Goal: Task Accomplishment & Management: Manage account settings

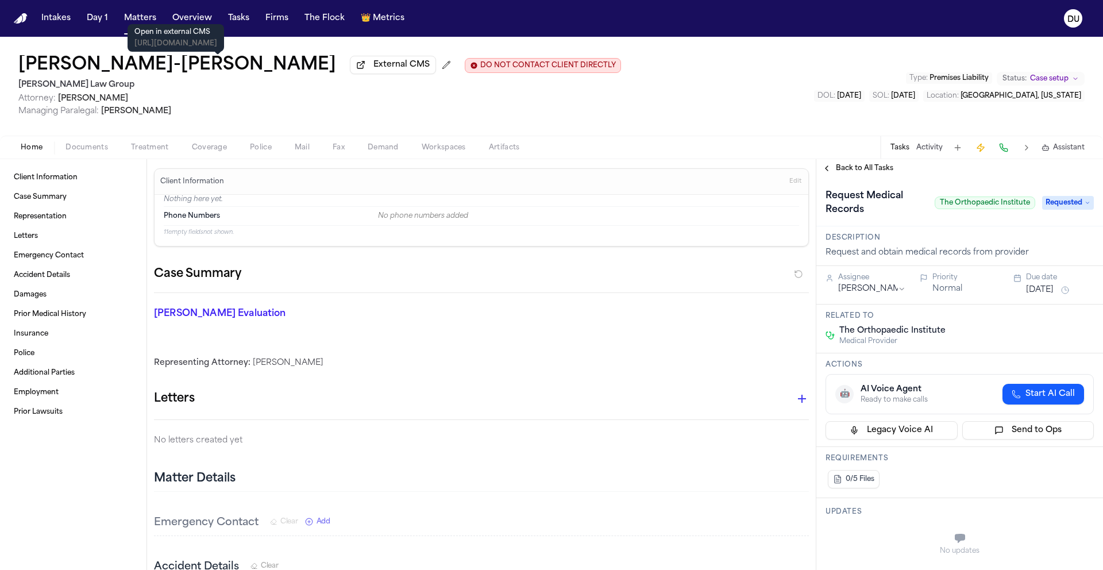
scroll to position [10, 0]
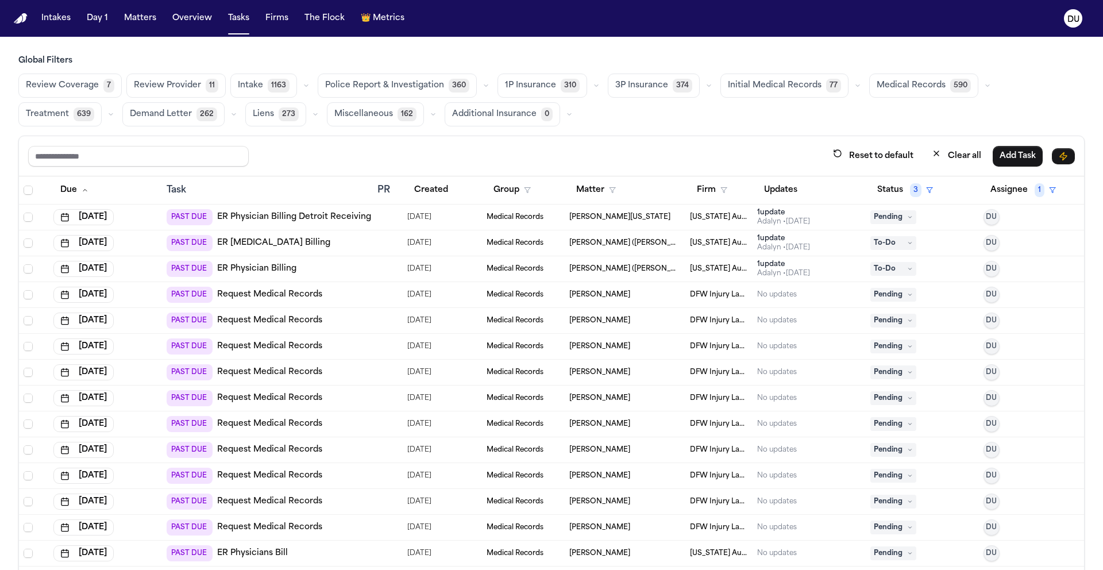
click at [345, 214] on link "ER Physician Billing Detroit Receiving Hospital" at bounding box center [311, 216] width 189 height 11
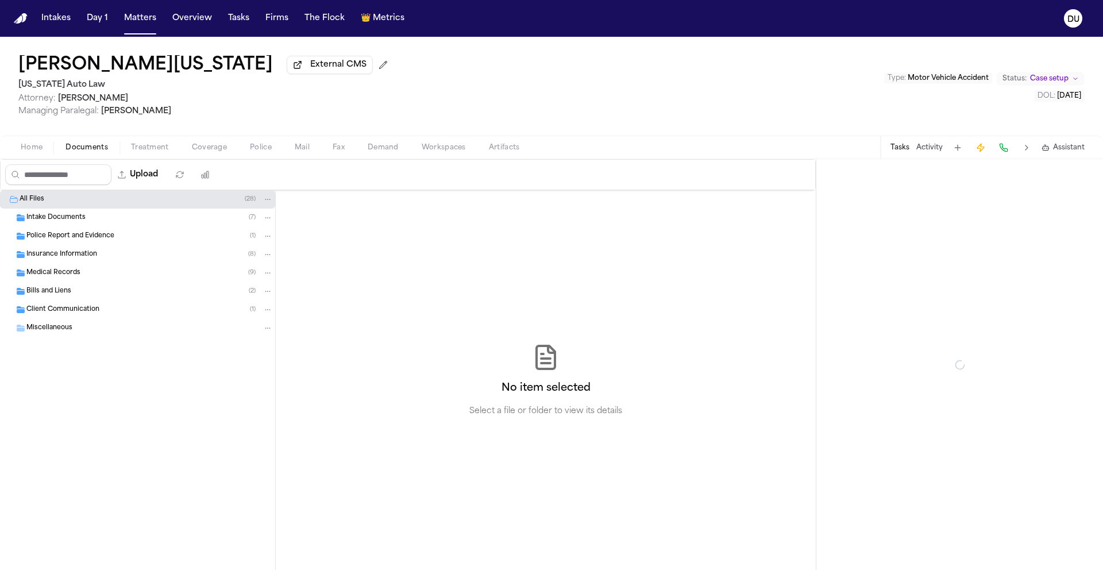
click at [94, 148] on span "Documents" at bounding box center [86, 147] width 42 height 9
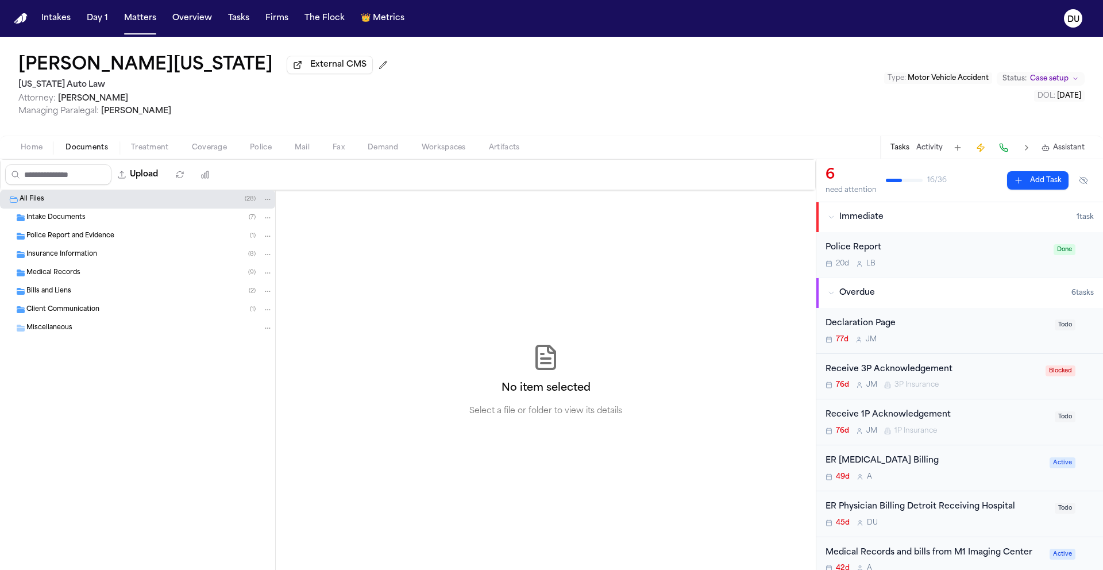
click at [59, 221] on span "Intake Documents" at bounding box center [55, 218] width 59 height 10
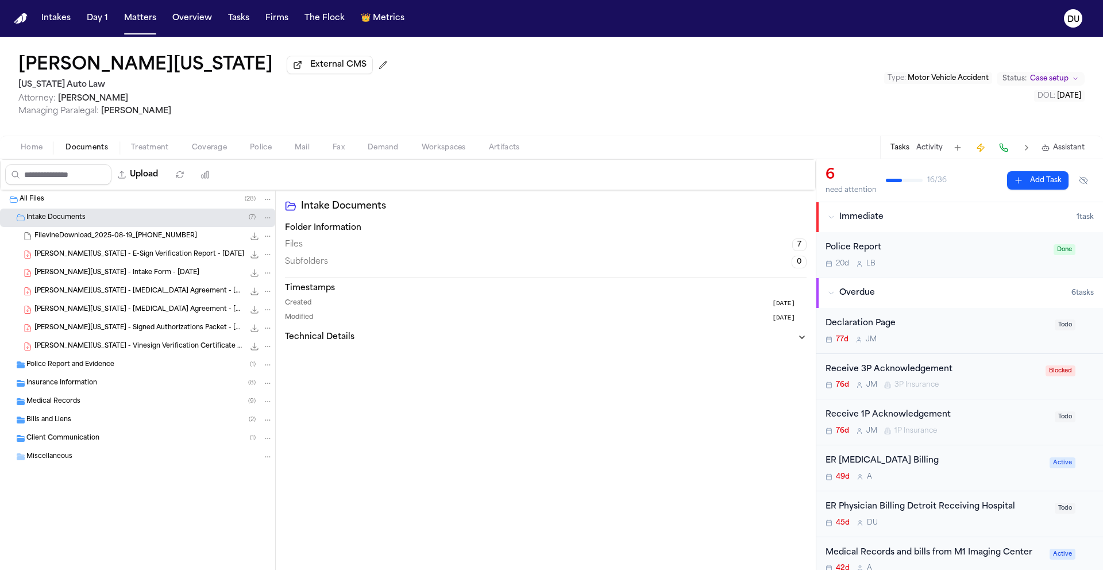
click at [91, 366] on span "Police Report and Evidence" at bounding box center [70, 365] width 88 height 10
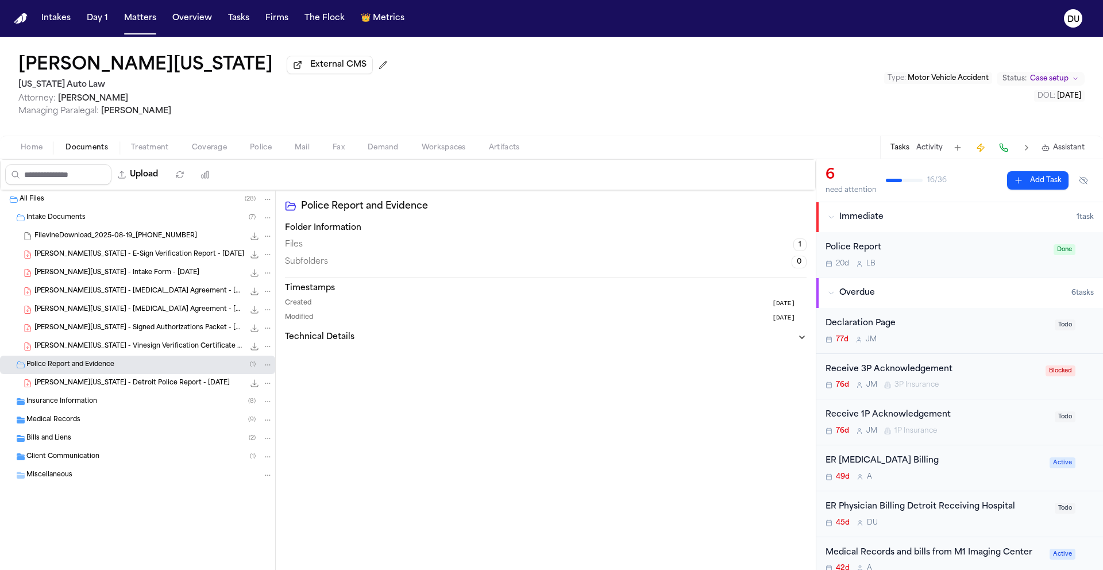
click at [92, 404] on span "Insurance Information" at bounding box center [61, 402] width 71 height 10
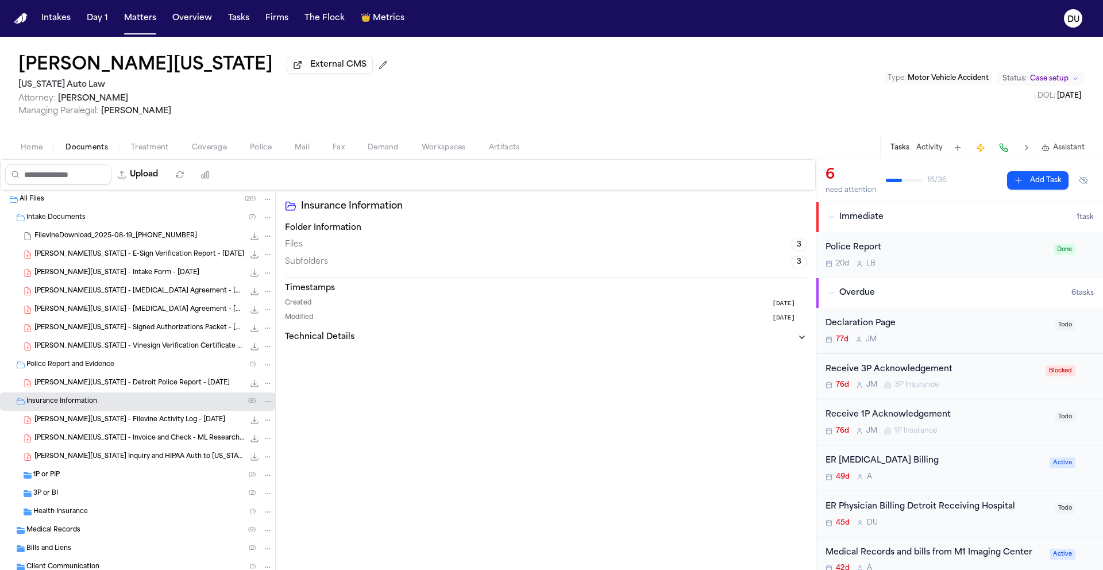
scroll to position [53, 0]
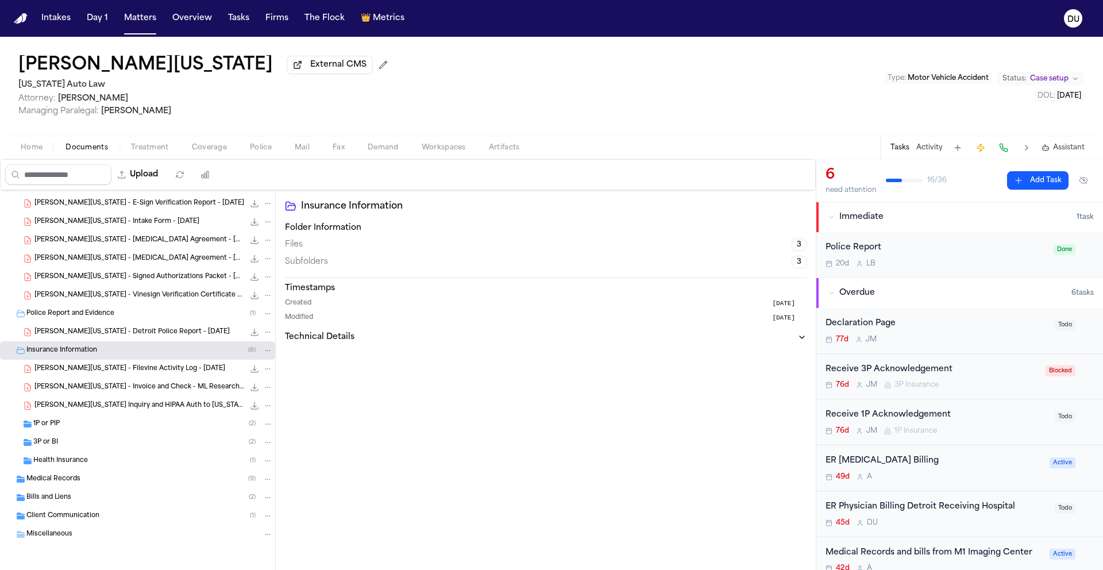
click at [49, 478] on span "Medical Records" at bounding box center [53, 479] width 54 height 10
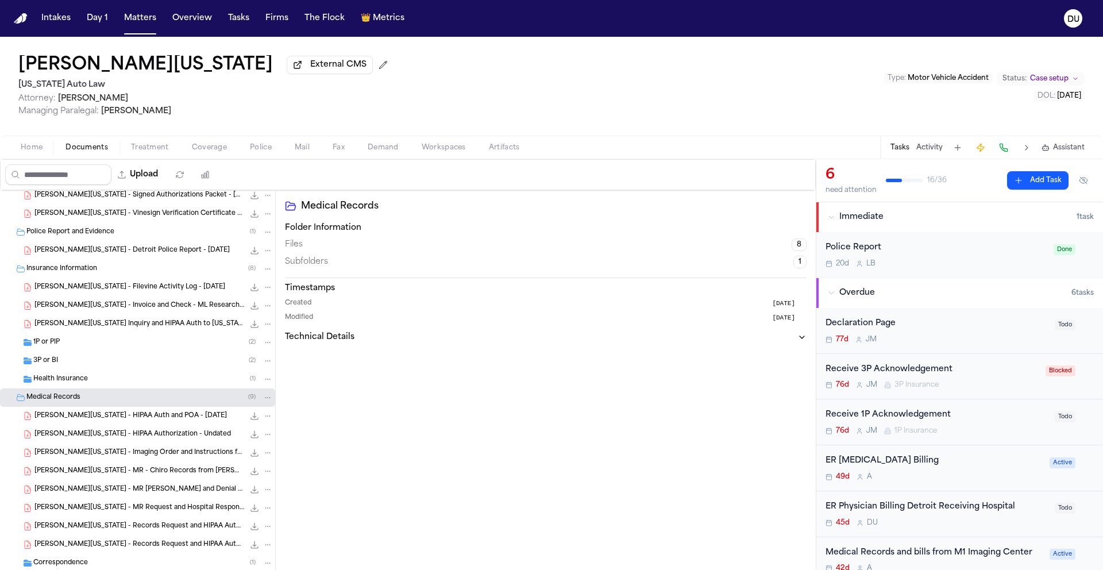
scroll to position [219, 0]
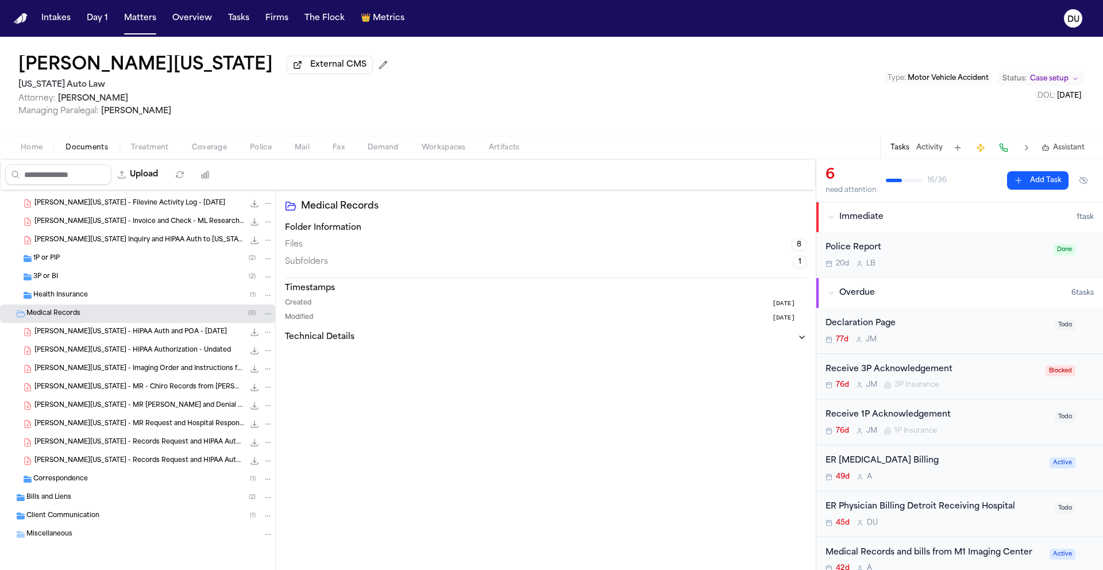
click at [67, 499] on span "Bills and Liens" at bounding box center [48, 498] width 45 height 10
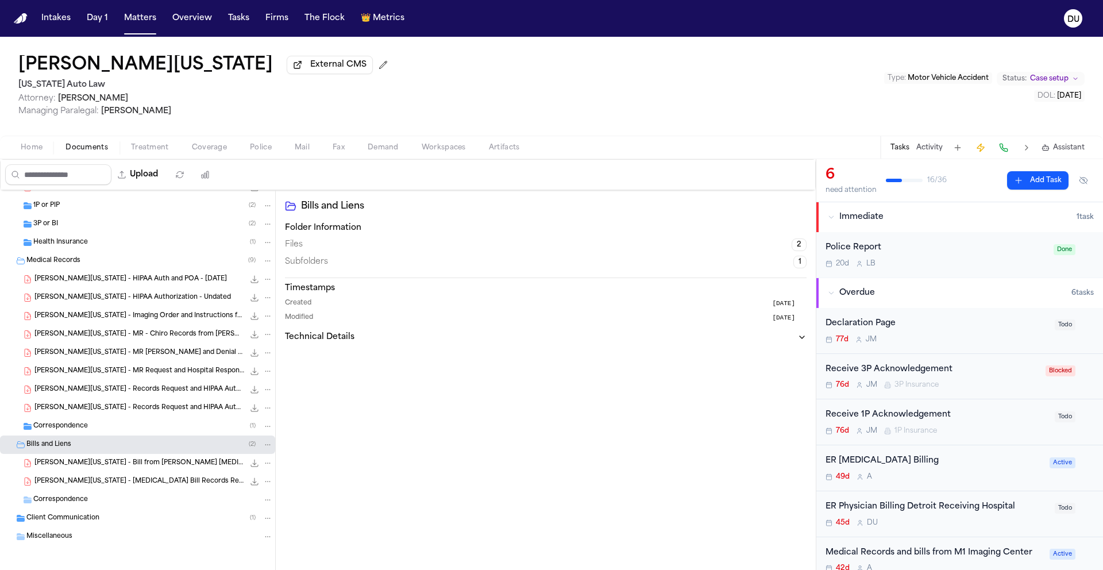
scroll to position [274, 0]
click at [74, 517] on span "Client Communication" at bounding box center [62, 516] width 73 height 10
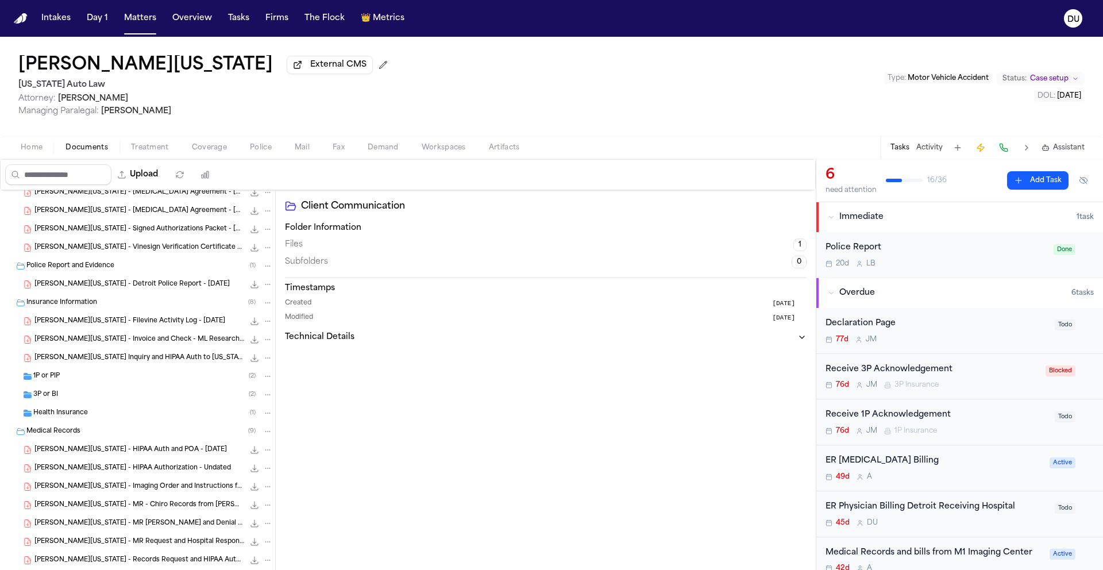
scroll to position [0, 0]
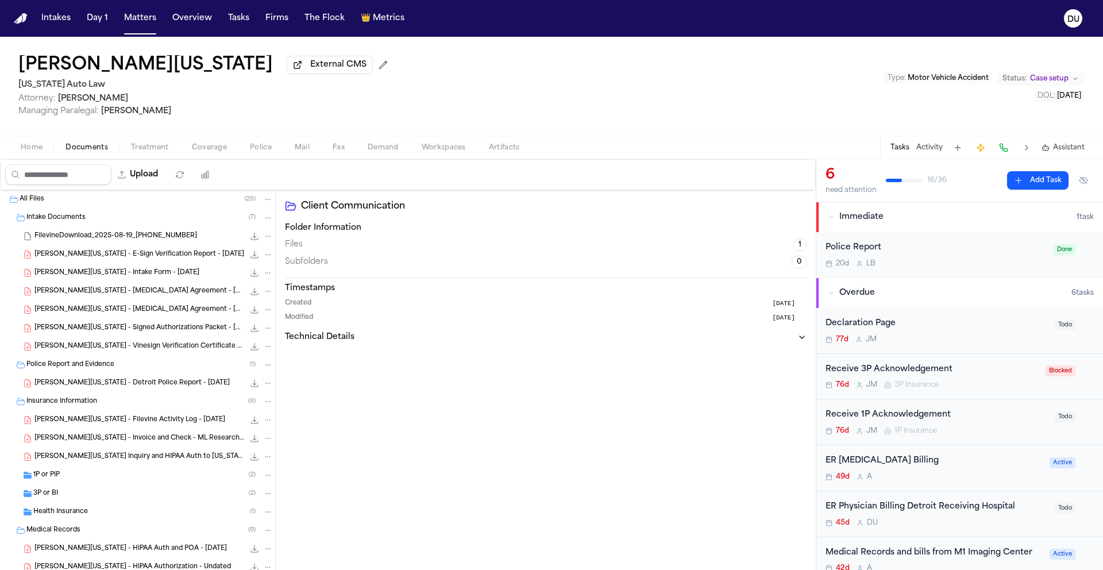
click at [106, 386] on span "S. Washington - Detroit Police Report - 6.26.25" at bounding box center [131, 383] width 195 height 10
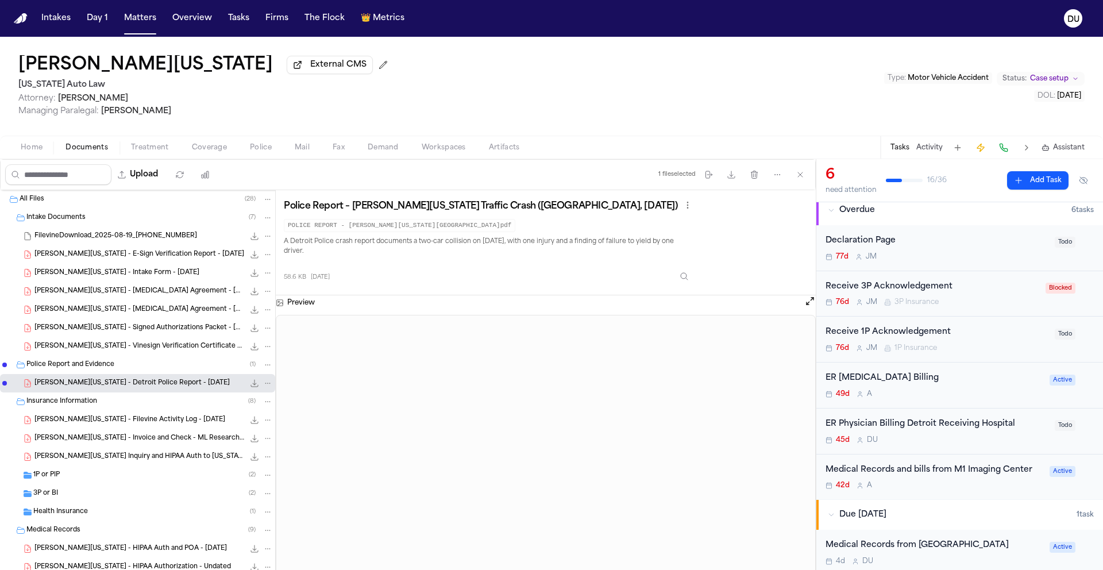
scroll to position [126, 0]
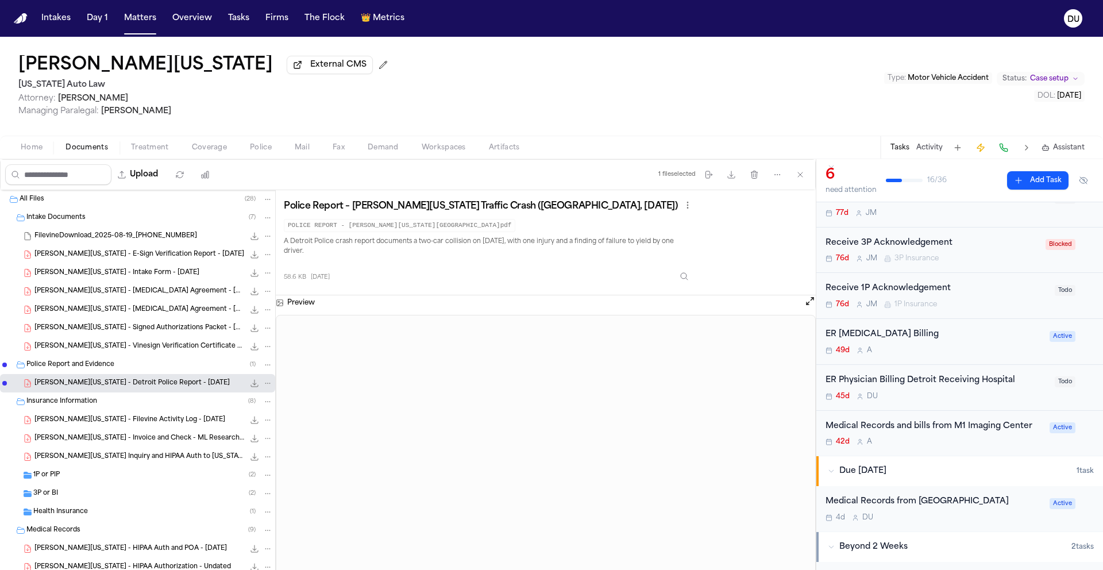
click at [109, 328] on span "S. Washington - Signed Authorizations Packet - 6.30.25" at bounding box center [139, 328] width 210 height 10
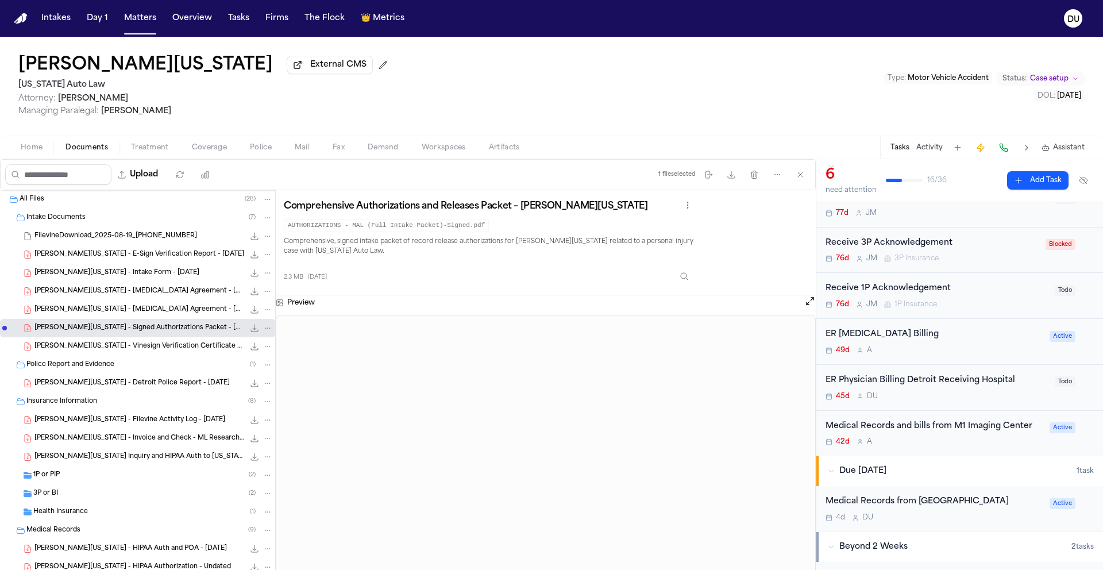
click at [116, 311] on span "S. Washington - Retainer Agreement - 6.30.25" at bounding box center [139, 310] width 210 height 10
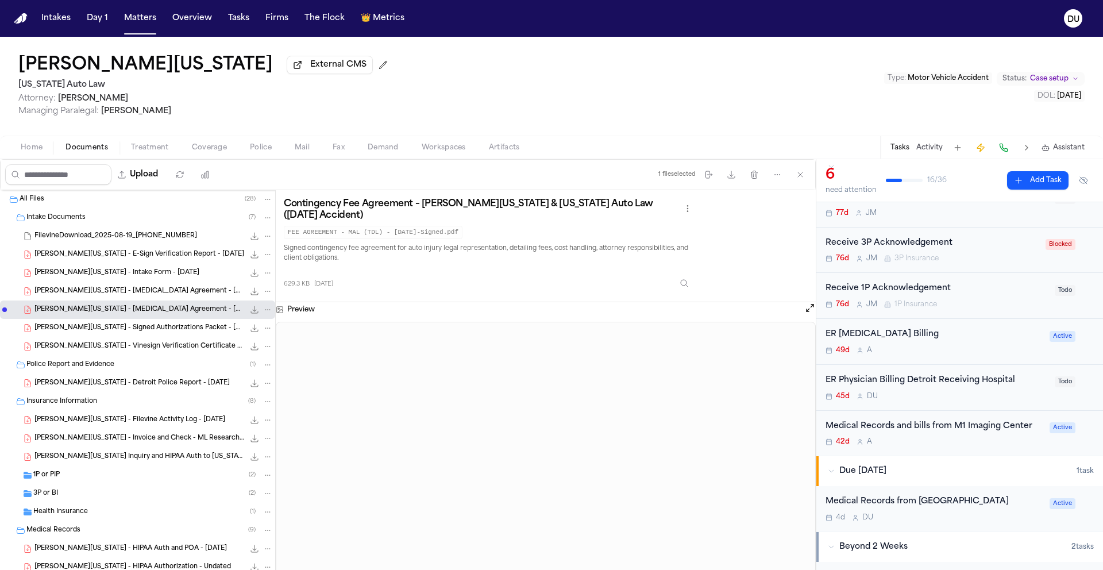
click at [120, 292] on span "S. Washington - Retainer Agreement - 6.30.25" at bounding box center [139, 292] width 210 height 10
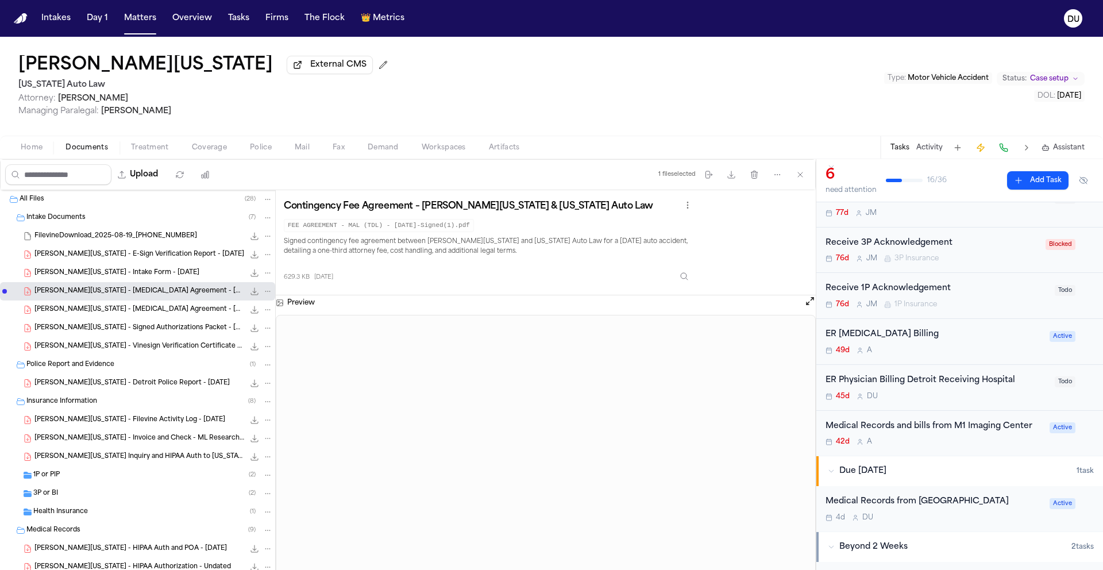
click at [905, 382] on div "ER Physician Billing Detroit Receiving Hospital" at bounding box center [936, 380] width 222 height 13
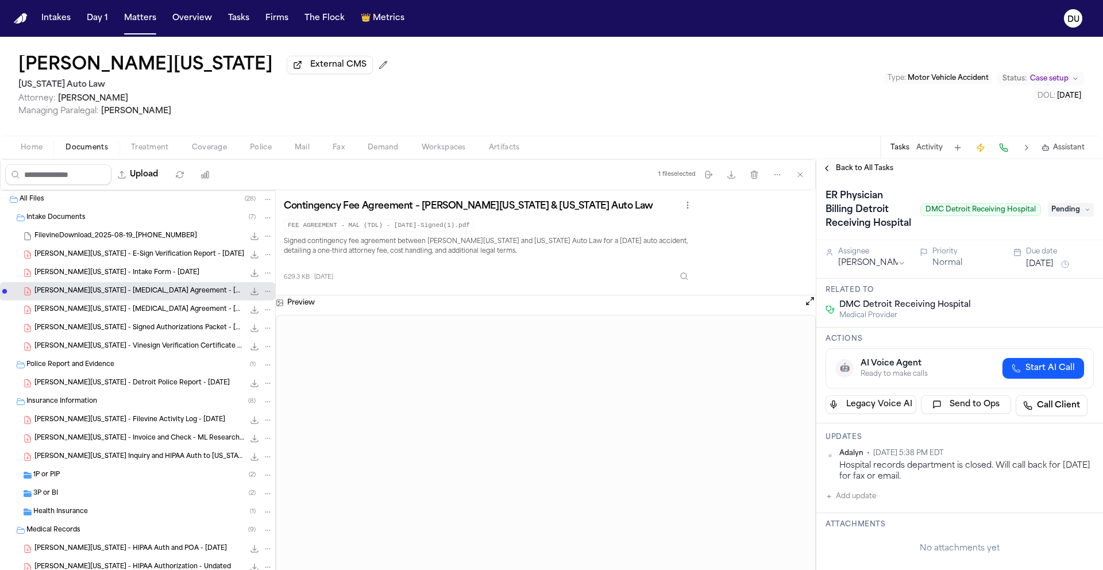
click at [1063, 227] on div "ER Physician Billing Detroit Receiving Hospital DMC Detroit Receiving Hospital …" at bounding box center [959, 210] width 268 height 46
click at [1066, 216] on span "Pending" at bounding box center [1070, 210] width 46 height 14
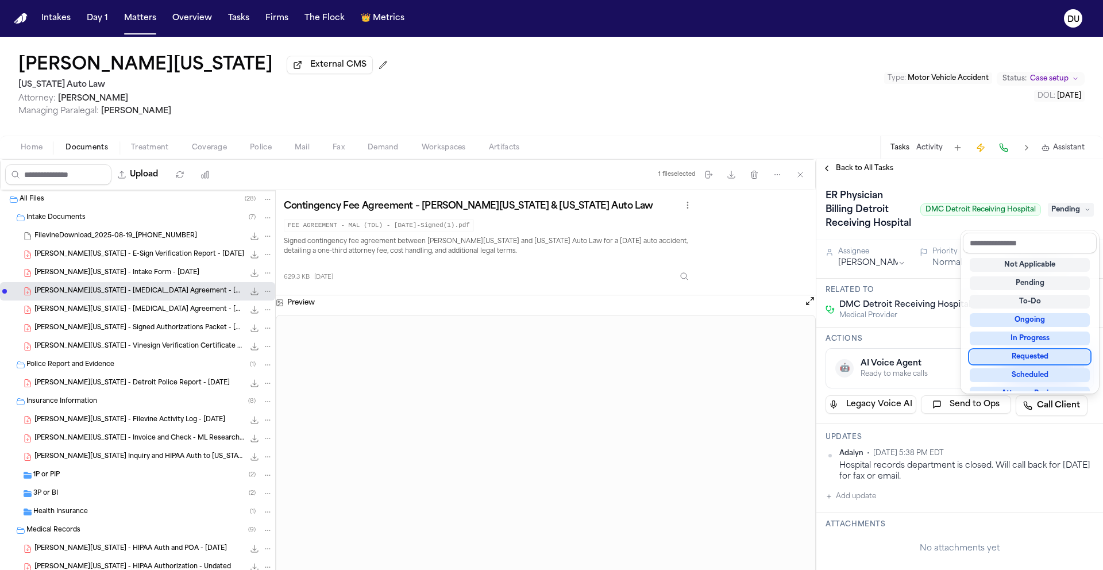
click at [1042, 362] on div "Requested" at bounding box center [1029, 357] width 120 height 14
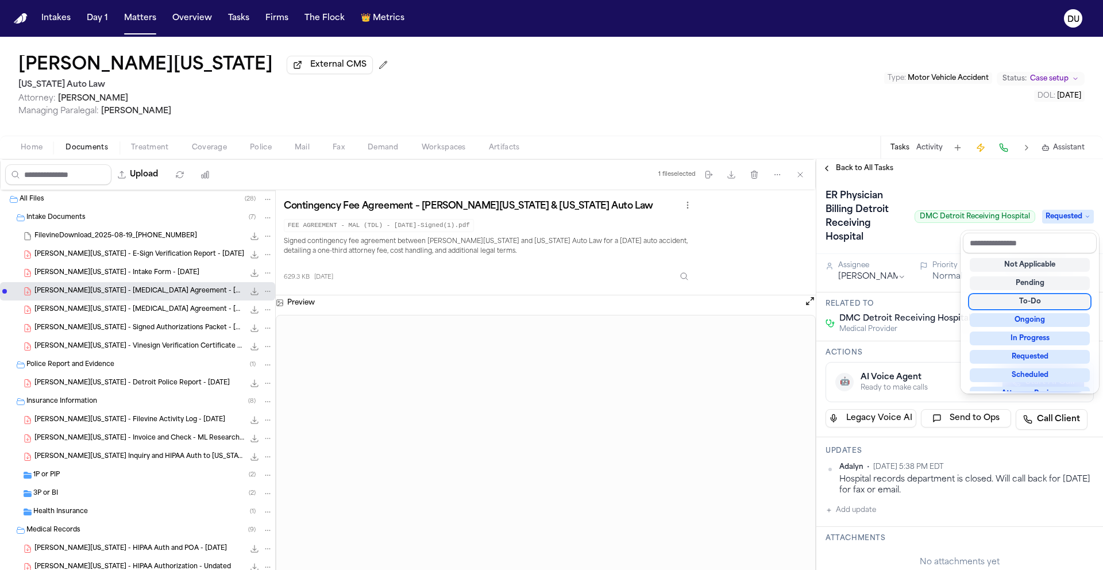
click at [903, 240] on div "ER Physician Billing Detroit Receiving Hospital DMC Detroit Receiving Hospital …" at bounding box center [959, 217] width 268 height 60
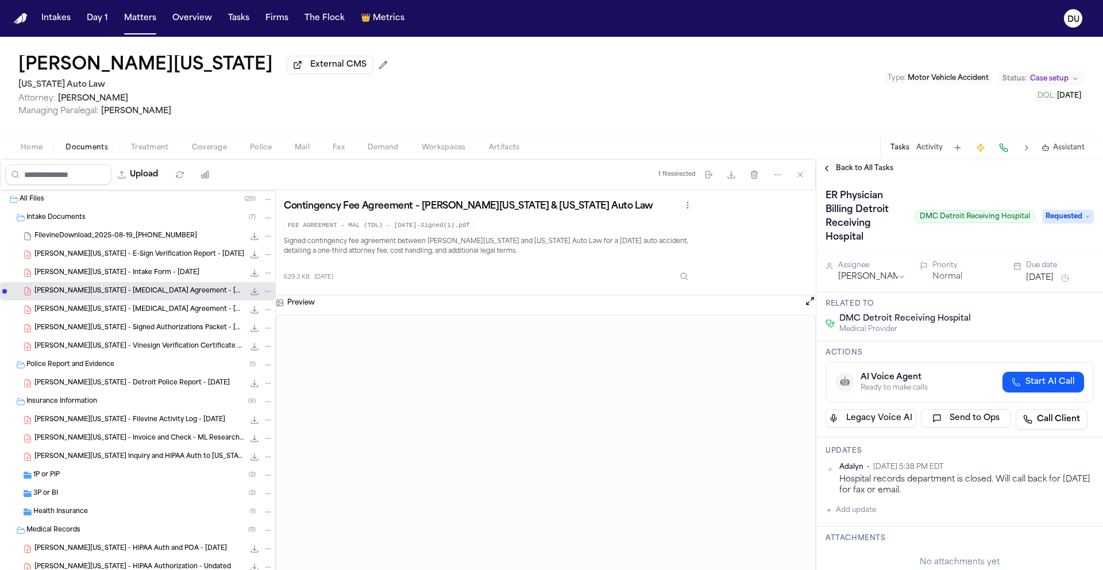
click at [1053, 279] on button "Aug 8, 2025" at bounding box center [1040, 277] width 28 height 11
click at [1051, 420] on button "25" at bounding box center [1049, 417] width 18 height 18
click at [934, 246] on div "ER Physician Billing Detroit Receiving Hospital DMC Detroit Receiving Hospital" at bounding box center [930, 217] width 210 height 60
click at [863, 514] on button "Add update" at bounding box center [850, 510] width 51 height 14
click at [866, 516] on textarea "Add your update" at bounding box center [966, 519] width 245 height 23
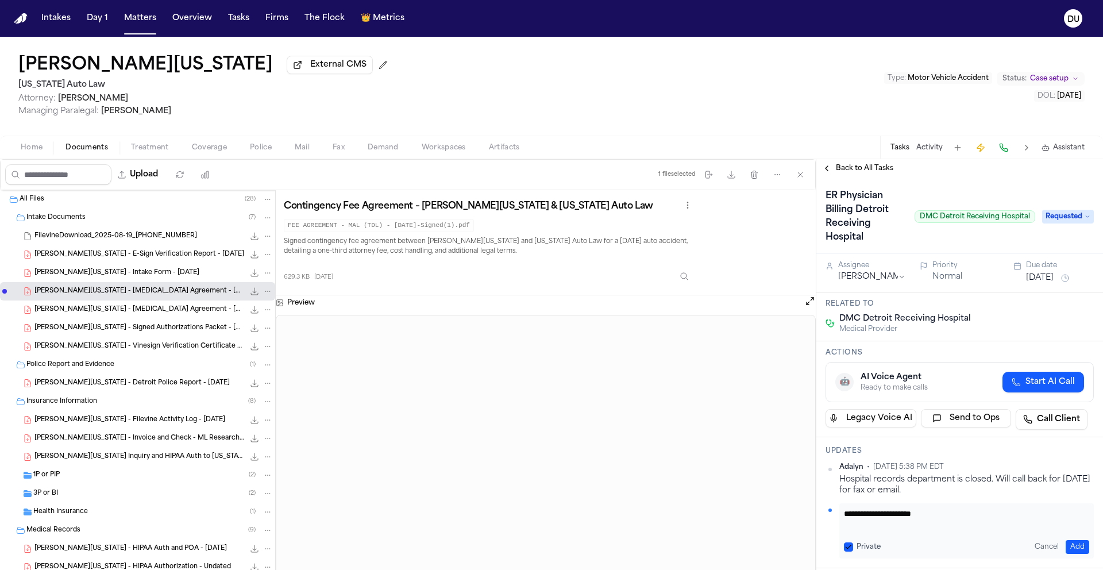
type textarea "**********"
click at [1070, 547] on button "Add" at bounding box center [1077, 547] width 24 height 14
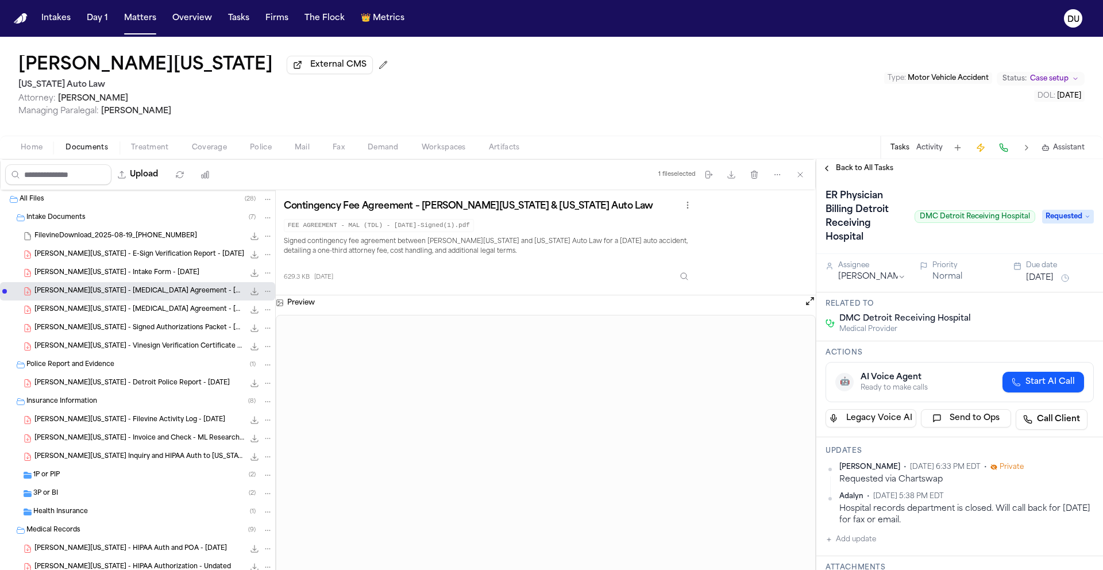
click at [876, 169] on span "Back to All Tasks" at bounding box center [864, 168] width 57 height 9
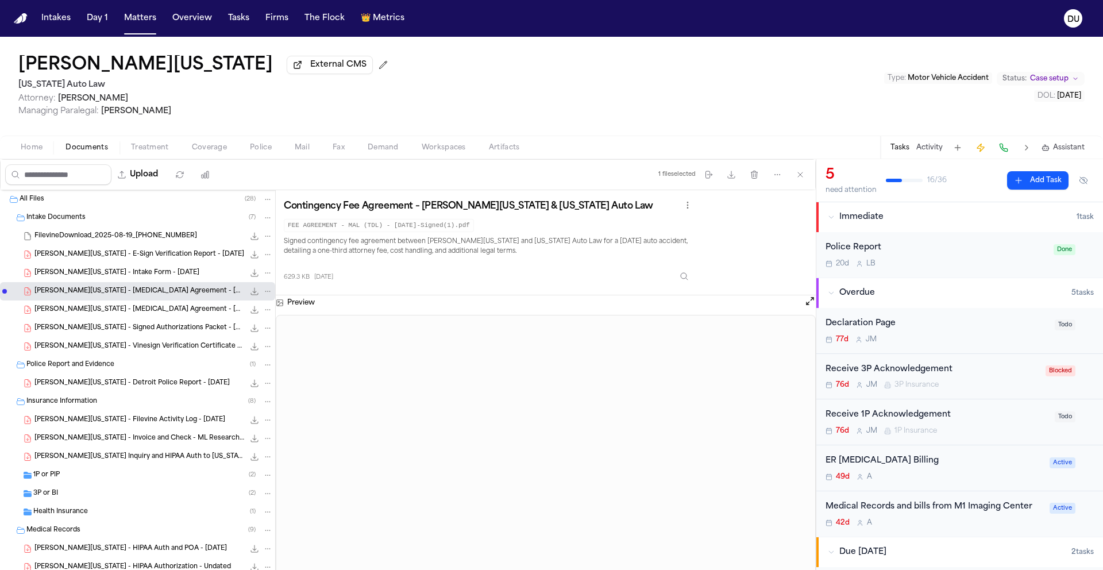
click at [863, 463] on div "ER Radiology Billing" at bounding box center [933, 460] width 217 height 13
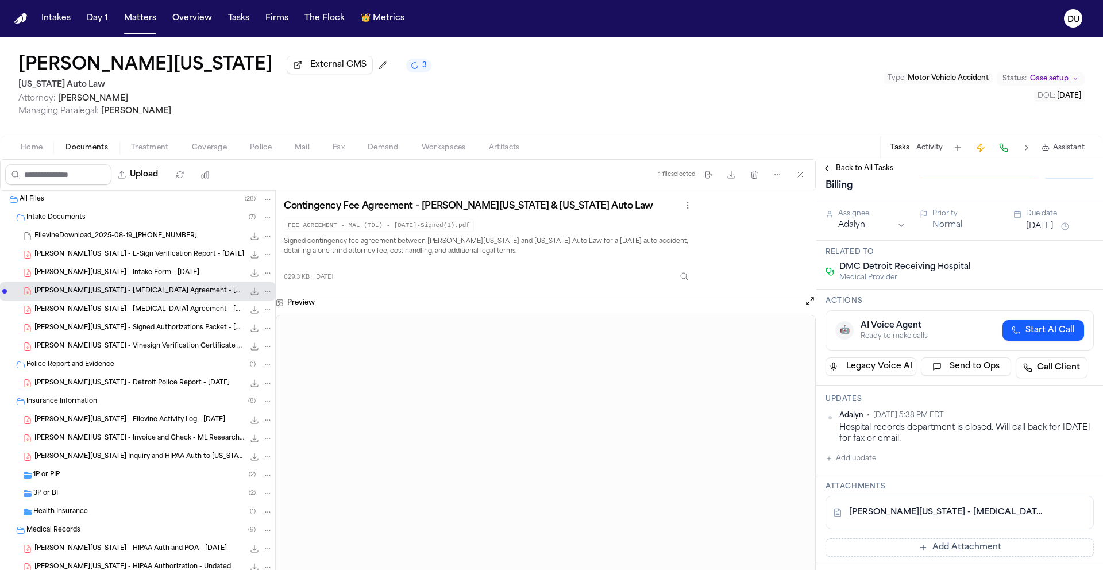
scroll to position [211, 0]
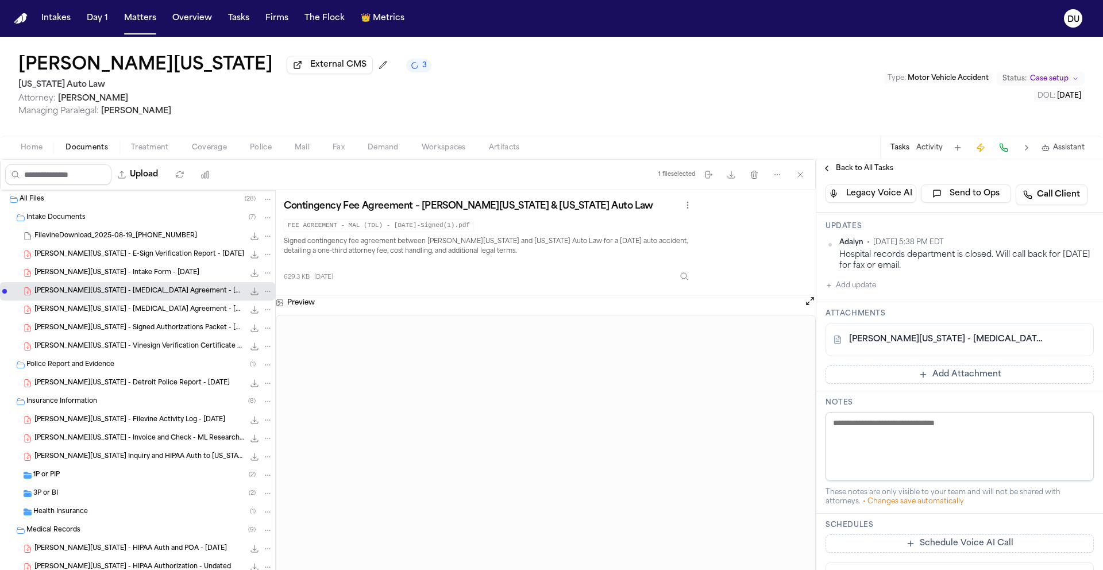
click at [862, 279] on button "Add update" at bounding box center [850, 286] width 51 height 14
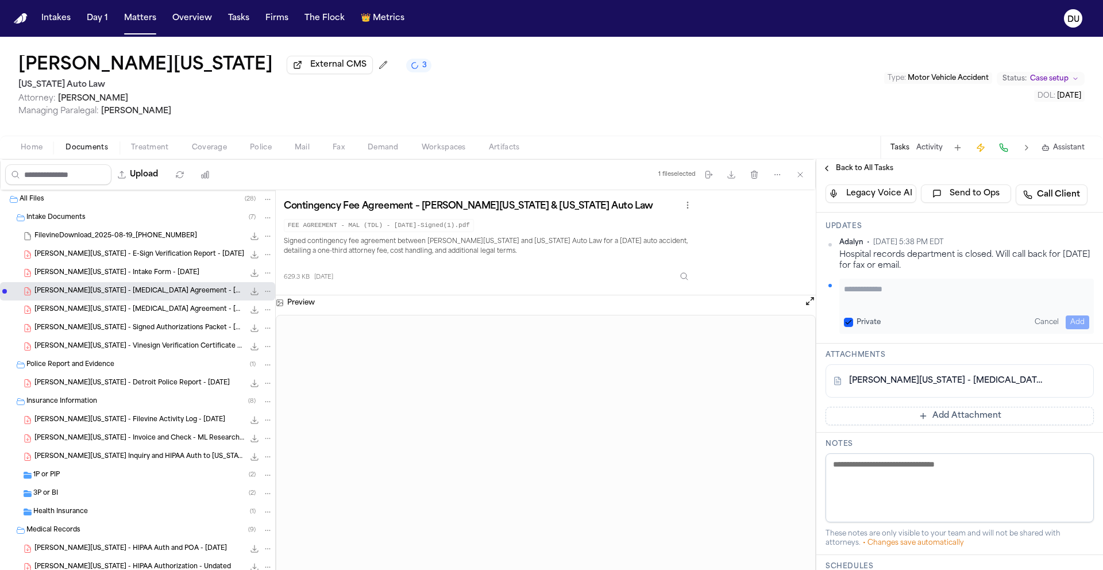
click at [887, 283] on textarea "Add your update" at bounding box center [966, 294] width 245 height 23
type textarea "*"
type textarea "**********"
click at [1008, 375] on link "S. Washington - Radiology Bill Records Request to DMC - 6.25.25 to 7.31.25" at bounding box center [948, 380] width 198 height 11
click at [1069, 315] on button "Add" at bounding box center [1077, 322] width 24 height 14
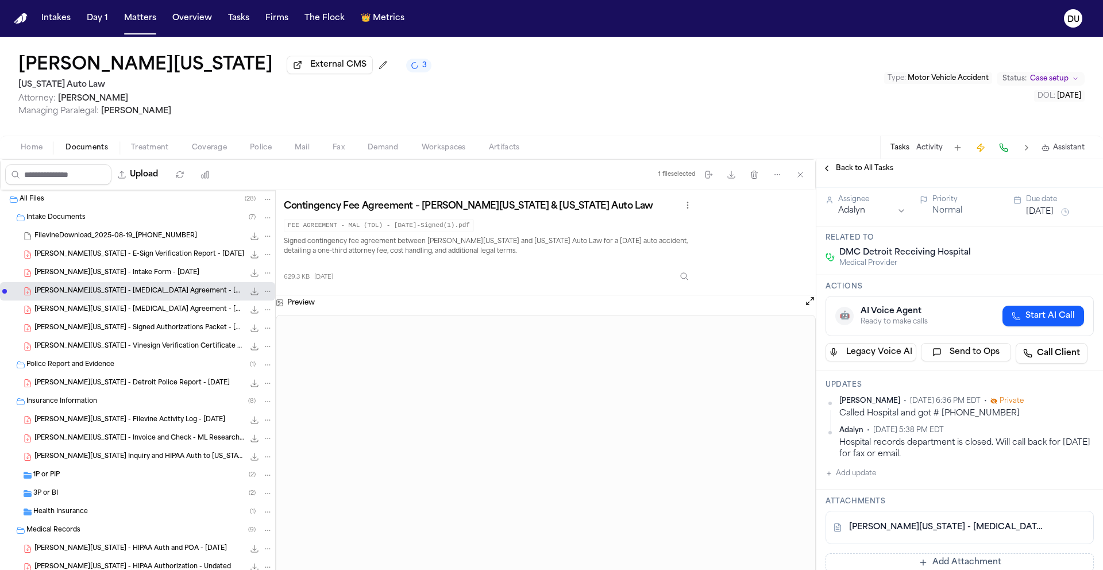
scroll to position [0, 0]
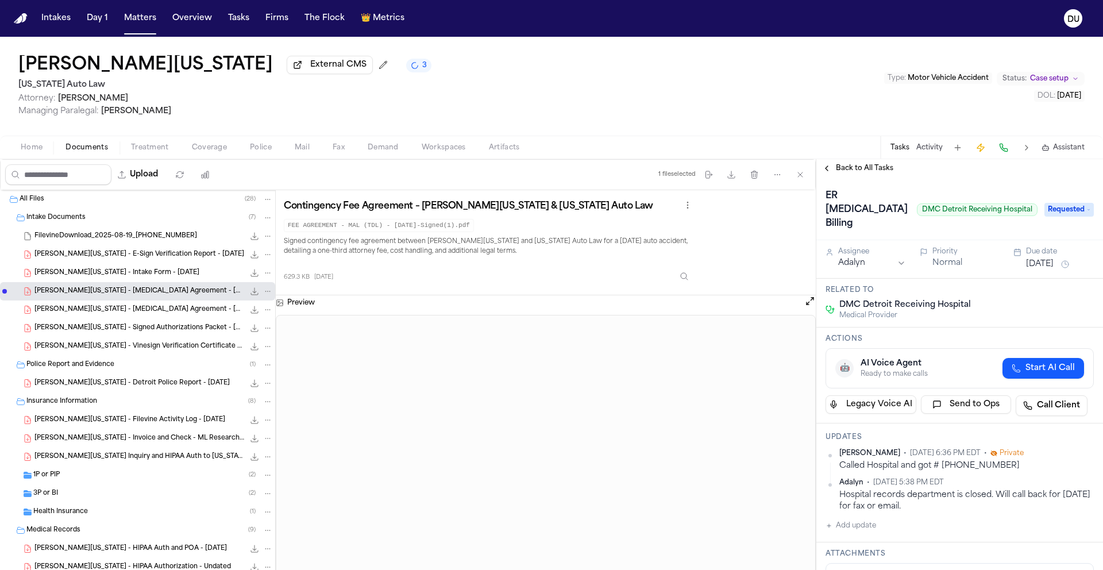
click at [1061, 207] on span "Requested" at bounding box center [1068, 210] width 49 height 14
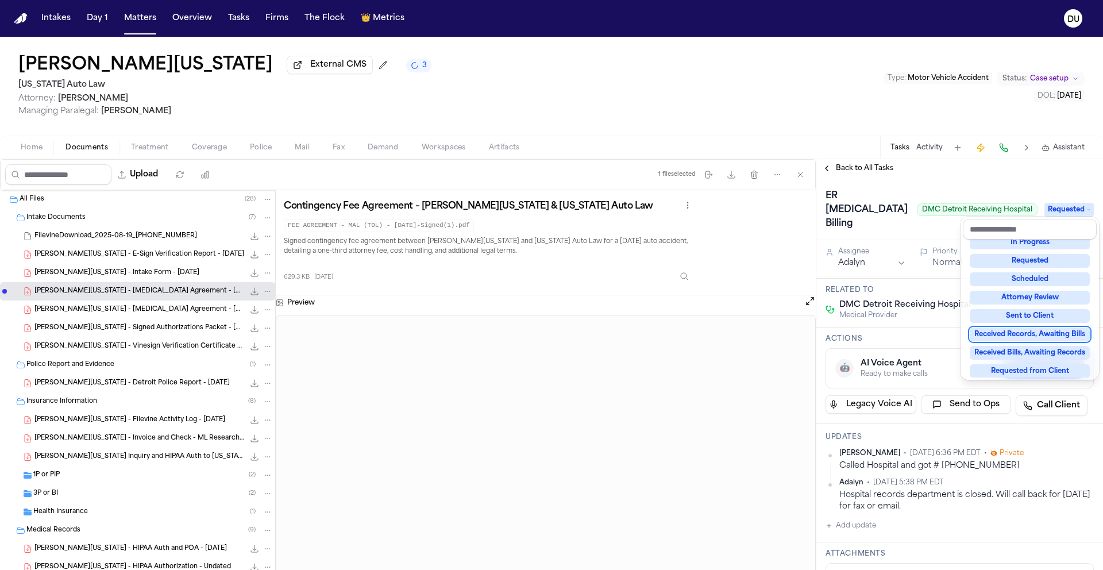
scroll to position [75, 0]
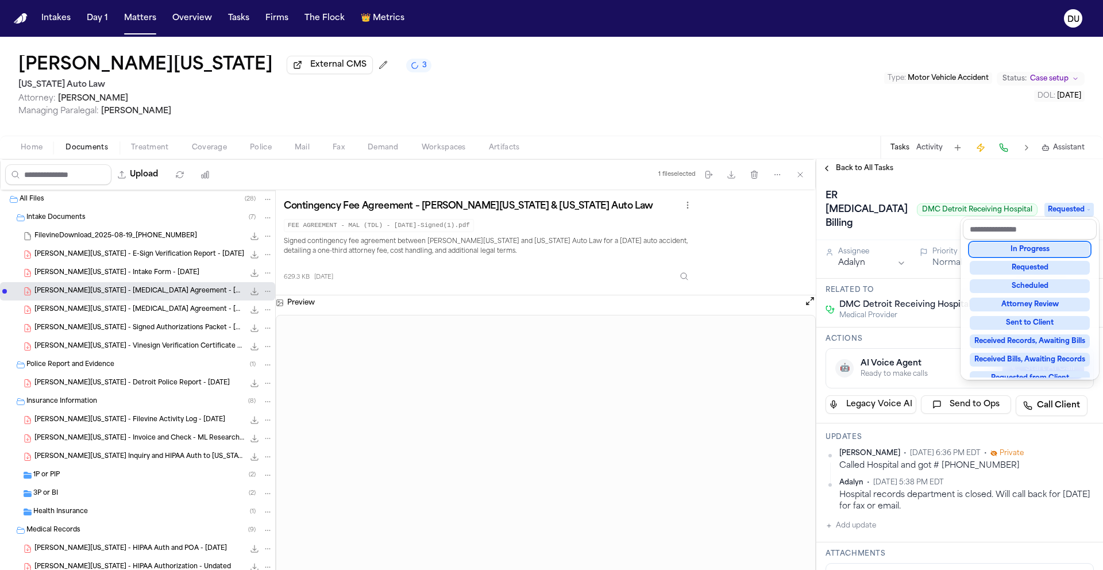
click at [1035, 243] on div "In Progress" at bounding box center [1029, 249] width 120 height 14
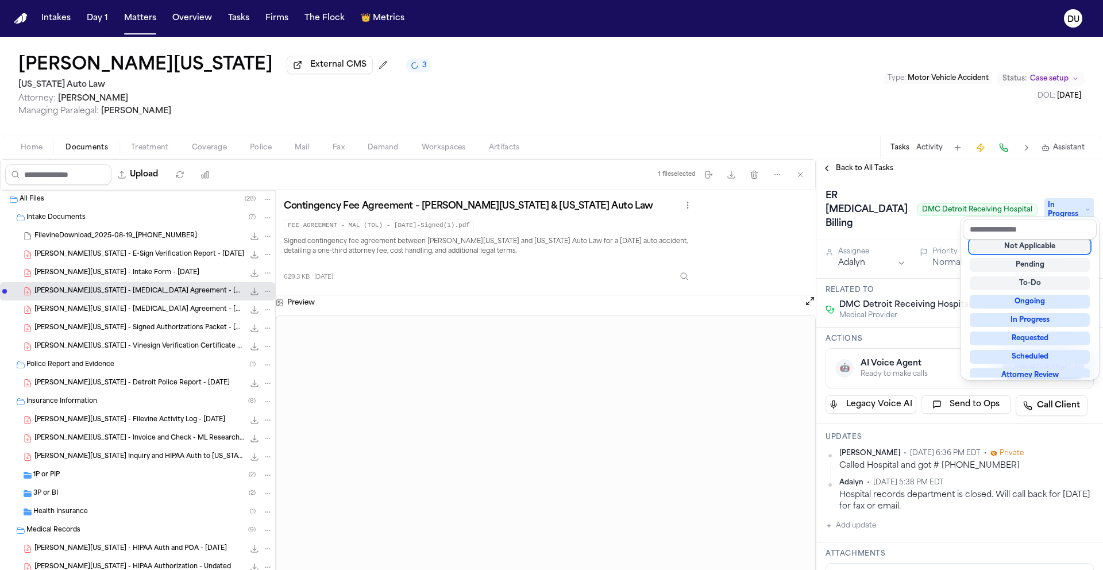
click at [997, 180] on div "ER Radiology Billing DMC Detroit Receiving Hospital In Progress" at bounding box center [959, 208] width 287 height 63
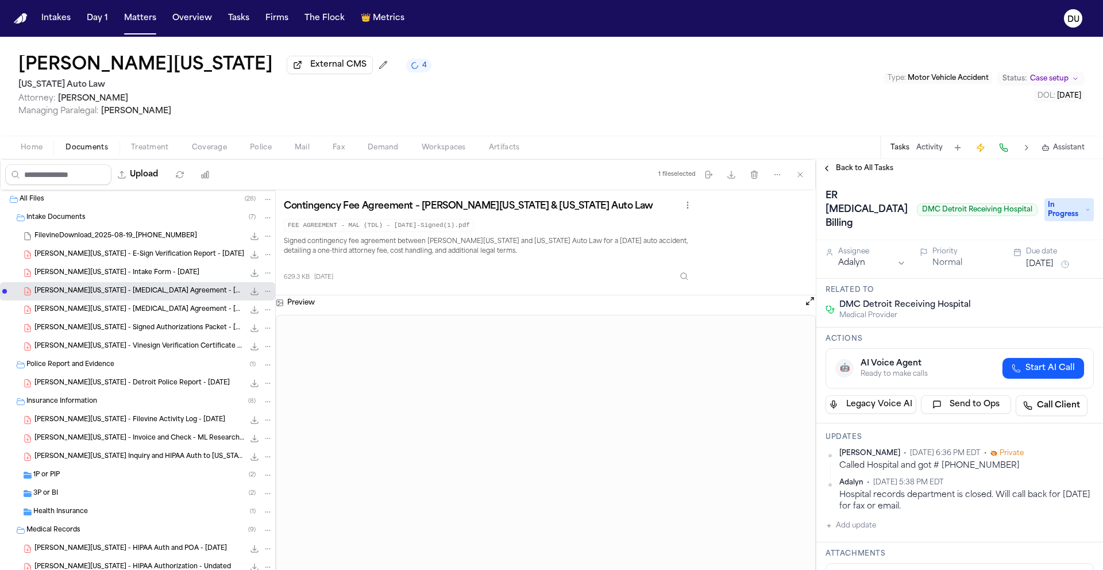
click at [1045, 258] on button "Aug 4, 2025" at bounding box center [1040, 263] width 28 height 11
click at [992, 415] on button "29" at bounding box center [994, 413] width 18 height 18
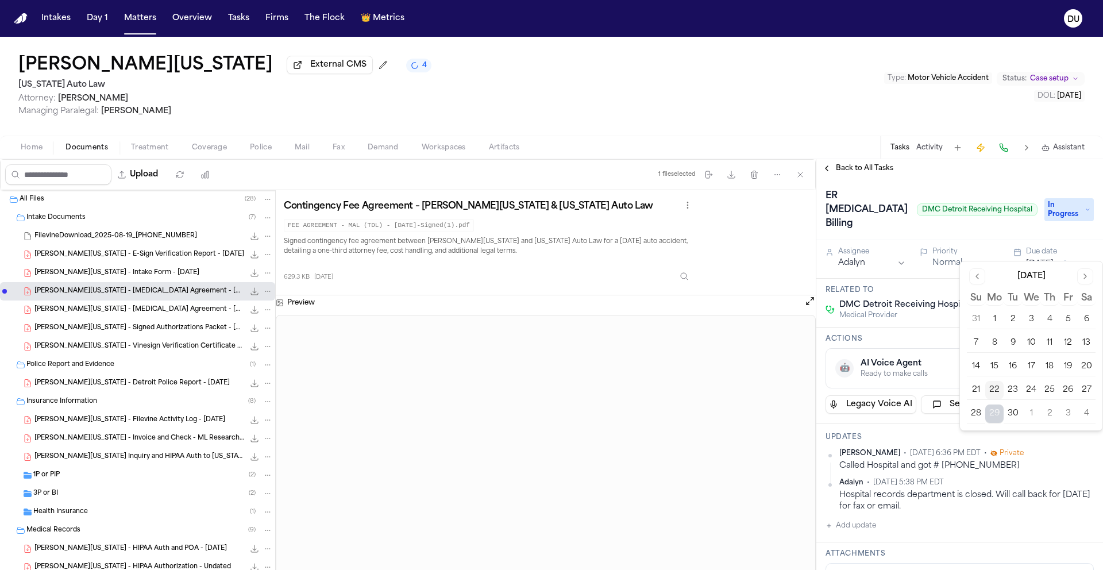
click at [1047, 258] on button "Sep 29, 2025" at bounding box center [1040, 263] width 28 height 11
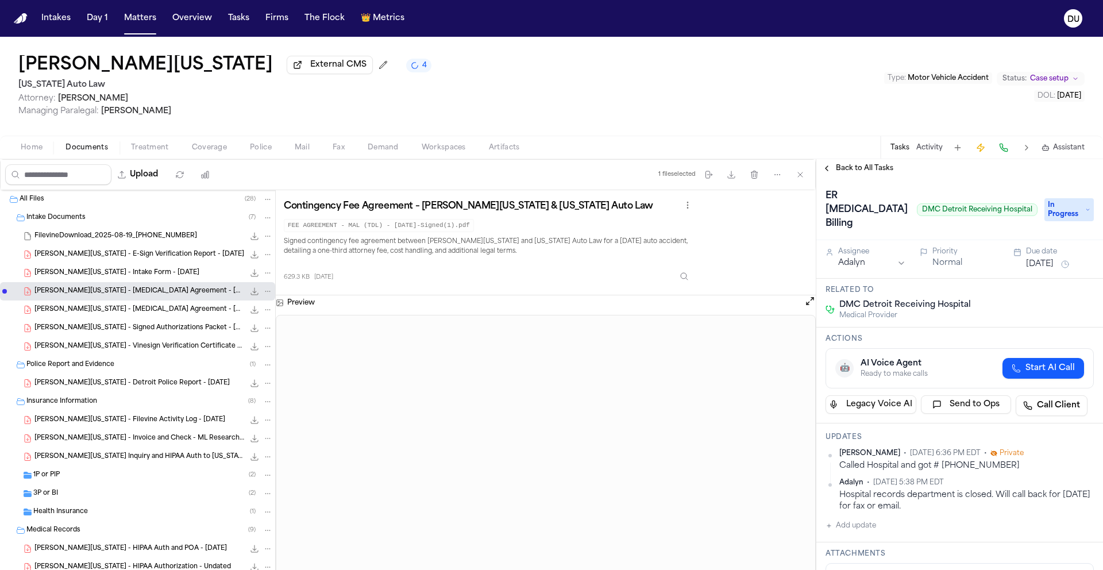
click at [1045, 264] on div "Assignee Adalyn Priority Normal Due date Sep 29, 2025" at bounding box center [959, 259] width 287 height 38
click at [1045, 258] on button "Sep 29, 2025" at bounding box center [1040, 263] width 28 height 11
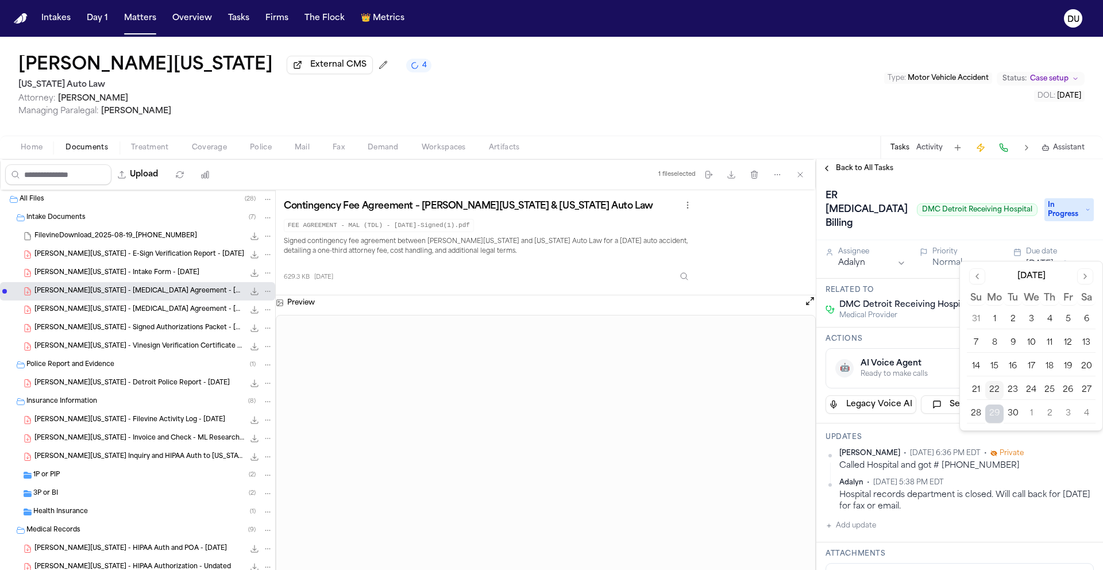
click at [1015, 386] on button "23" at bounding box center [1012, 390] width 18 height 18
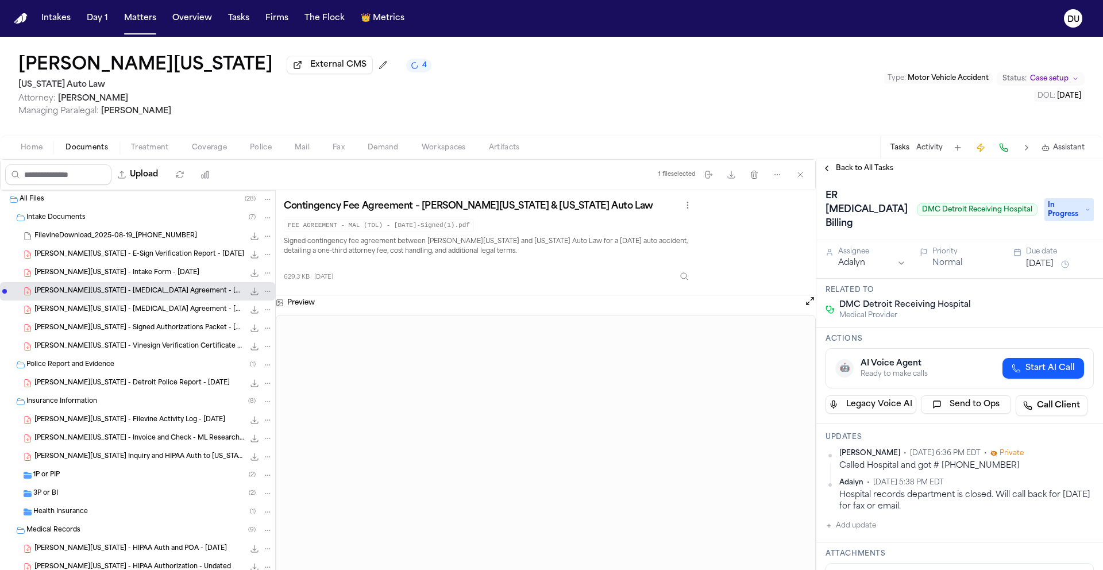
click at [853, 247] on div "Assignee" at bounding box center [872, 251] width 68 height 9
click at [865, 252] on html "Intakes Day 1 Matters Overview Tasks Firms The Flock 👑 Metrics DU Shimon Washin…" at bounding box center [551, 285] width 1103 height 570
click at [795, 102] on div "Shimon Washington External CMS 4 Michigan Auto Law Attorney: Derek Brackon Mana…" at bounding box center [551, 86] width 1103 height 99
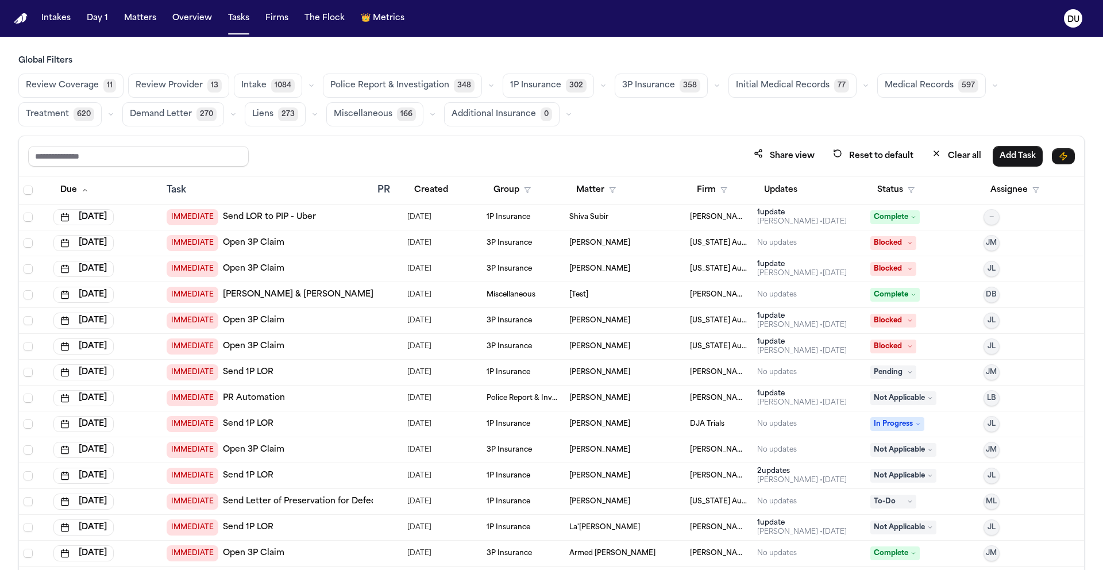
click at [904, 84] on span "Medical Records" at bounding box center [918, 85] width 69 height 11
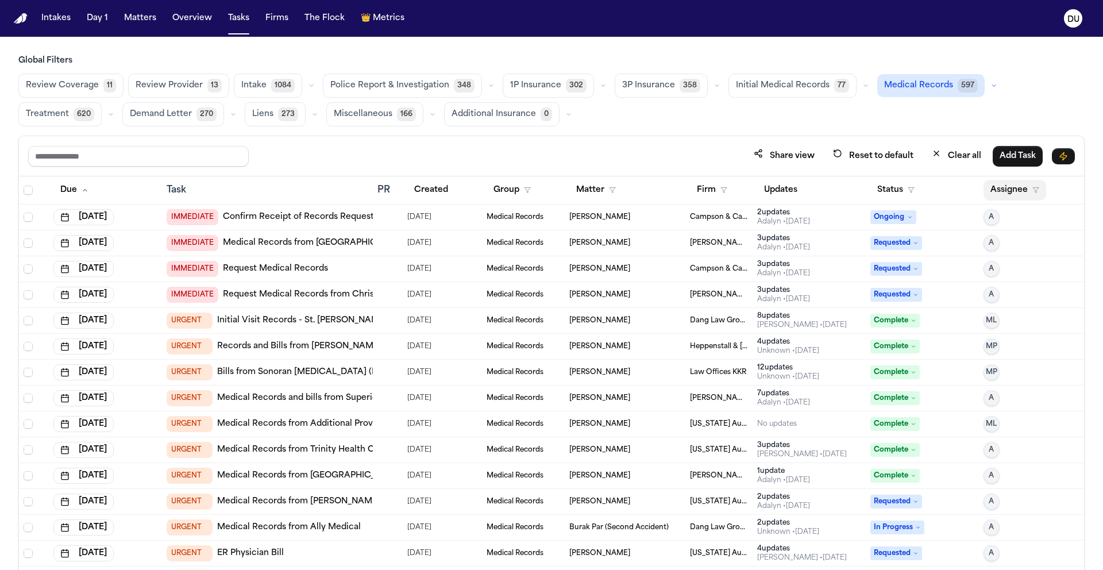
click at [997, 191] on button "Assignee" at bounding box center [1014, 190] width 63 height 21
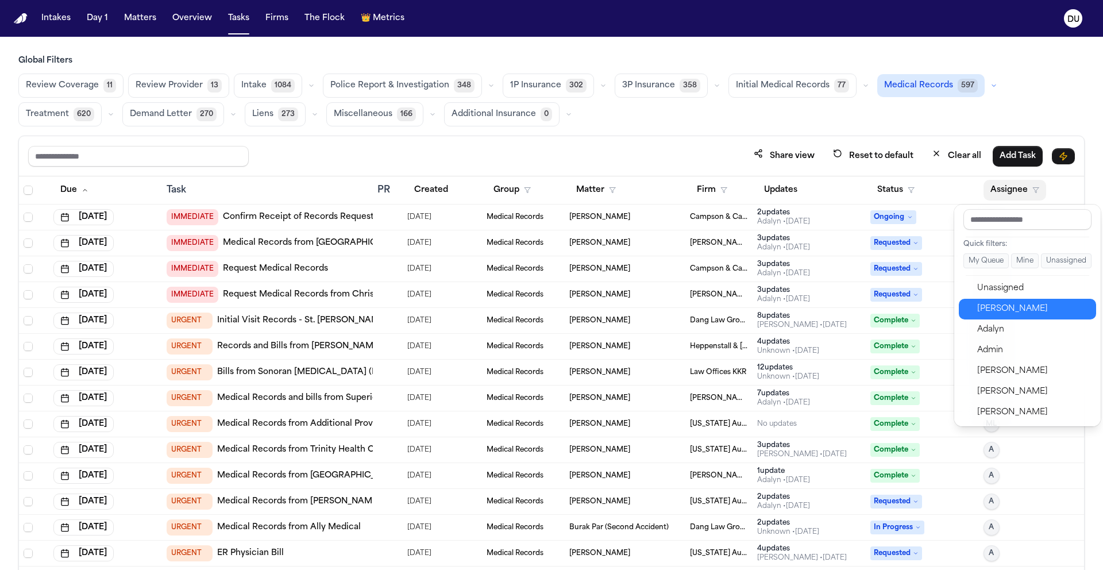
click at [999, 311] on div "[PERSON_NAME]" at bounding box center [1033, 309] width 112 height 14
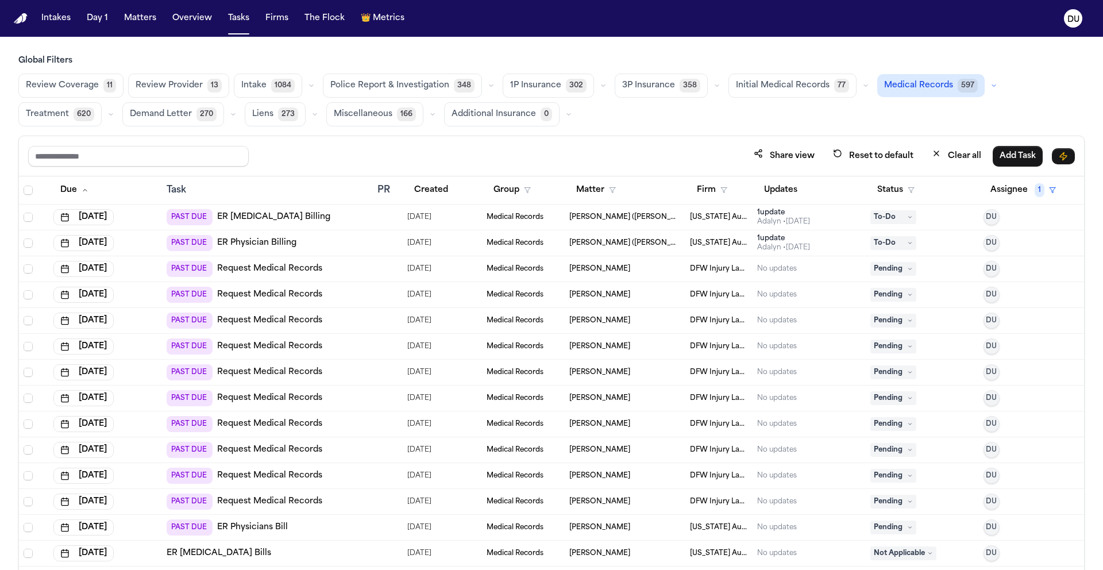
click at [258, 272] on link "Request Medical Records" at bounding box center [269, 268] width 105 height 11
click at [266, 219] on link "ER [MEDICAL_DATA] Billing" at bounding box center [273, 216] width 113 height 11
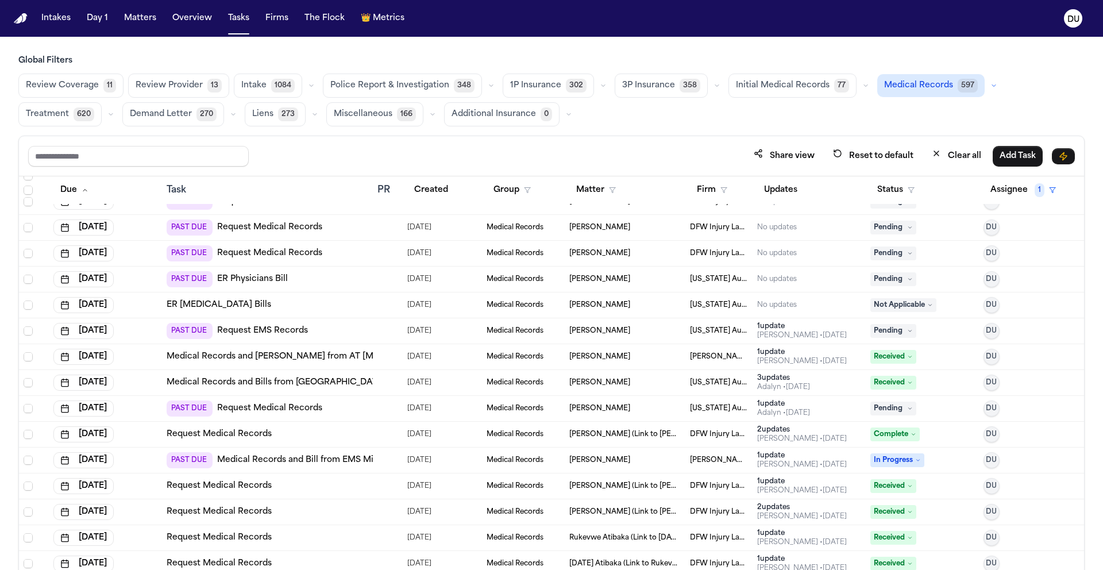
scroll to position [253, 0]
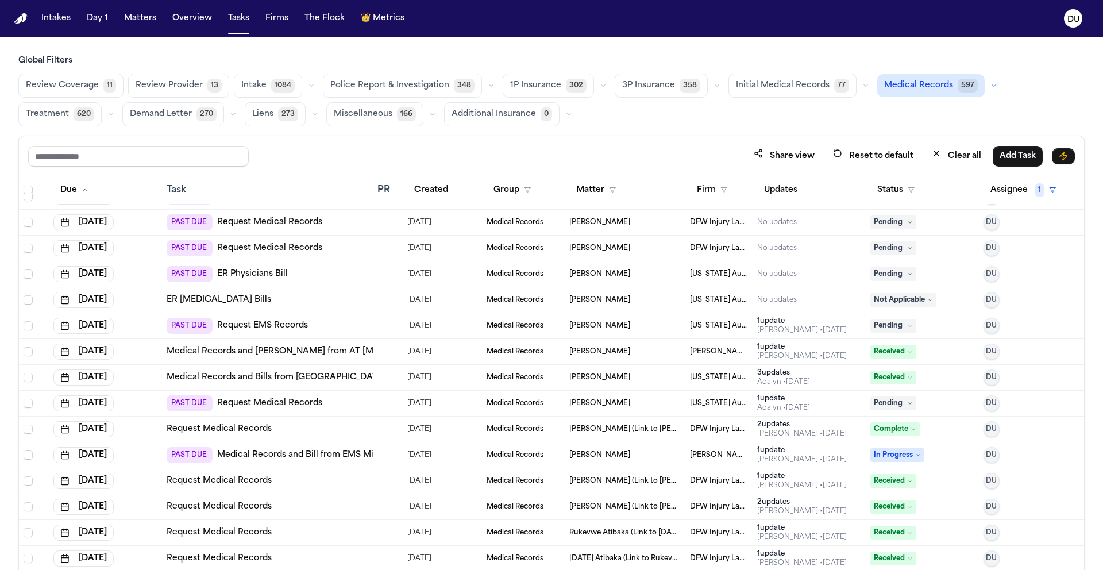
click at [291, 403] on link "Request Medical Records" at bounding box center [269, 402] width 105 height 11
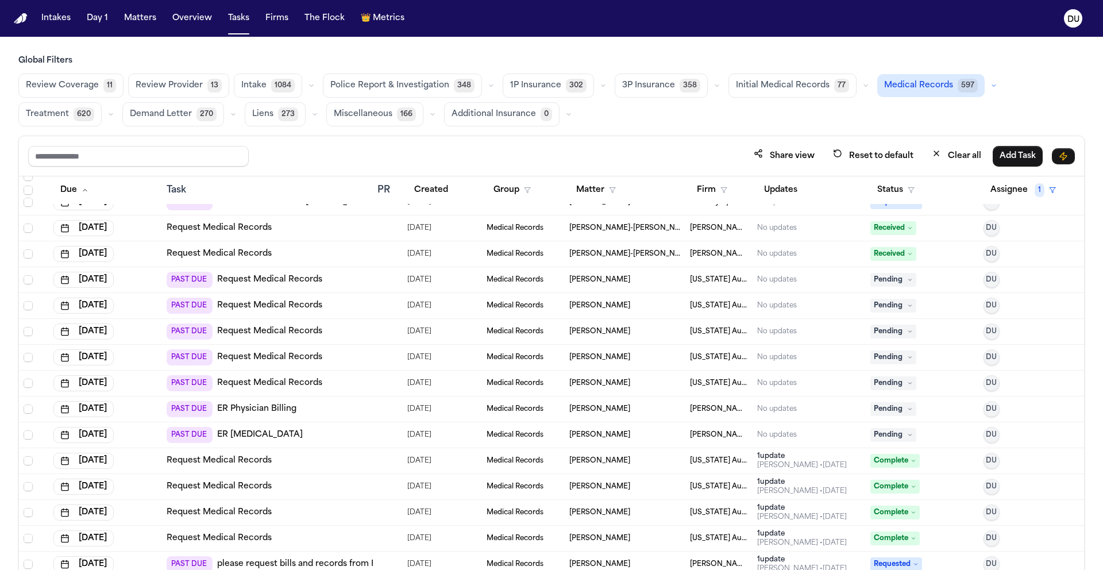
scroll to position [1273, 0]
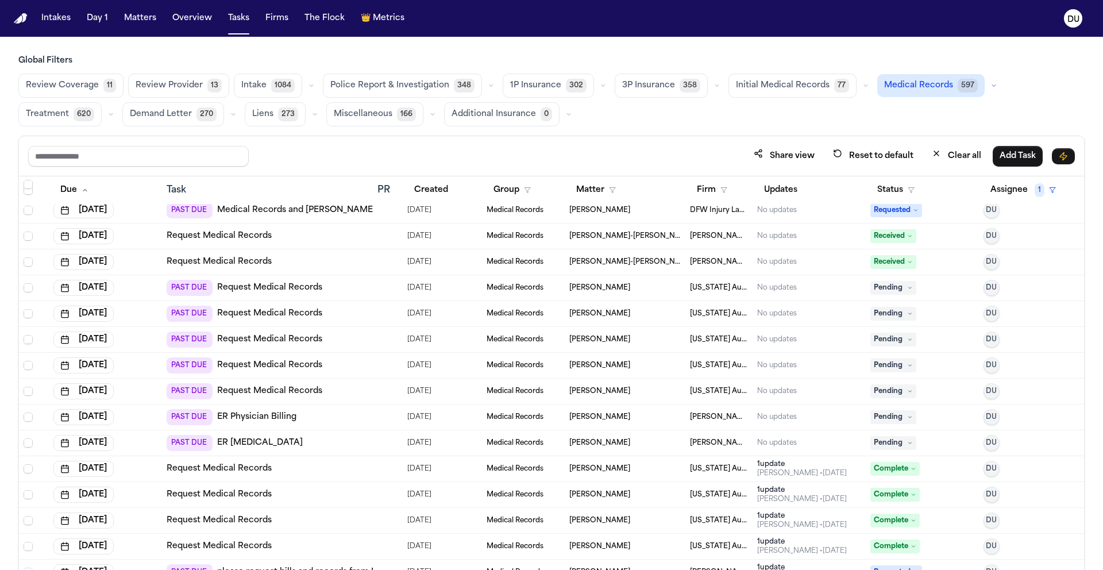
click at [297, 286] on link "Request Medical Records" at bounding box center [269, 287] width 105 height 11
click at [268, 338] on link "Request Medical Records" at bounding box center [269, 339] width 105 height 11
click at [269, 367] on link "Request Medical Records" at bounding box center [269, 364] width 105 height 11
click at [281, 395] on link "Request Medical Records" at bounding box center [269, 390] width 105 height 11
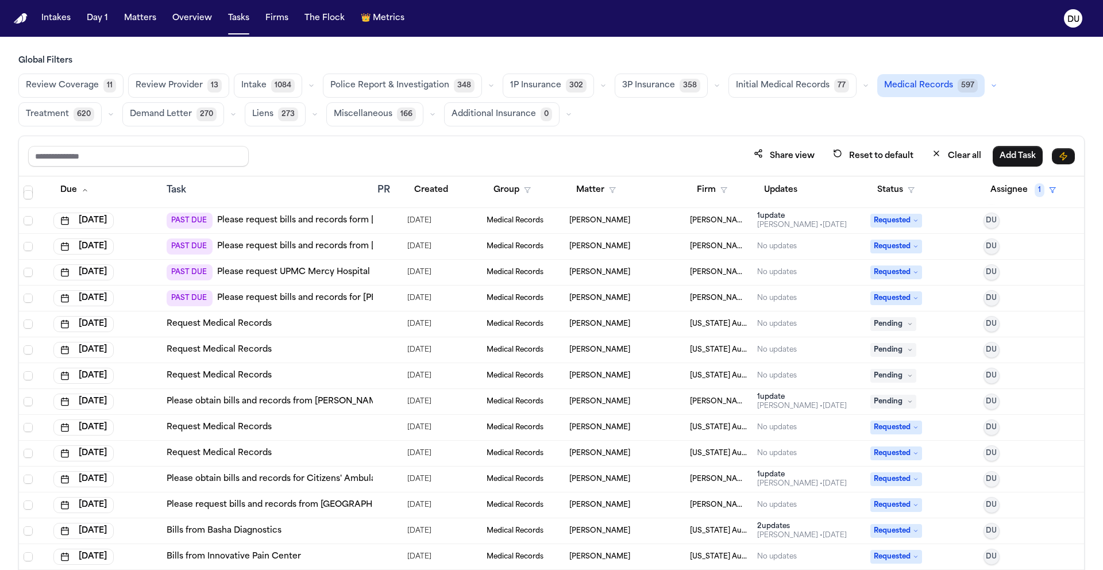
scroll to position [1703, 0]
click at [239, 323] on link "Request Medical Records" at bounding box center [219, 323] width 105 height 11
click at [189, 343] on link "Request Medical Records" at bounding box center [219, 348] width 105 height 11
click at [206, 377] on link "Request Medical Records" at bounding box center [219, 374] width 105 height 11
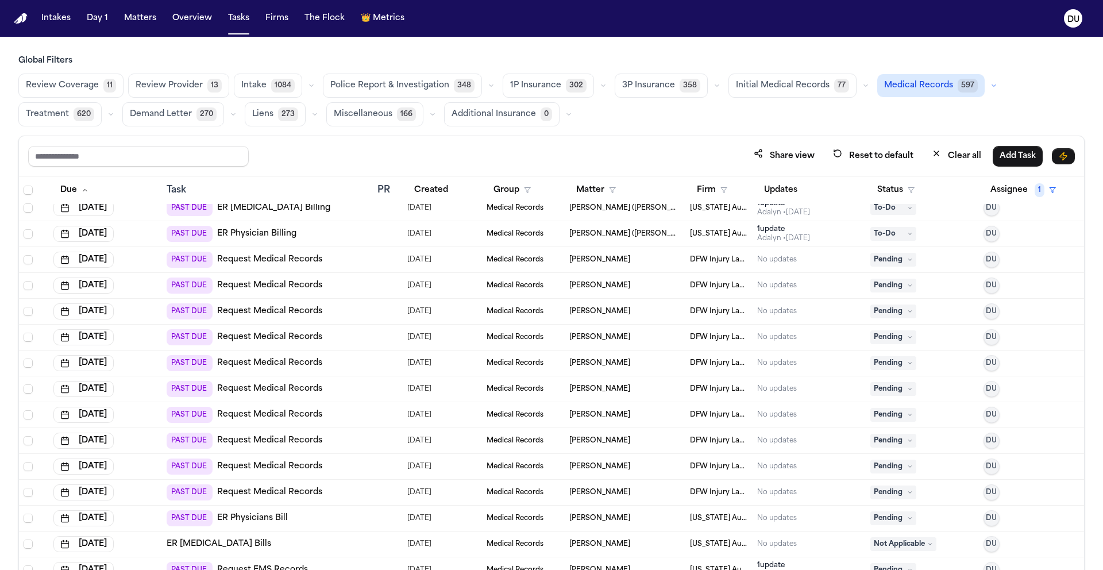
scroll to position [0, 0]
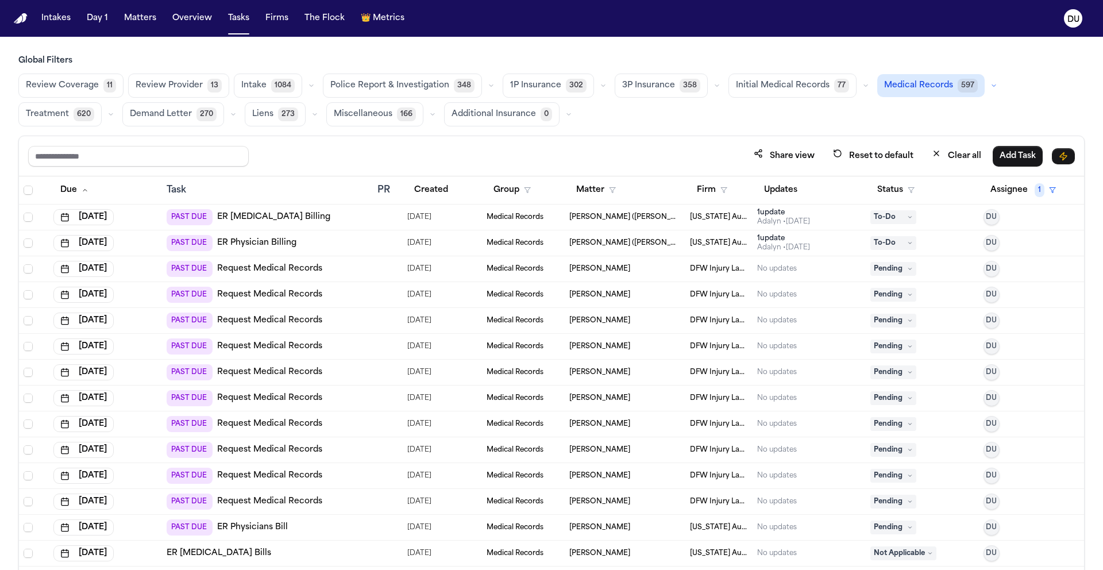
click at [300, 267] on link "Request Medical Records" at bounding box center [269, 268] width 105 height 11
click at [281, 297] on link "Request Medical Records" at bounding box center [269, 294] width 105 height 11
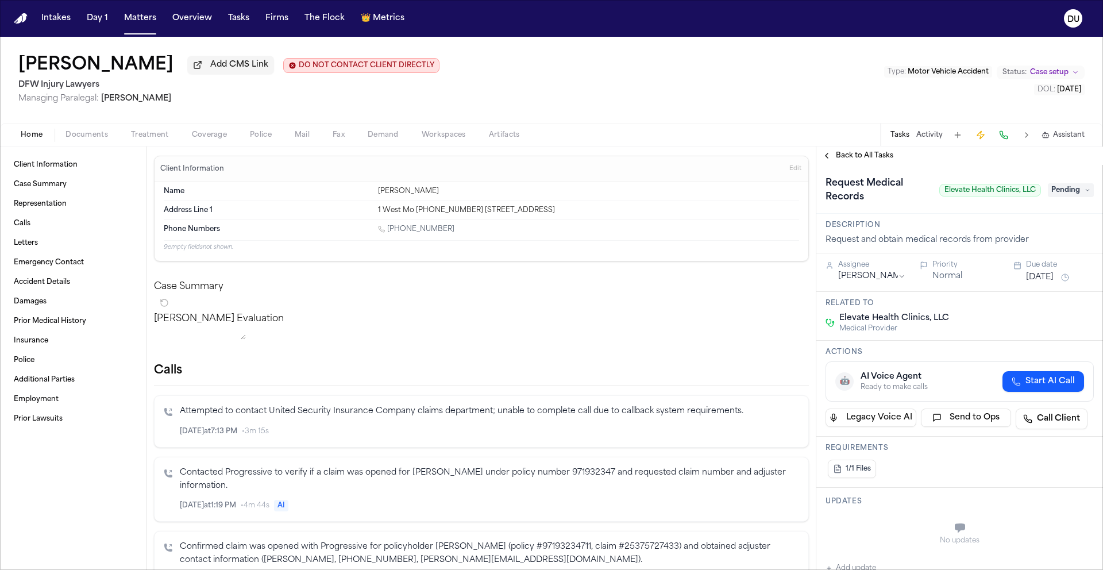
click at [974, 193] on span "Elevate Health Clinics, LLC" at bounding box center [990, 190] width 102 height 13
click at [945, 192] on span "Elevate Health Clinics, LLC" at bounding box center [990, 190] width 102 height 13
click at [1023, 194] on span "Elevate Health Clinics, LLC" at bounding box center [990, 190] width 102 height 13
drag, startPoint x: 937, startPoint y: 190, endPoint x: 1030, endPoint y: 193, distance: 93.6
click at [1030, 193] on span "Elevate Health Clinics, LLC" at bounding box center [990, 190] width 102 height 13
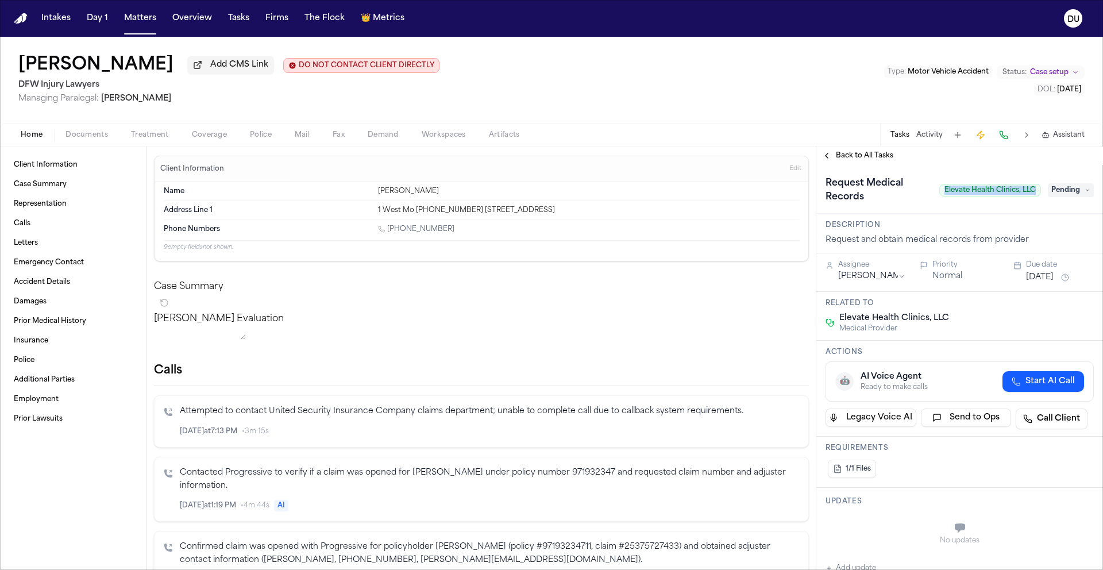
click at [830, 160] on button "Back to All Tasks" at bounding box center [857, 155] width 83 height 9
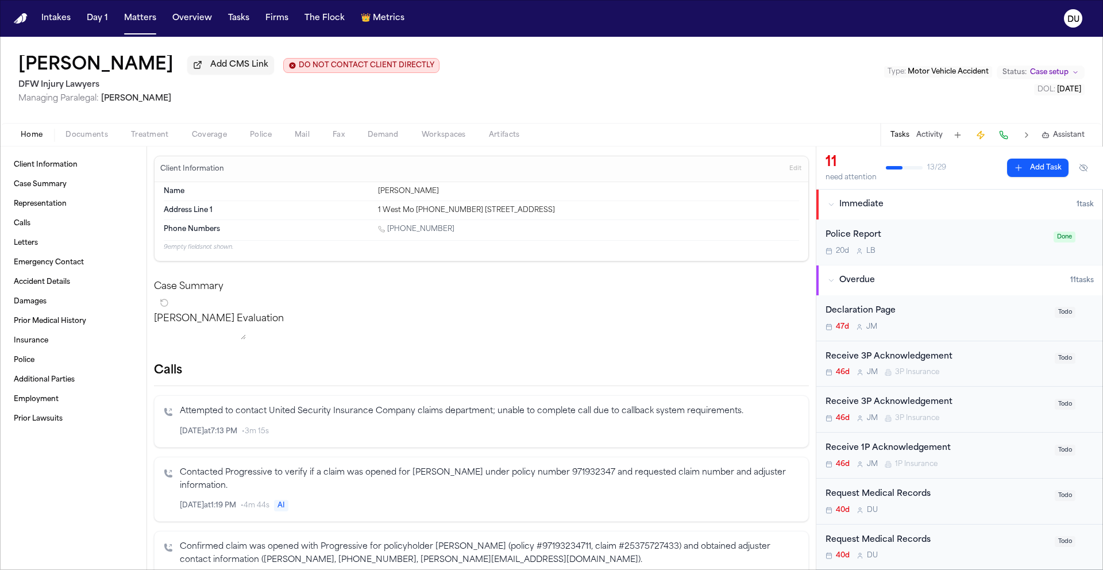
click at [16, 22] on img "Home" at bounding box center [21, 18] width 14 height 11
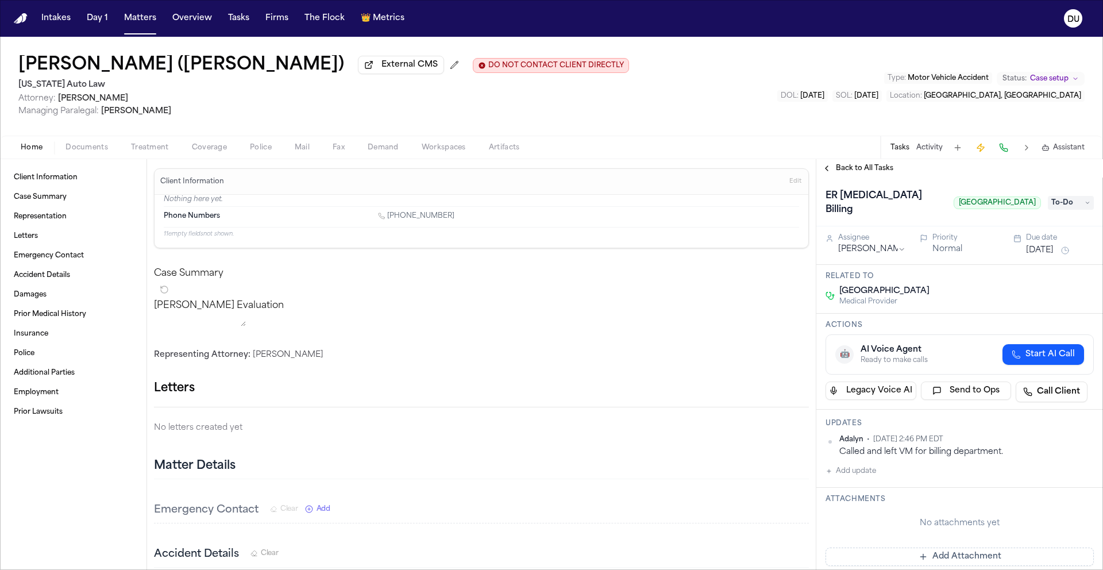
click at [843, 168] on span "Back to All Tasks" at bounding box center [864, 168] width 57 height 9
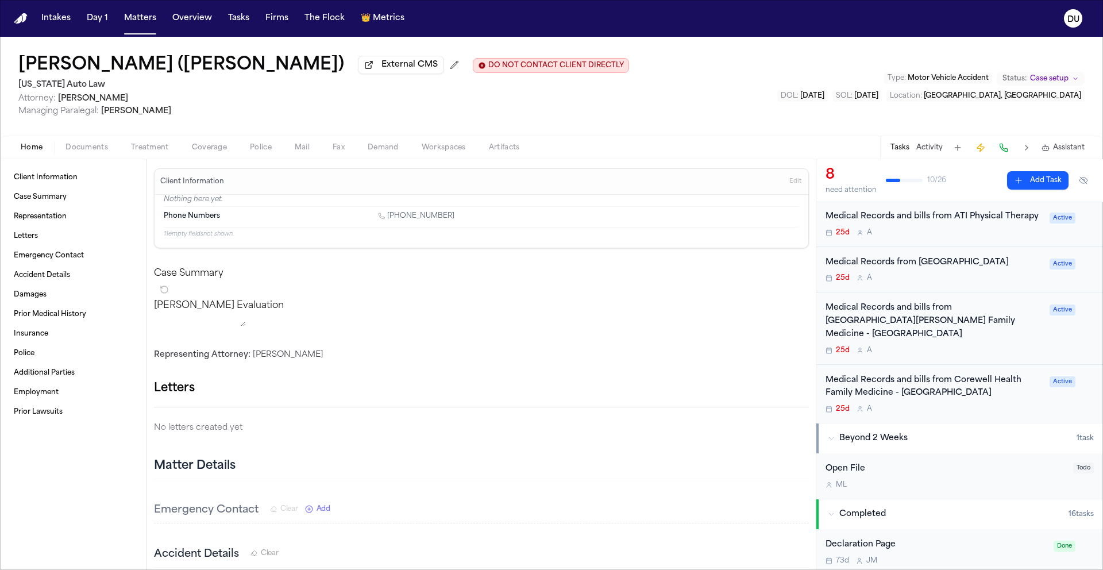
scroll to position [292, 0]
click at [891, 258] on div "Medical Records from Garden City Hospital" at bounding box center [933, 260] width 217 height 13
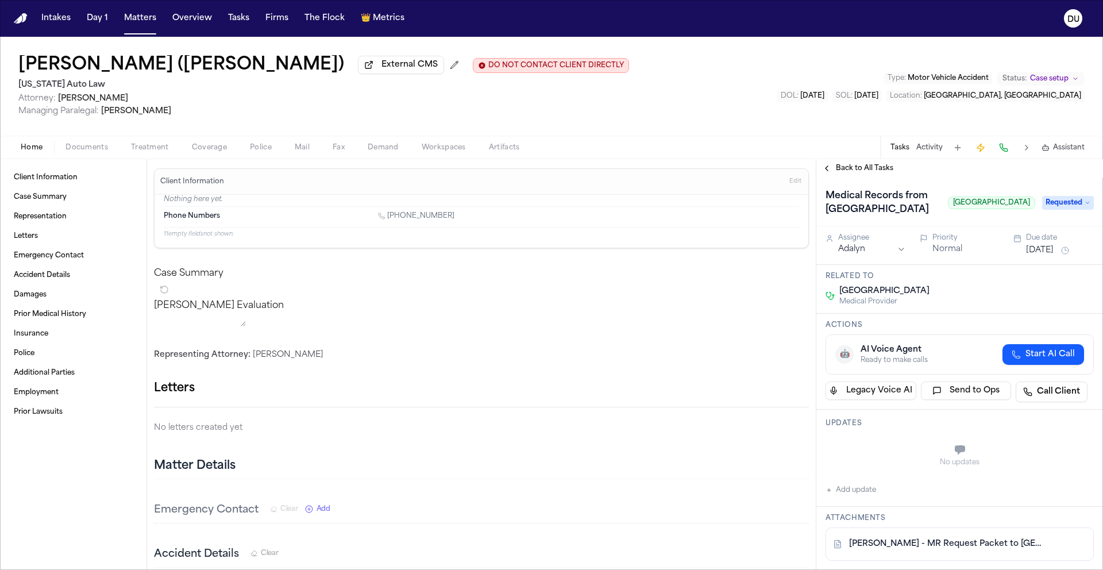
scroll to position [215, 0]
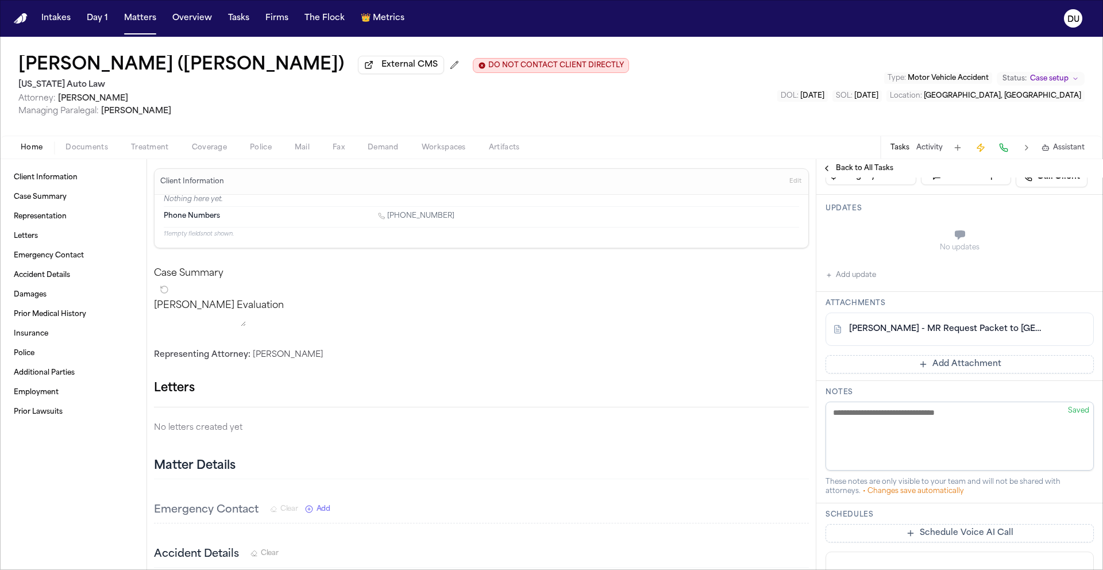
click at [952, 335] on link "J. Smith - MR Request Packet to Garden City Hospital - 7.1.25" at bounding box center [948, 328] width 198 height 11
click at [882, 168] on span "Back to All Tasks" at bounding box center [864, 168] width 57 height 9
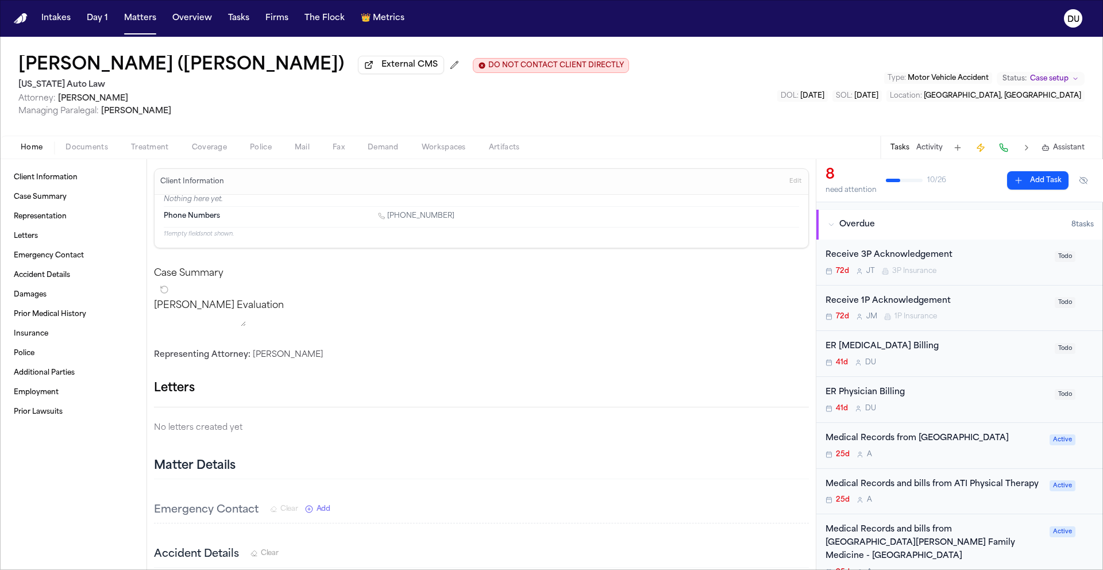
scroll to position [71, 0]
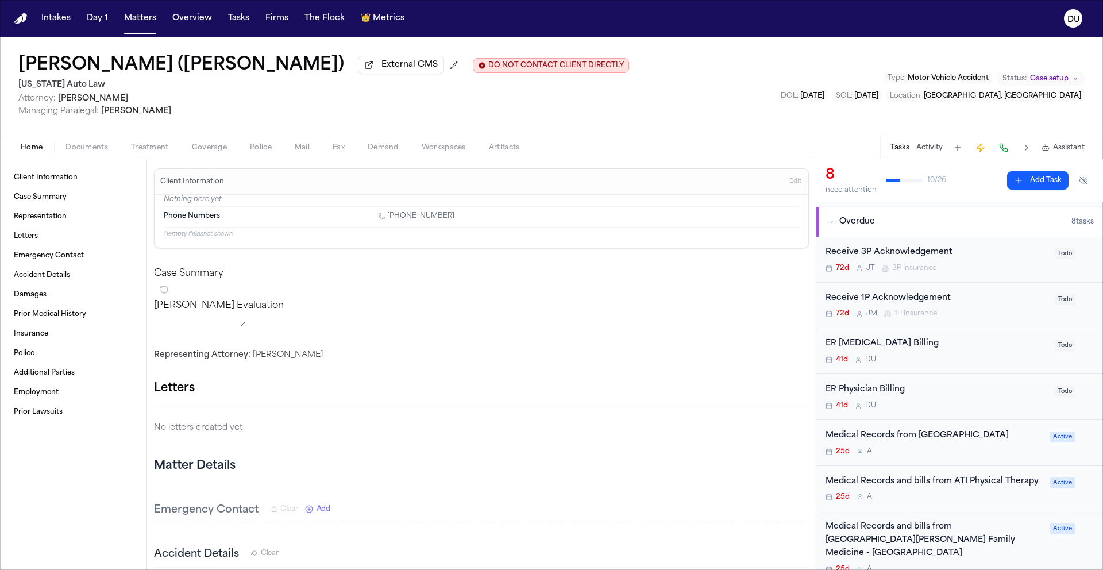
click at [875, 342] on div "ER Radiology Billing" at bounding box center [936, 343] width 222 height 13
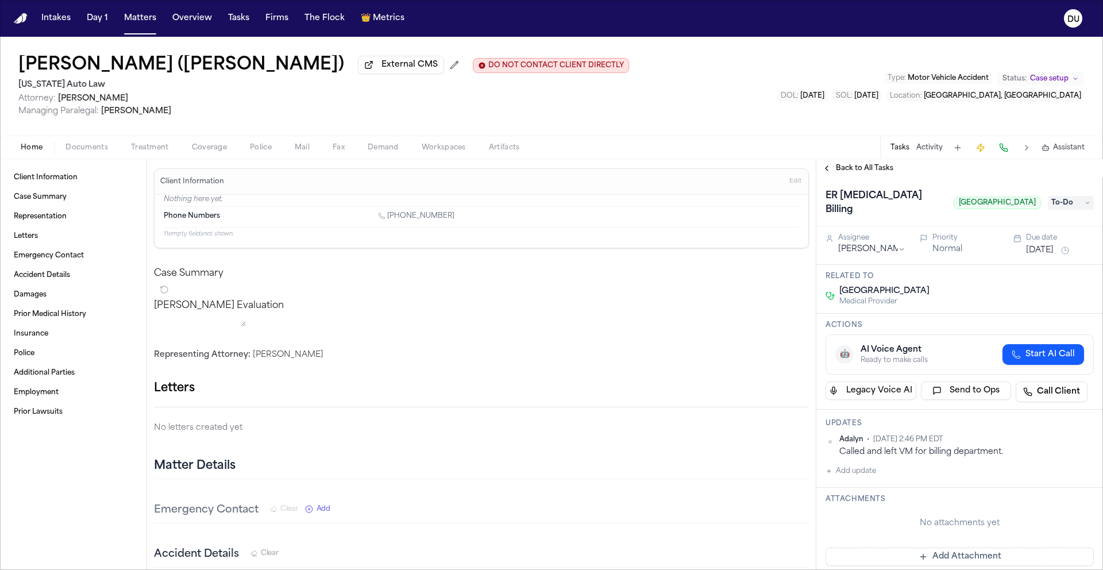
click at [847, 173] on span "Back to All Tasks" at bounding box center [864, 168] width 57 height 9
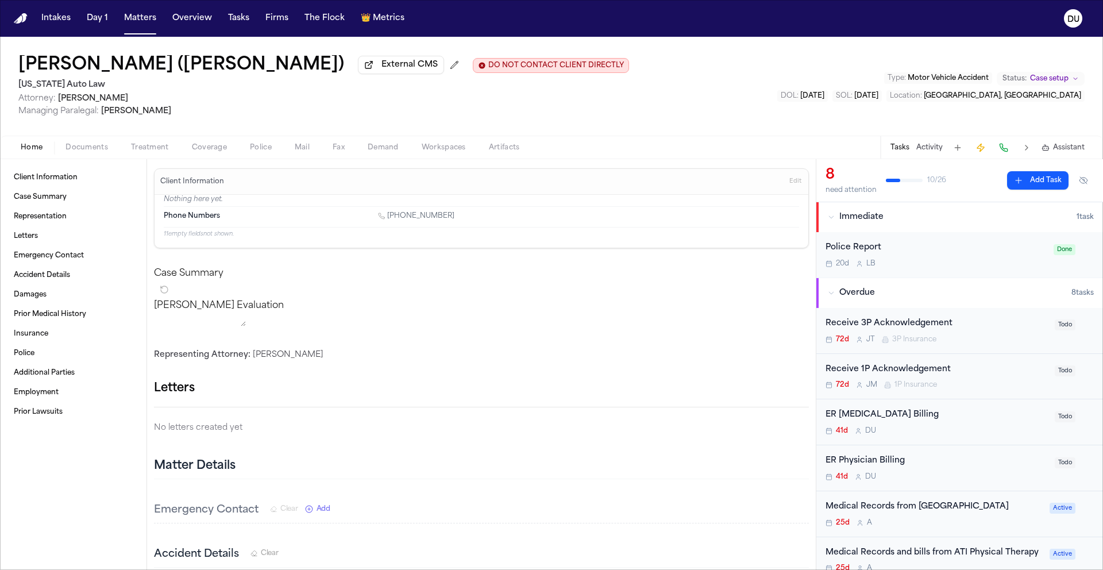
click at [22, 14] on img "Home" at bounding box center [21, 18] width 14 height 11
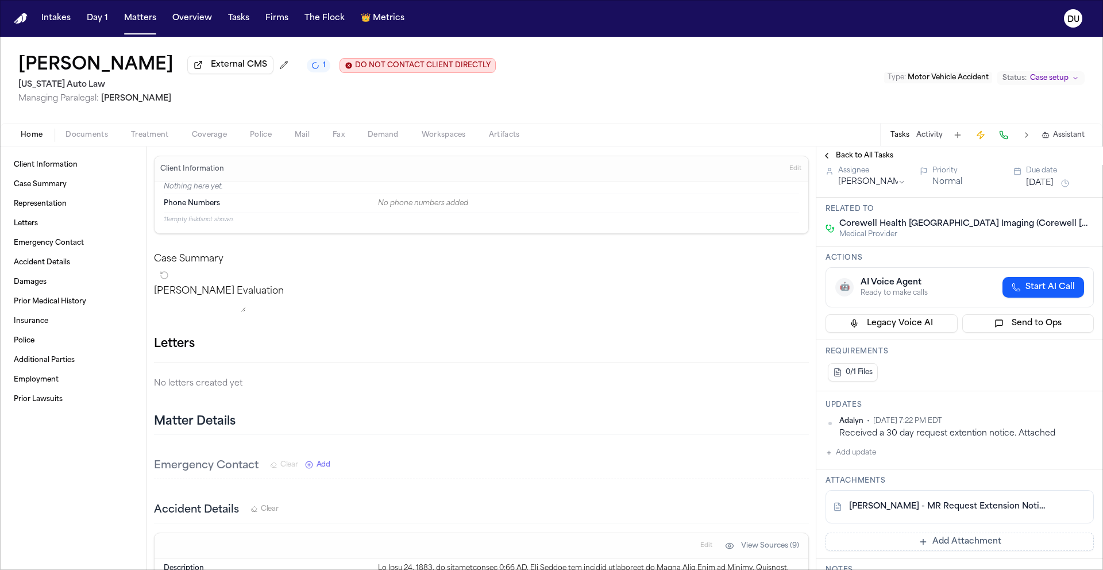
scroll to position [124, 0]
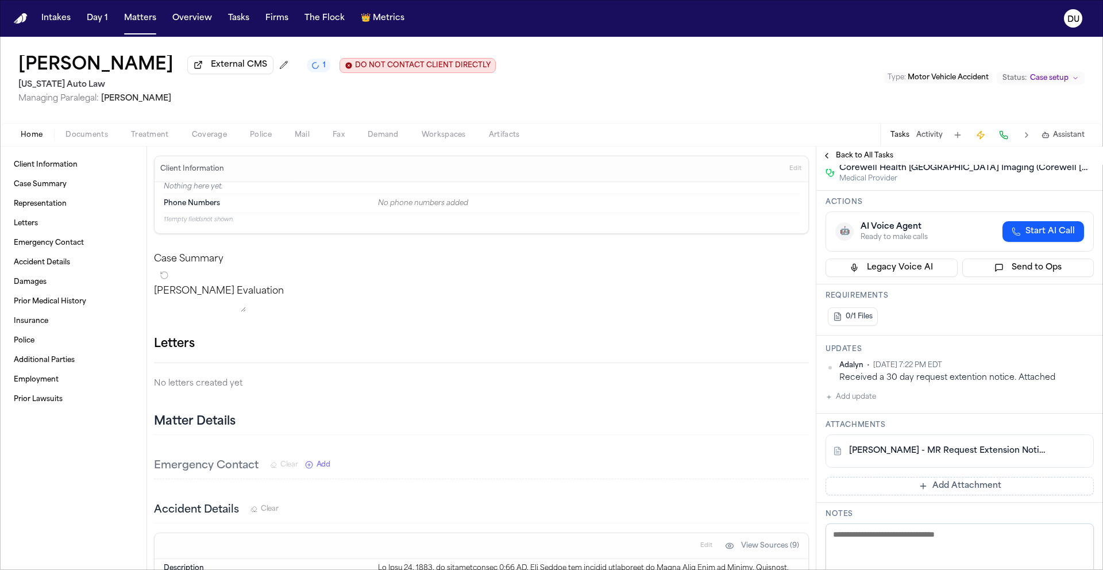
click at [16, 21] on img "Home" at bounding box center [21, 18] width 14 height 11
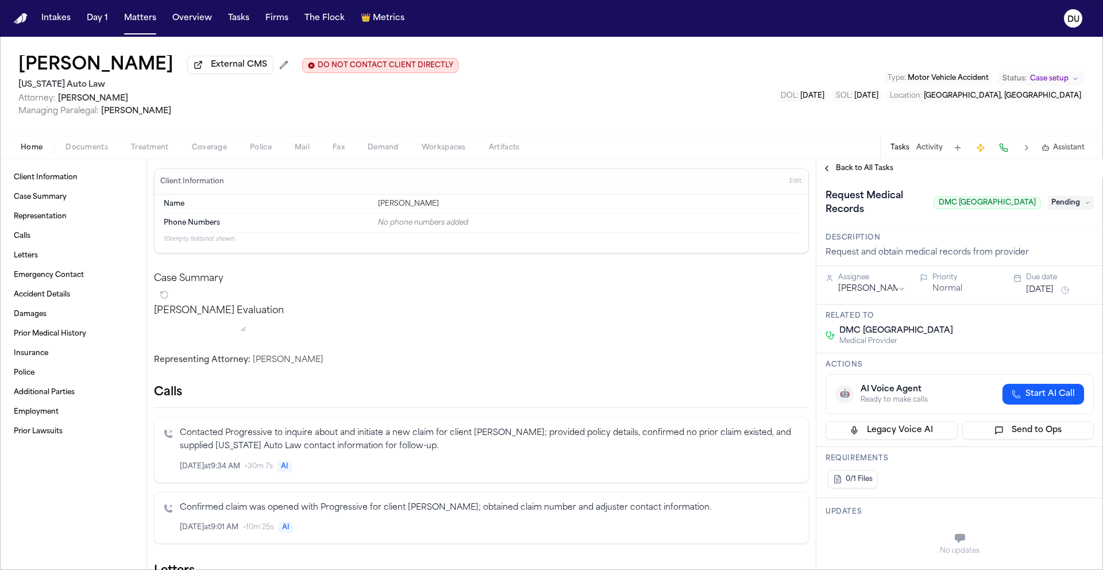
click at [939, 205] on span "DMC [GEOGRAPHIC_DATA]" at bounding box center [986, 202] width 107 height 13
drag, startPoint x: 938, startPoint y: 205, endPoint x: 1031, endPoint y: 204, distance: 93.0
click at [1031, 204] on span "DMC [GEOGRAPHIC_DATA]" at bounding box center [986, 202] width 107 height 13
copy span "DMC [GEOGRAPHIC_DATA]"
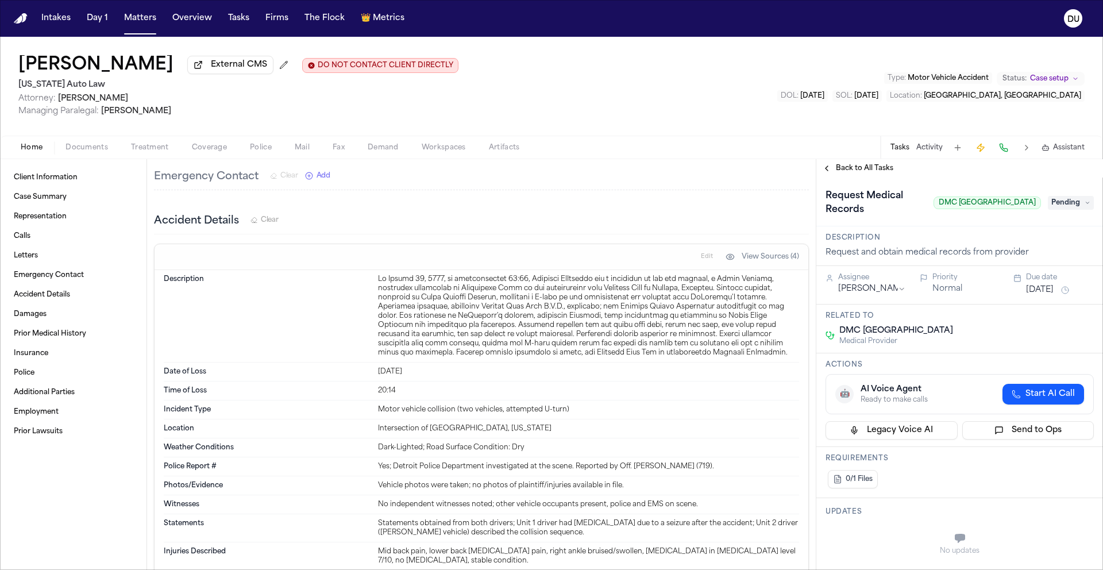
scroll to position [250, 0]
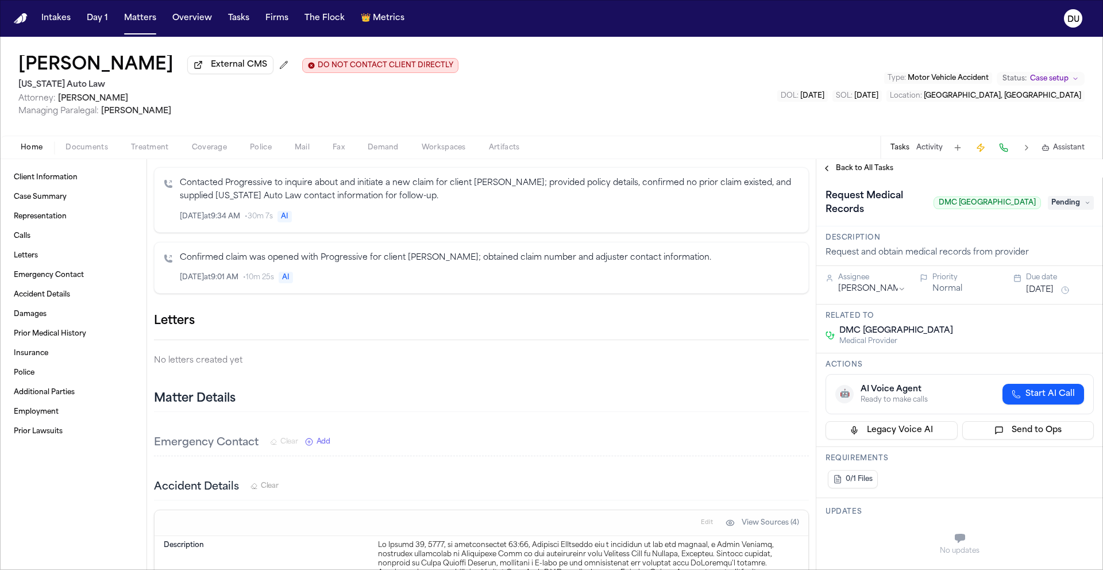
click at [87, 148] on span "Documents" at bounding box center [86, 147] width 42 height 9
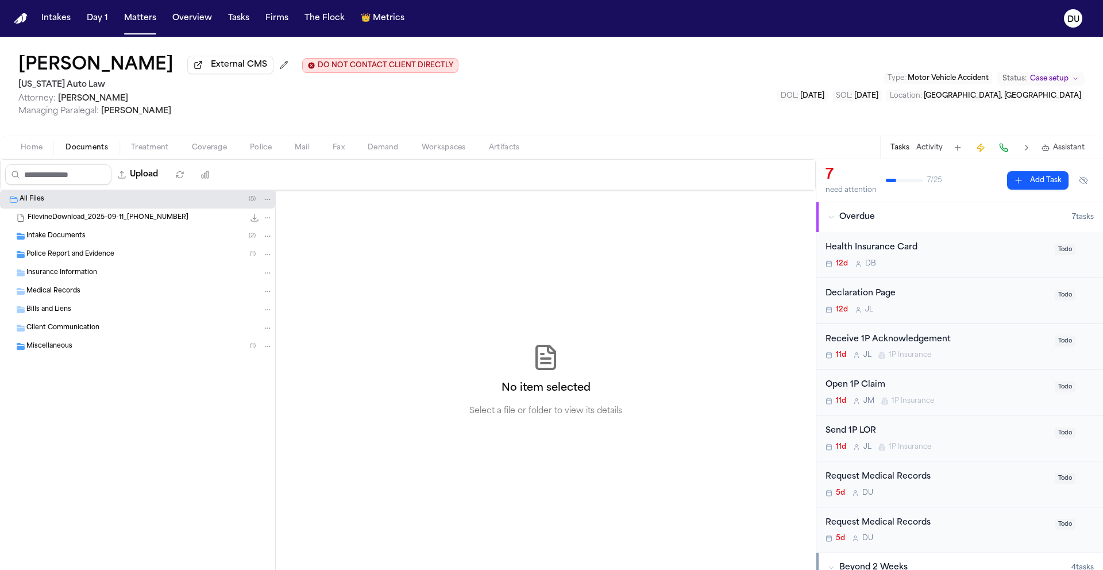
click at [79, 239] on span "Intake Documents" at bounding box center [55, 236] width 59 height 10
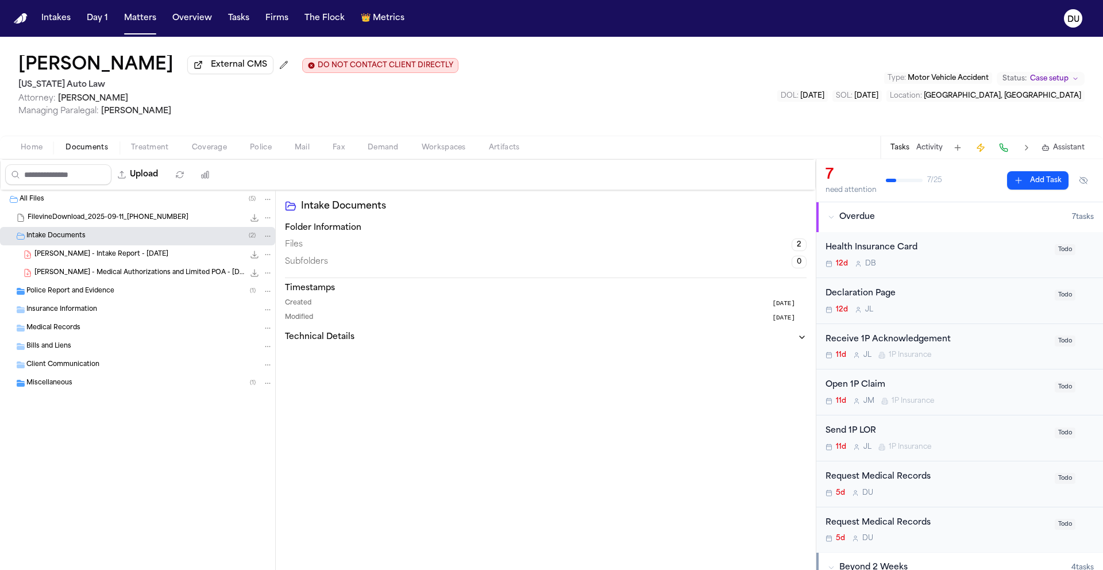
click at [75, 294] on span "Police Report and Evidence" at bounding box center [70, 292] width 88 height 10
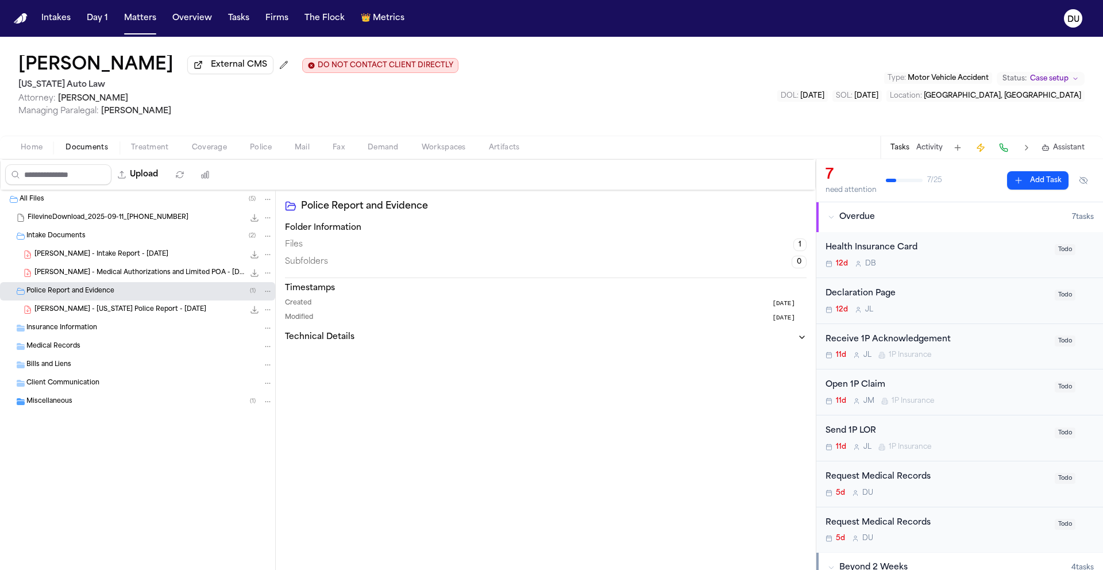
click at [79, 333] on span "Insurance Information" at bounding box center [61, 328] width 71 height 10
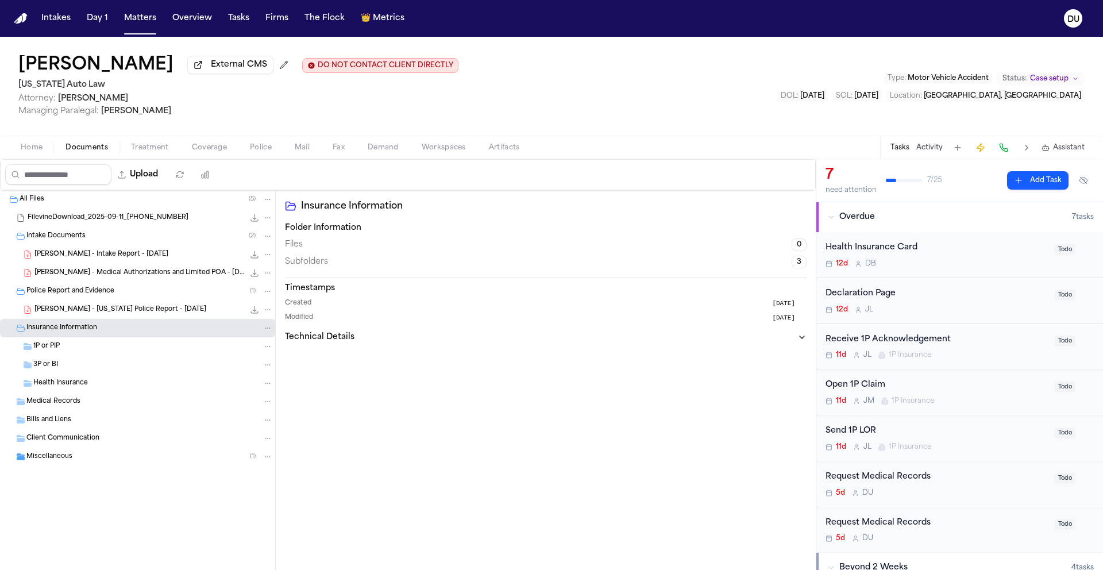
click at [59, 440] on span "Client Communication" at bounding box center [62, 439] width 73 height 10
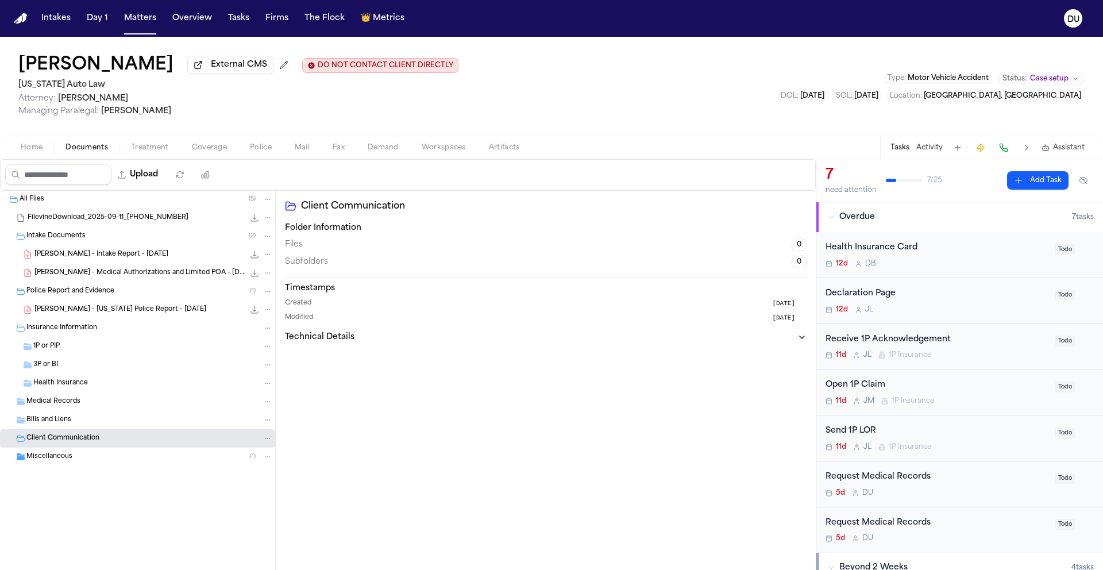
click at [59, 460] on span "Miscellaneous" at bounding box center [49, 457] width 46 height 10
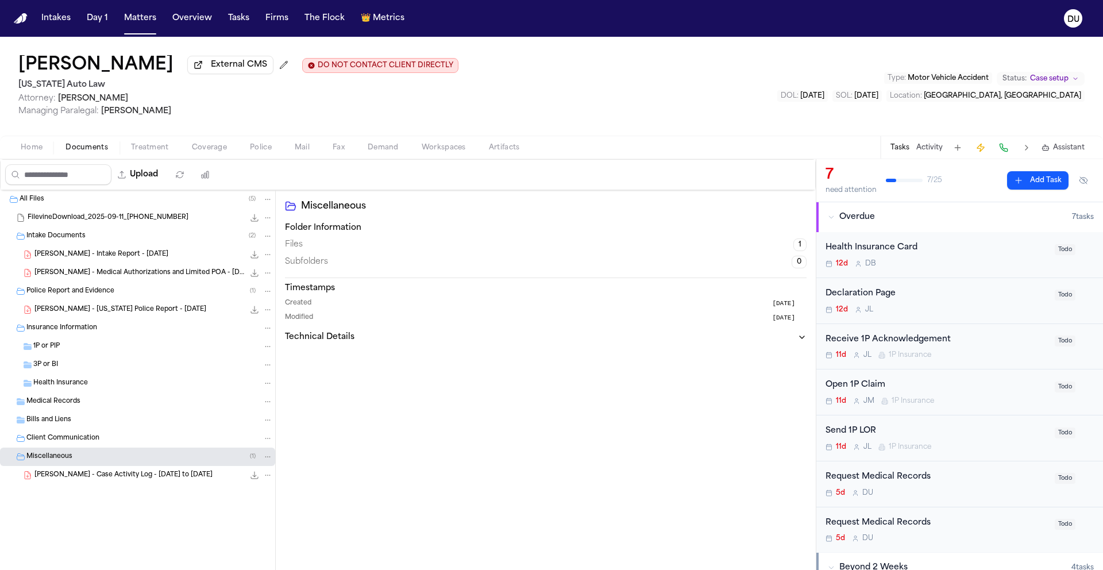
click at [53, 409] on div "Medical Records" at bounding box center [137, 401] width 275 height 18
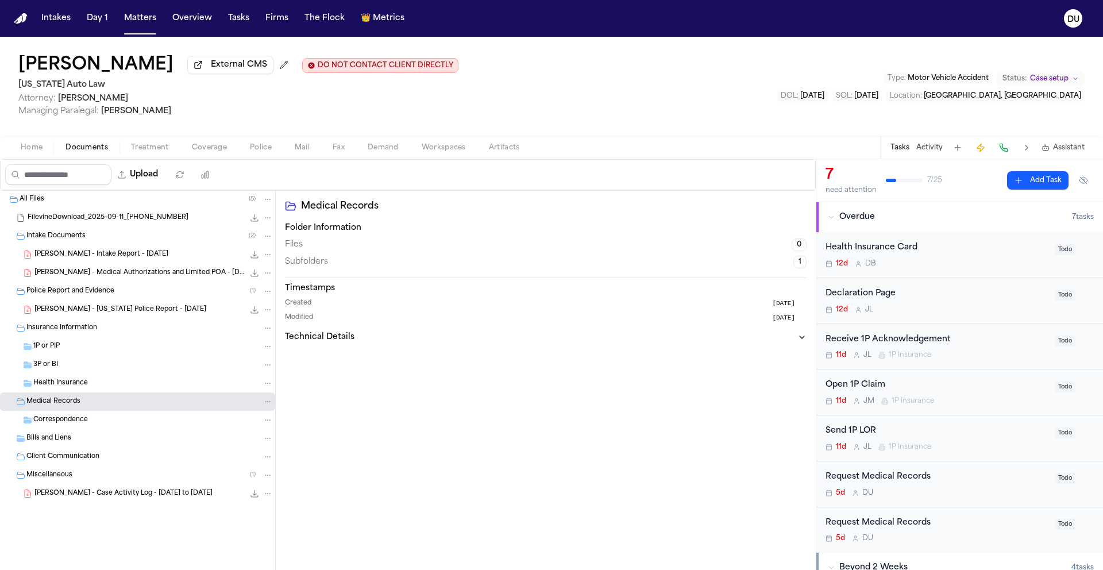
click at [107, 273] on span "[PERSON_NAME] - Medical Authorizations and Limited POA - [DATE]" at bounding box center [139, 273] width 210 height 10
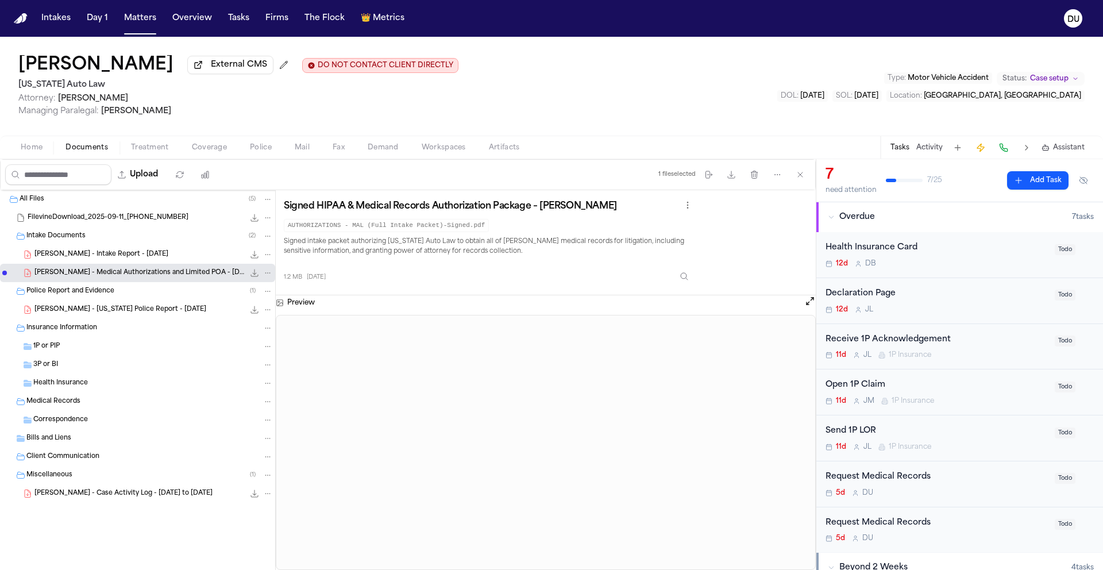
click at [26, 18] on img "Home" at bounding box center [21, 18] width 14 height 11
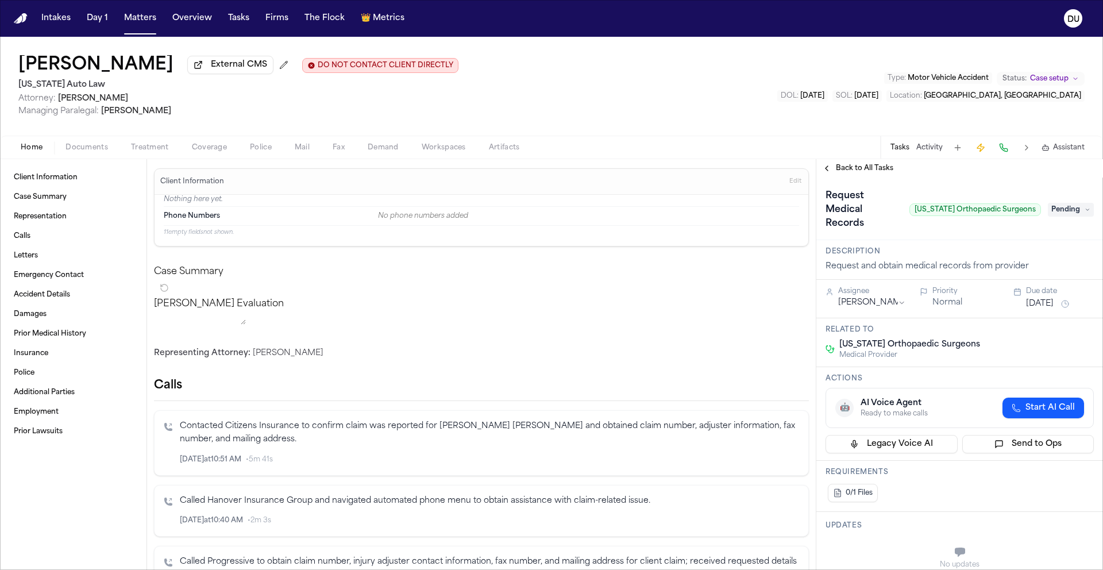
click at [930, 214] on span "[US_STATE] Orthopaedic Surgeons" at bounding box center [975, 209] width 132 height 13
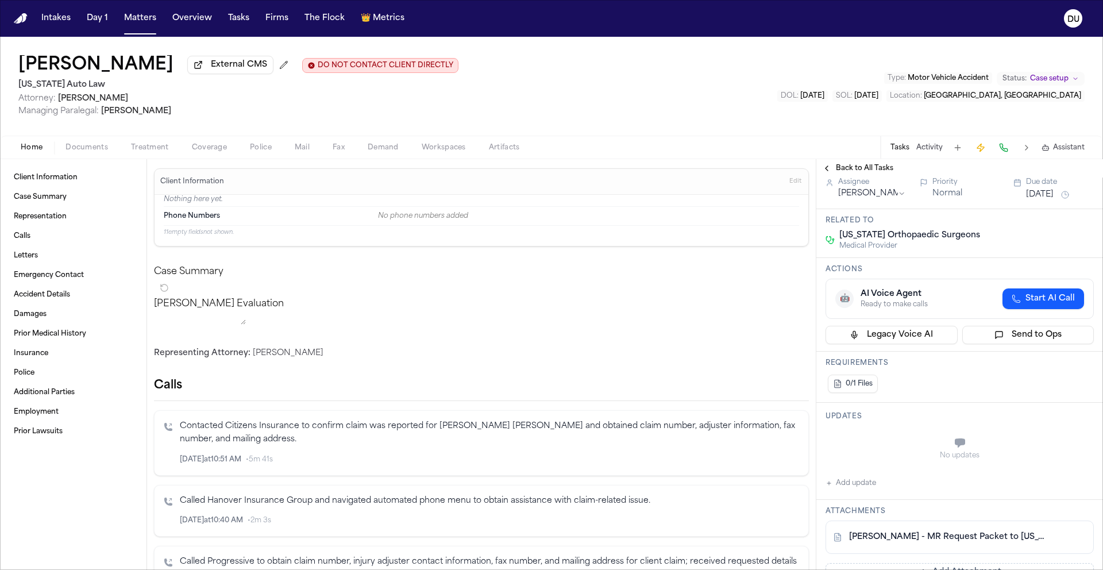
scroll to position [231, 0]
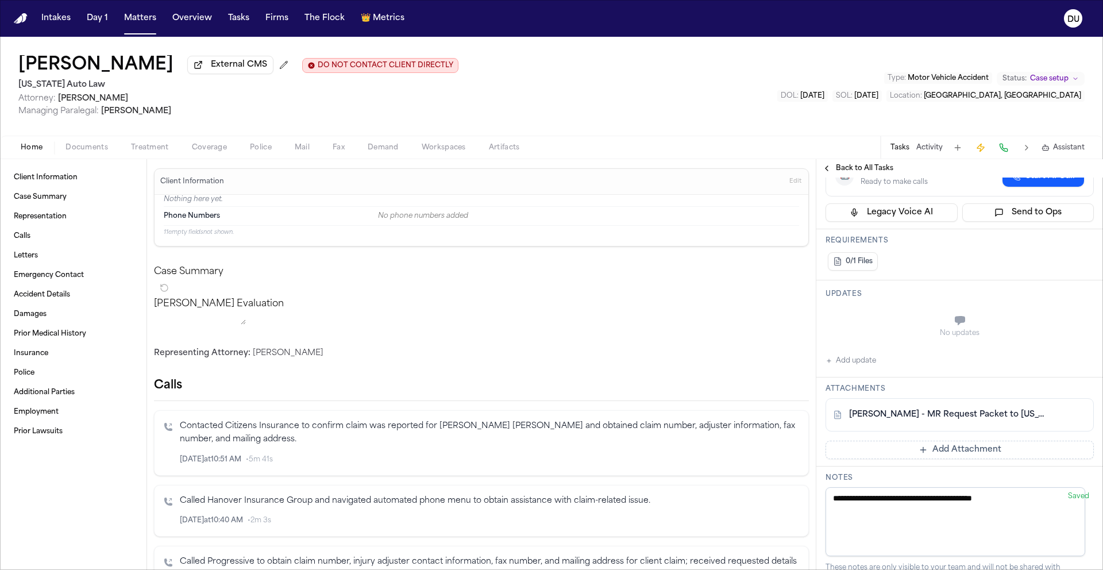
click at [930, 420] on link "[PERSON_NAME] - MR Request Packet to [US_STATE] Orthopedic Surgeons - [DATE]" at bounding box center [948, 414] width 198 height 11
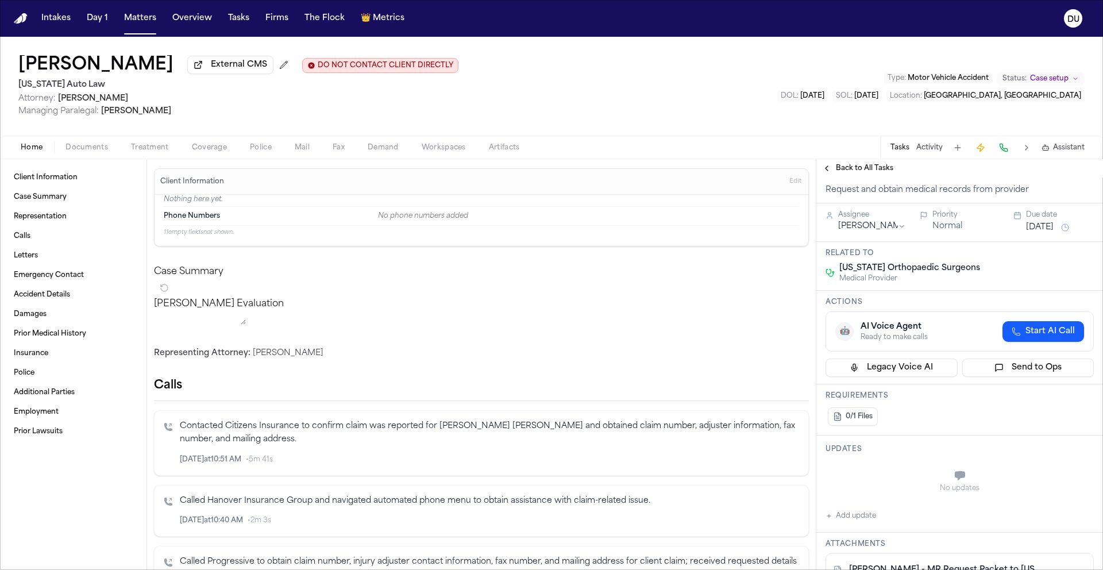
scroll to position [0, 0]
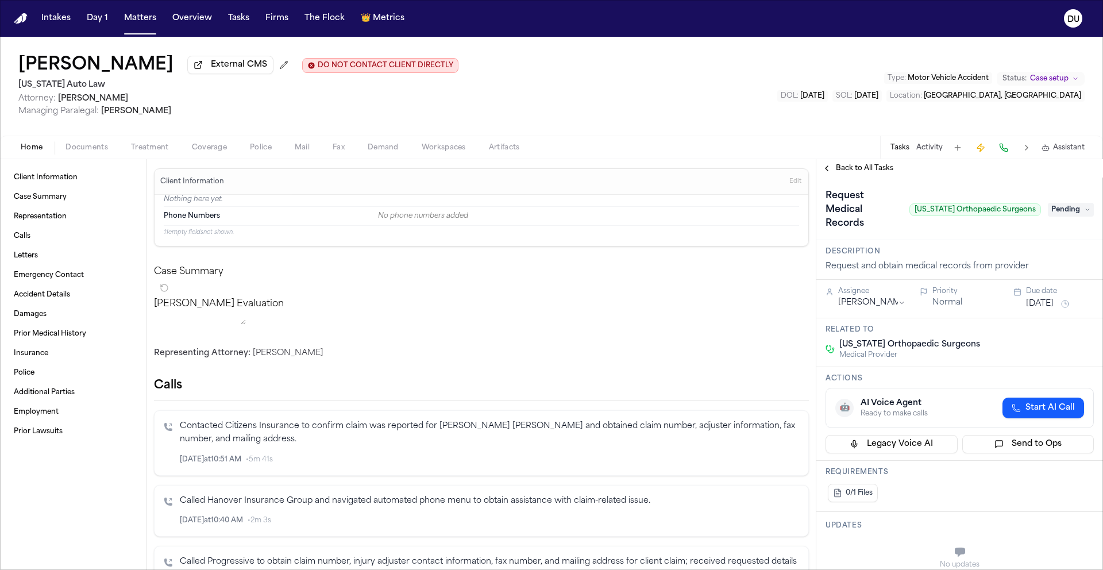
click at [1062, 209] on span "Pending" at bounding box center [1070, 210] width 46 height 14
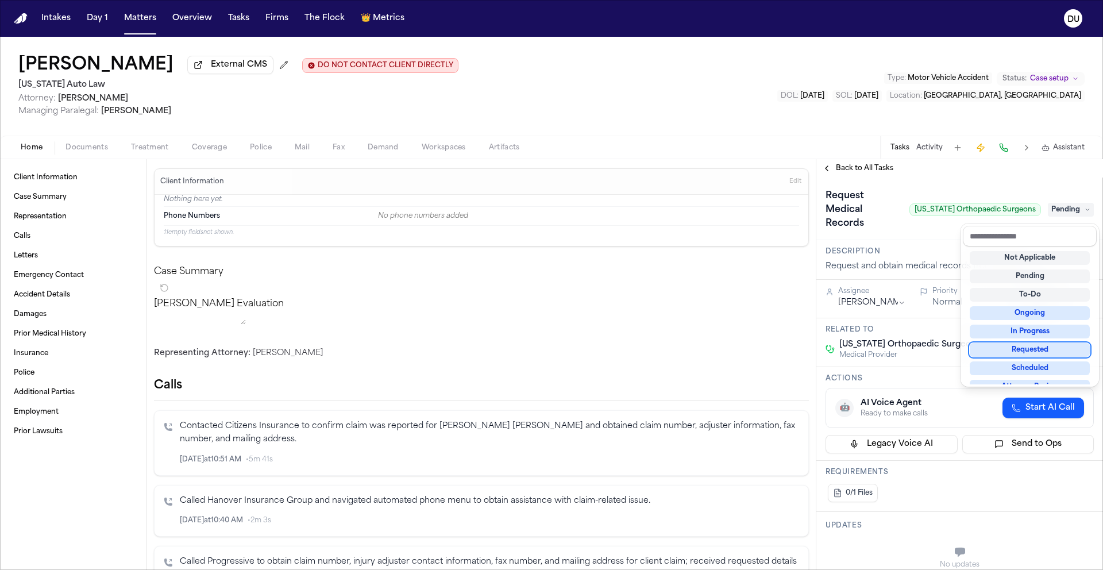
click at [1025, 351] on div "Requested" at bounding box center [1029, 350] width 120 height 14
click at [960, 168] on div "**********" at bounding box center [959, 364] width 287 height 411
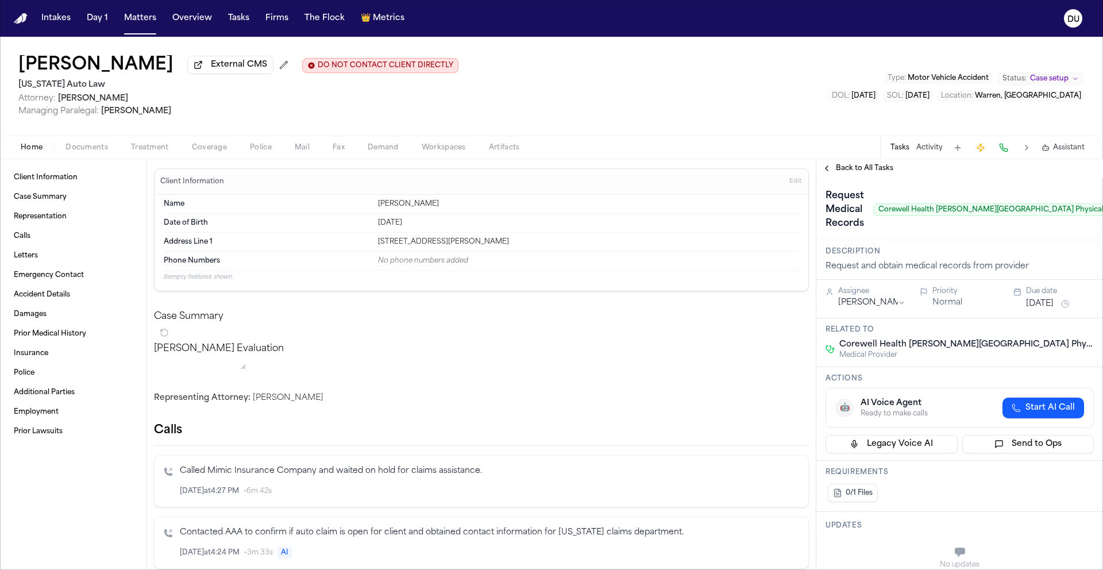
click at [962, 216] on span "Corewell Health [PERSON_NAME][GEOGRAPHIC_DATA] Physical Therapy" at bounding box center [1006, 209] width 266 height 13
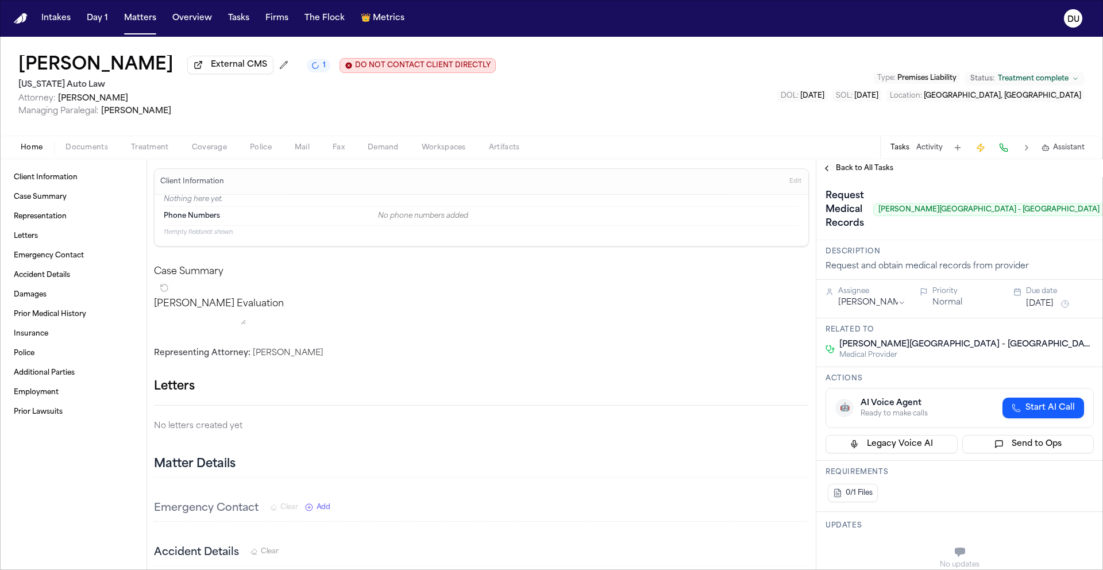
click at [857, 171] on span "Back to All Tasks" at bounding box center [864, 168] width 57 height 9
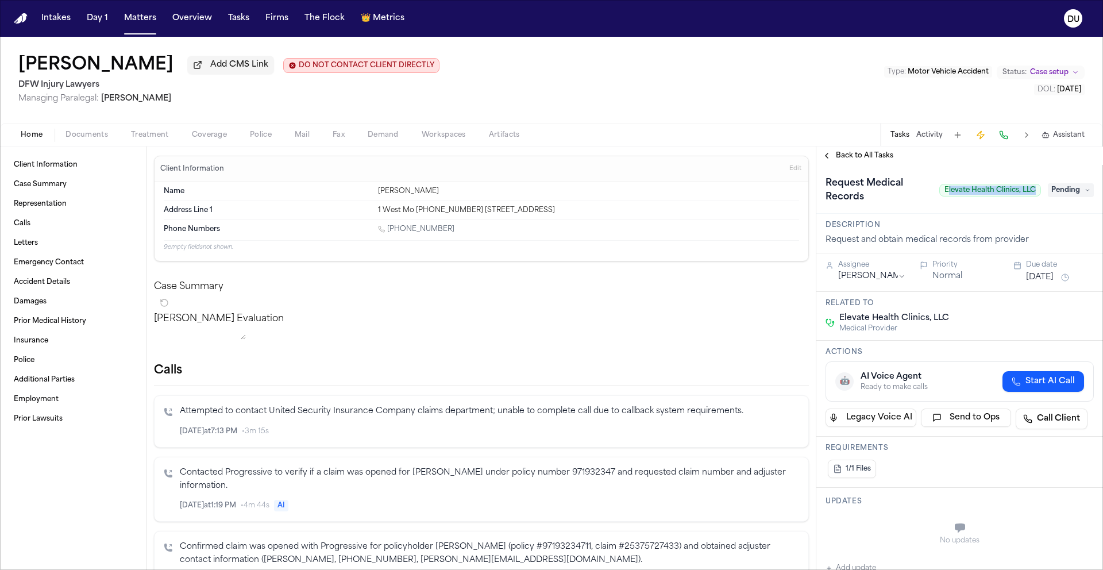
drag, startPoint x: 938, startPoint y: 194, endPoint x: 1028, endPoint y: 193, distance: 90.2
click at [1032, 194] on div "Request Medical Records Elevate Health Clinics, LLC Pending" at bounding box center [959, 190] width 268 height 32
click at [939, 196] on span "Elevate Health Clinics, LLC" at bounding box center [990, 190] width 102 height 13
click at [1049, 194] on span "Pending" at bounding box center [1070, 190] width 46 height 14
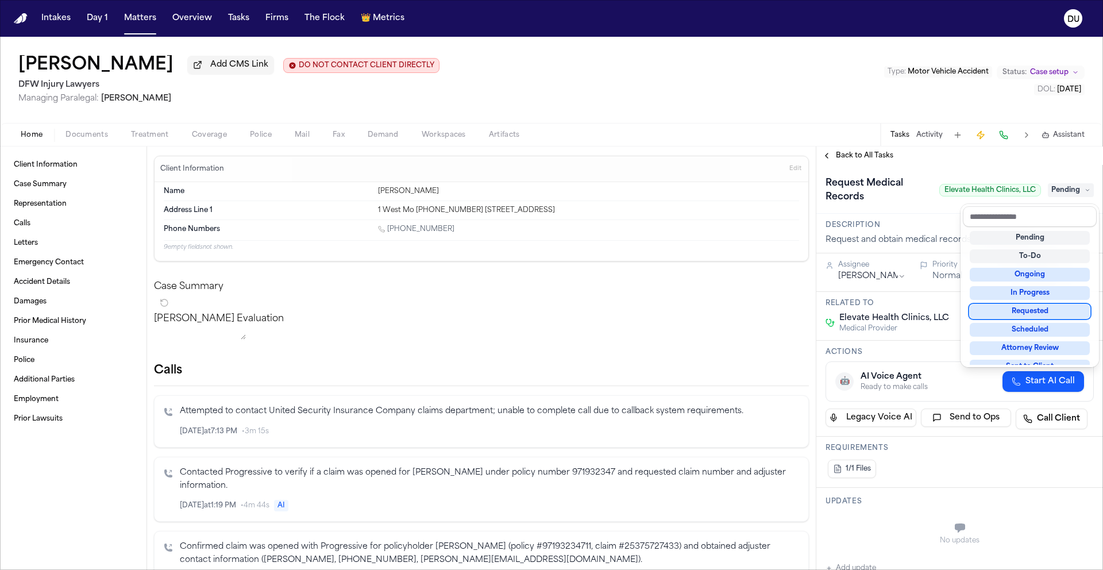
click at [1037, 310] on div "Requested" at bounding box center [1029, 311] width 120 height 14
click at [915, 165] on div "**********" at bounding box center [959, 357] width 287 height 423
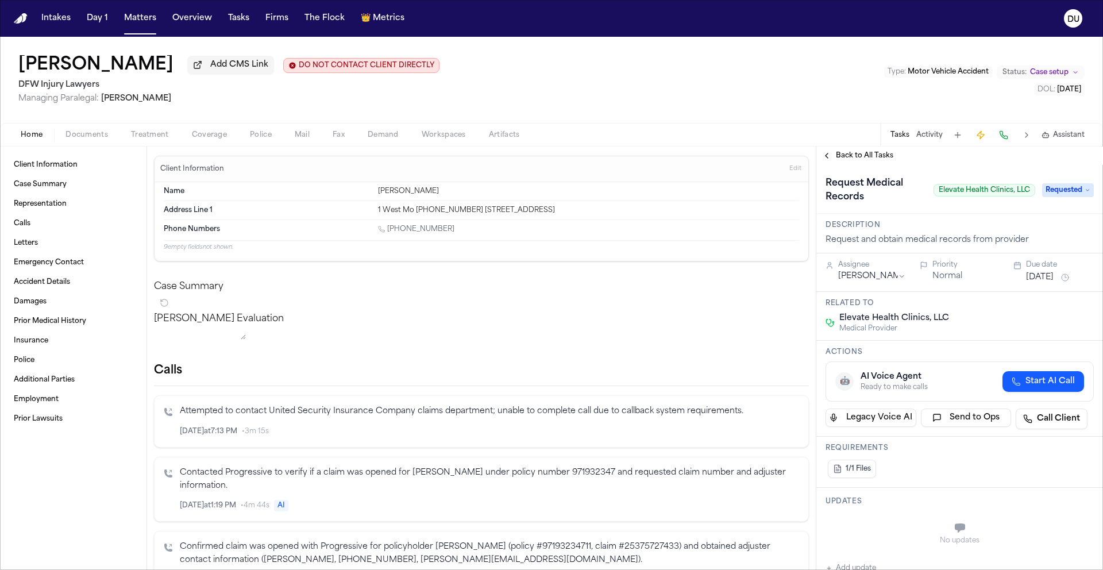
click at [1062, 287] on div "Assignee [PERSON_NAME] Priority Normal Due date [DATE]" at bounding box center [959, 272] width 287 height 38
click at [1053, 281] on button "[DATE]" at bounding box center [1040, 277] width 28 height 11
click at [1044, 420] on button "25" at bounding box center [1049, 417] width 18 height 18
click at [914, 478] on div "1/1 Files" at bounding box center [959, 468] width 268 height 23
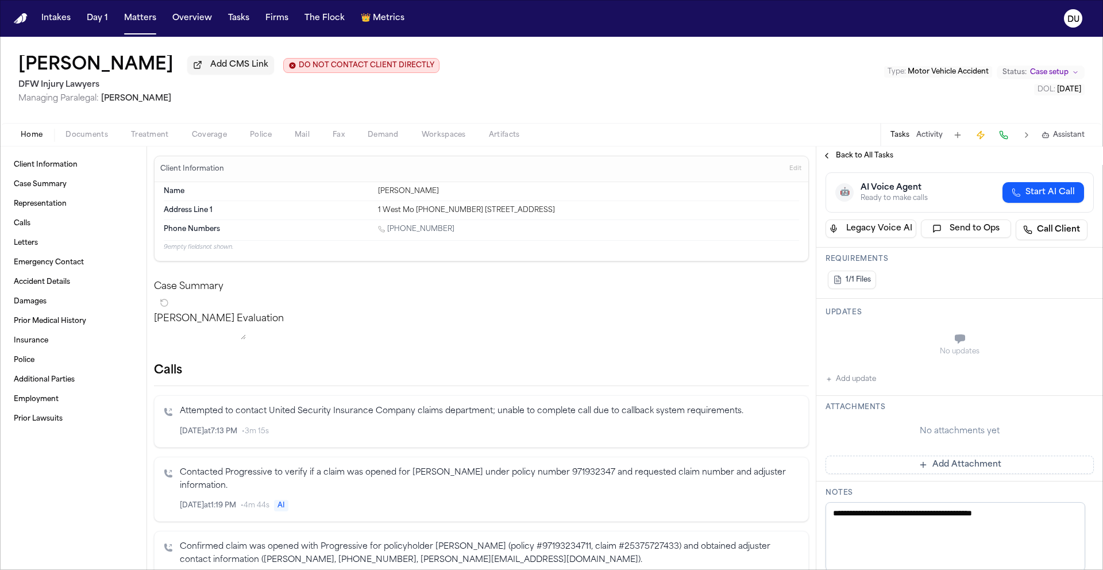
scroll to position [191, 0]
click at [927, 467] on button "Add Attachment" at bounding box center [959, 462] width 268 height 18
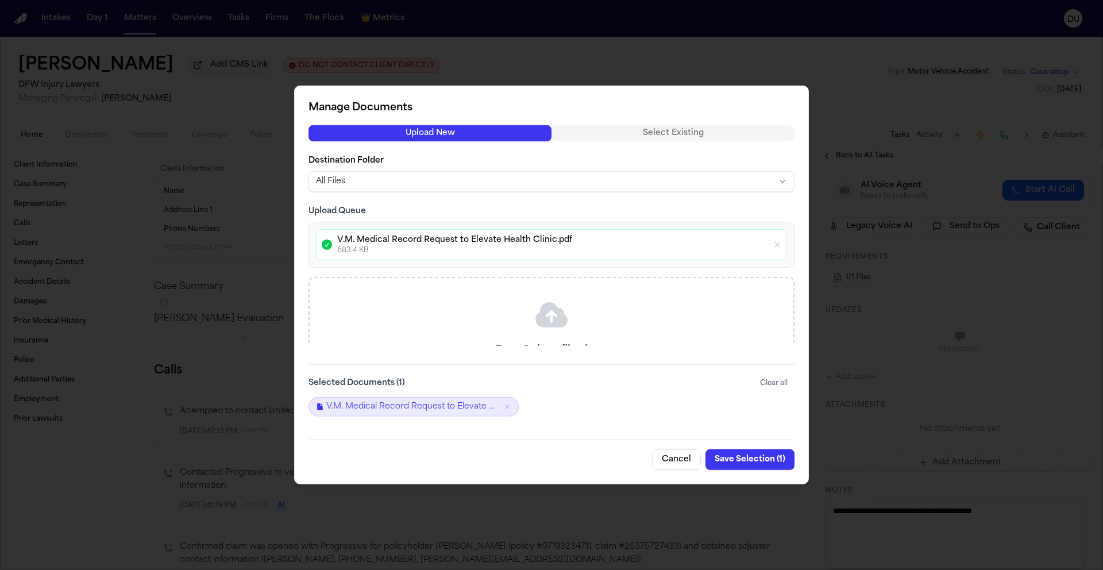
click at [756, 462] on button "Save Selection ( 1 )" at bounding box center [749, 459] width 89 height 21
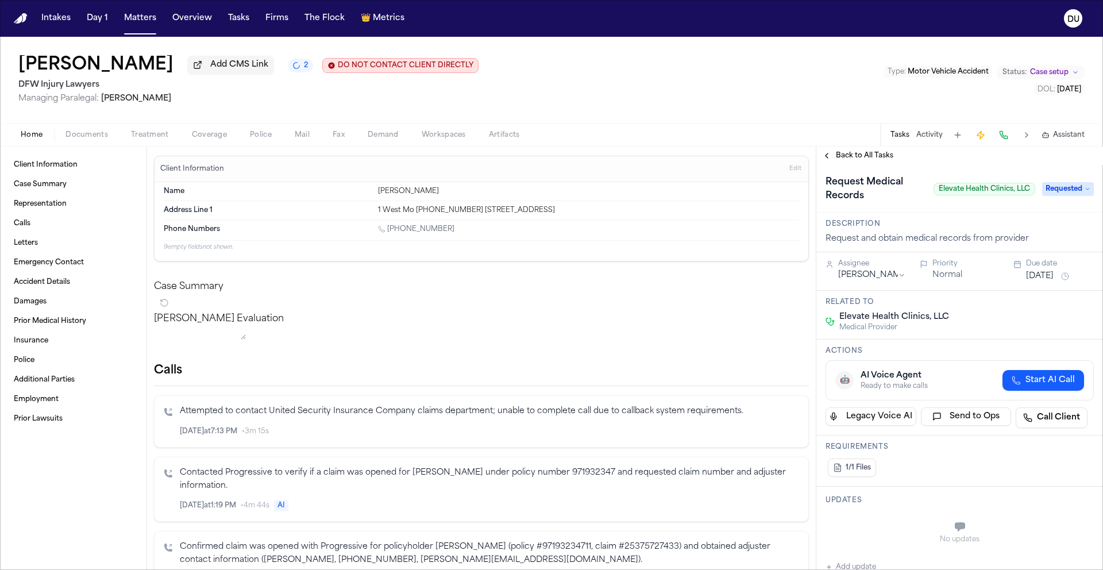
scroll to position [0, 0]
click at [959, 187] on span "[US_STATE] Injury Clinic" at bounding box center [994, 190] width 94 height 13
click at [1051, 190] on span "Pending" at bounding box center [1070, 190] width 46 height 14
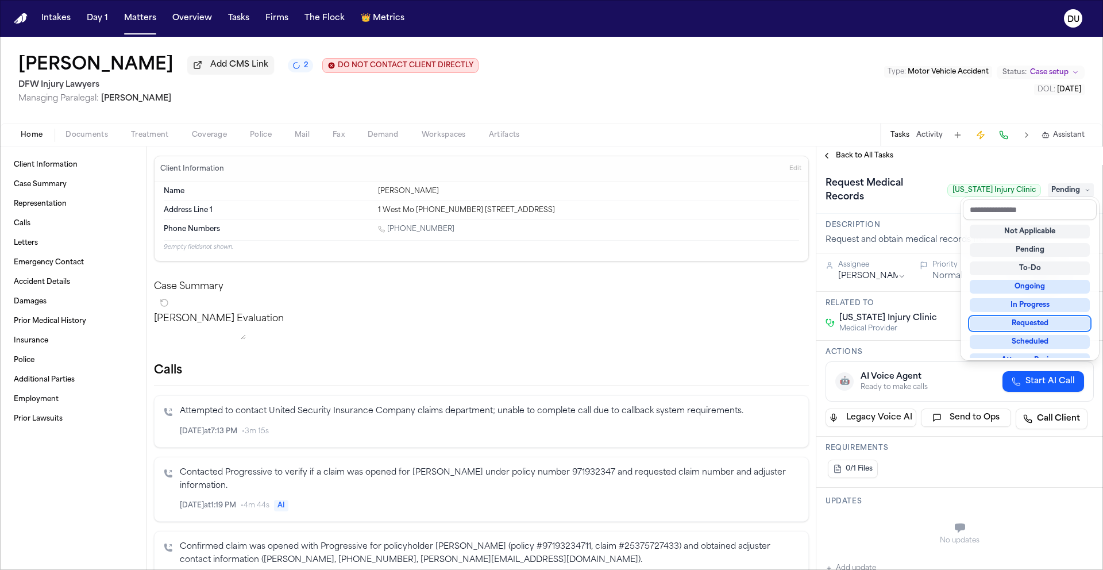
click at [1025, 328] on div "Requested" at bounding box center [1029, 323] width 120 height 14
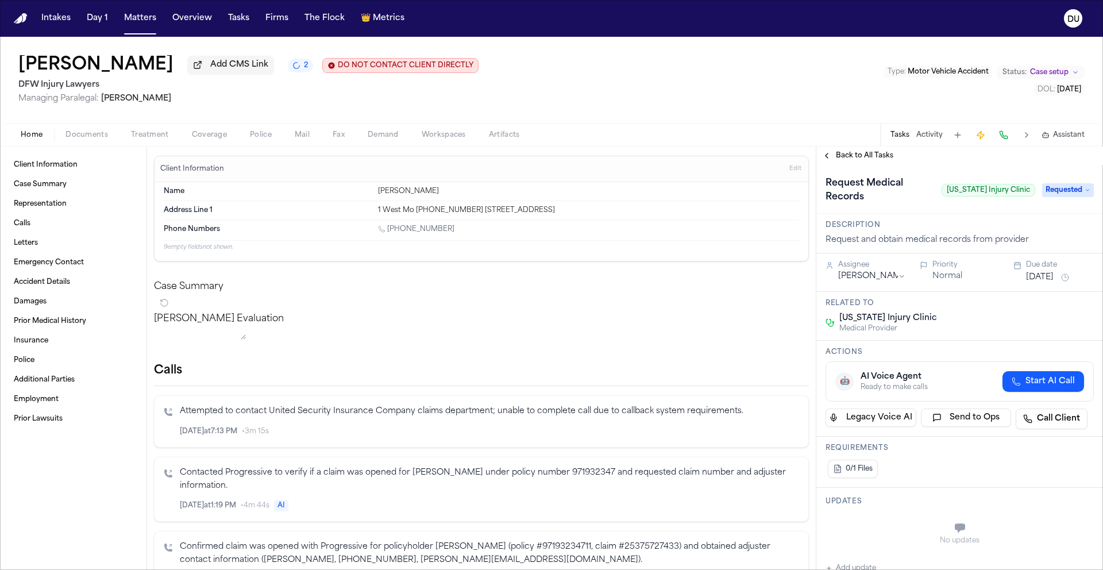
click at [1052, 272] on button "[DATE]" at bounding box center [1040, 277] width 28 height 11
click at [1045, 405] on button "25" at bounding box center [1049, 403] width 18 height 18
click at [933, 300] on div "Related to [US_STATE] Injury Clinic Medical Provider" at bounding box center [959, 316] width 287 height 49
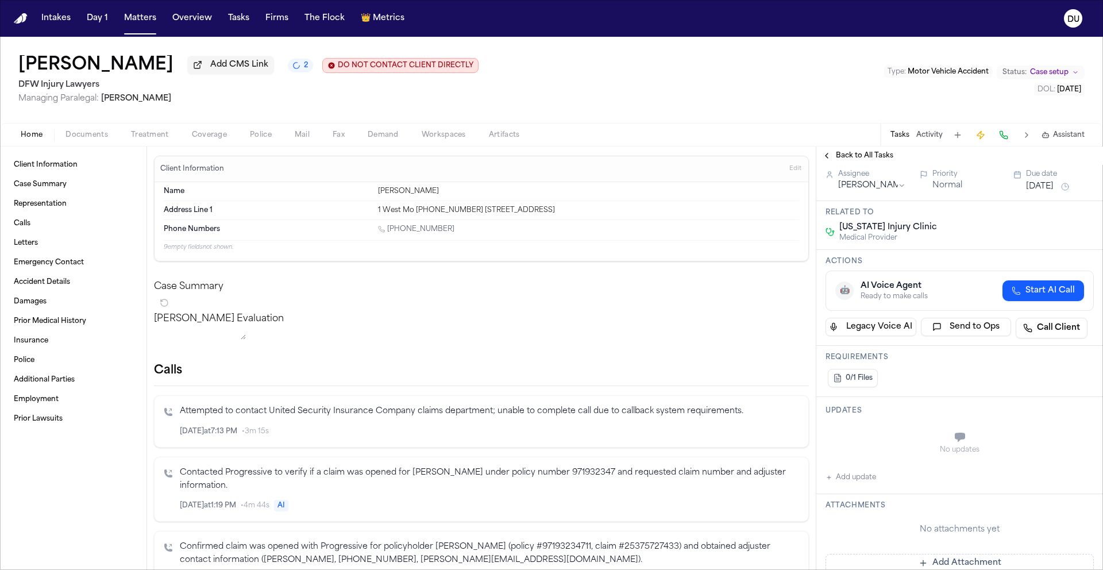
scroll to position [91, 0]
click at [915, 554] on button "Add Attachment" at bounding box center [959, 562] width 268 height 18
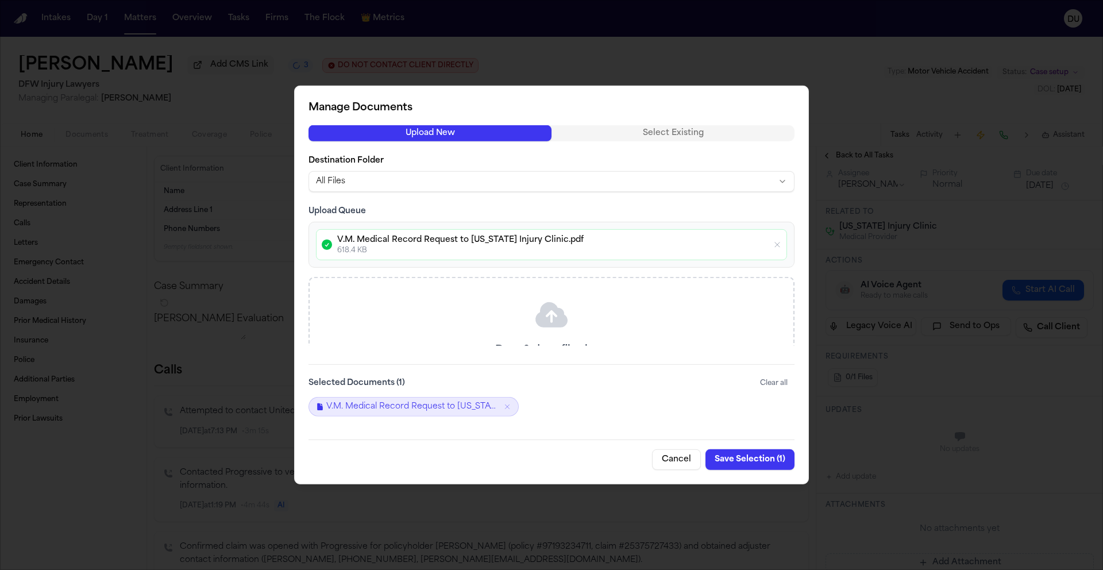
click at [751, 459] on button "Save Selection ( 1 )" at bounding box center [749, 459] width 89 height 21
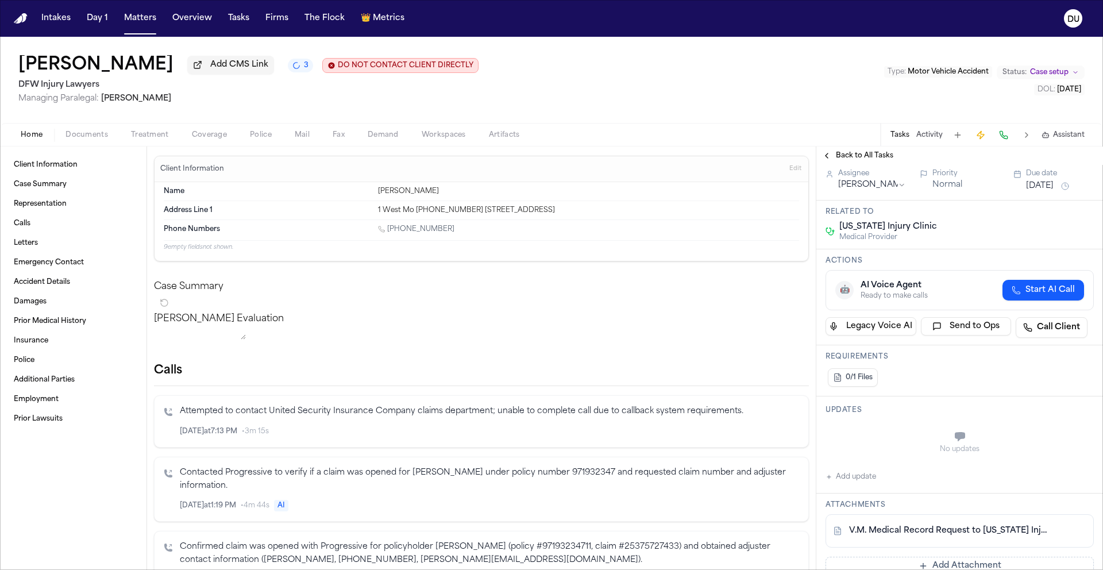
click at [870, 159] on span "Back to All Tasks" at bounding box center [864, 155] width 57 height 9
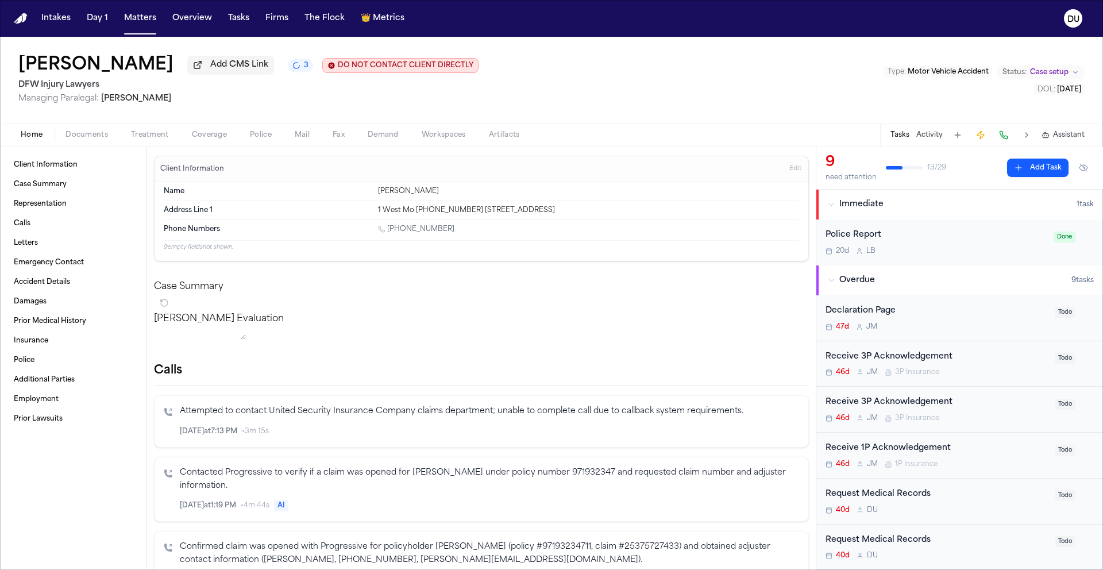
scroll to position [209, 0]
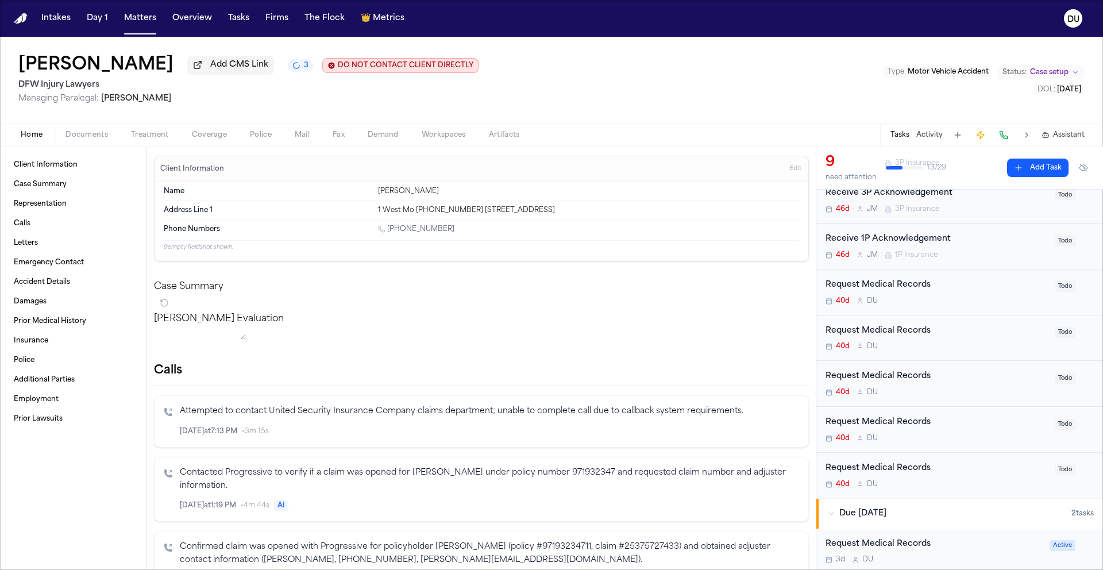
click at [879, 289] on div "Request Medical Records" at bounding box center [936, 285] width 222 height 13
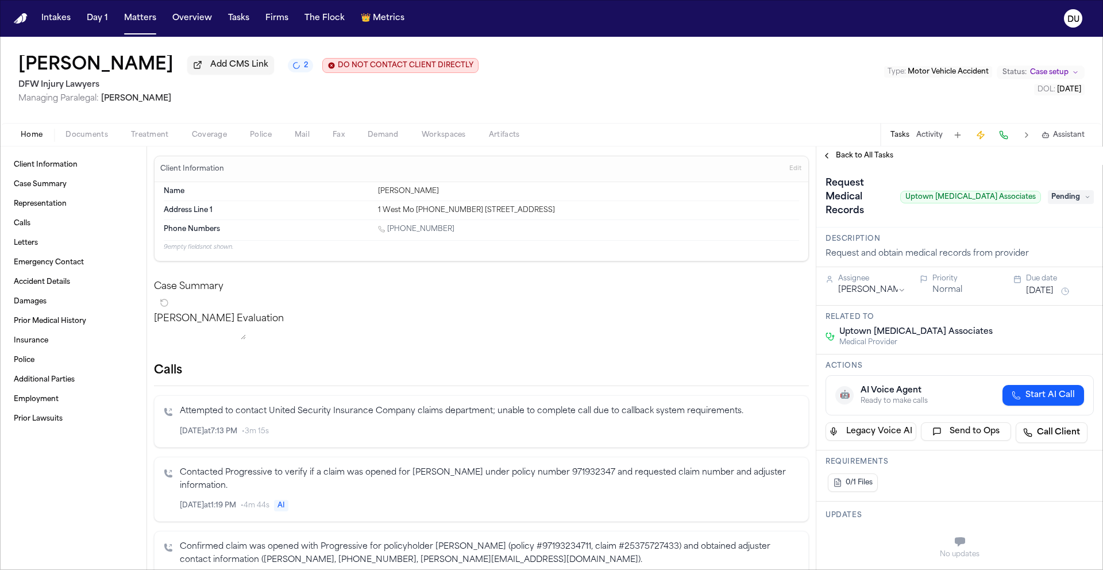
click at [1055, 194] on span "Pending" at bounding box center [1070, 197] width 46 height 14
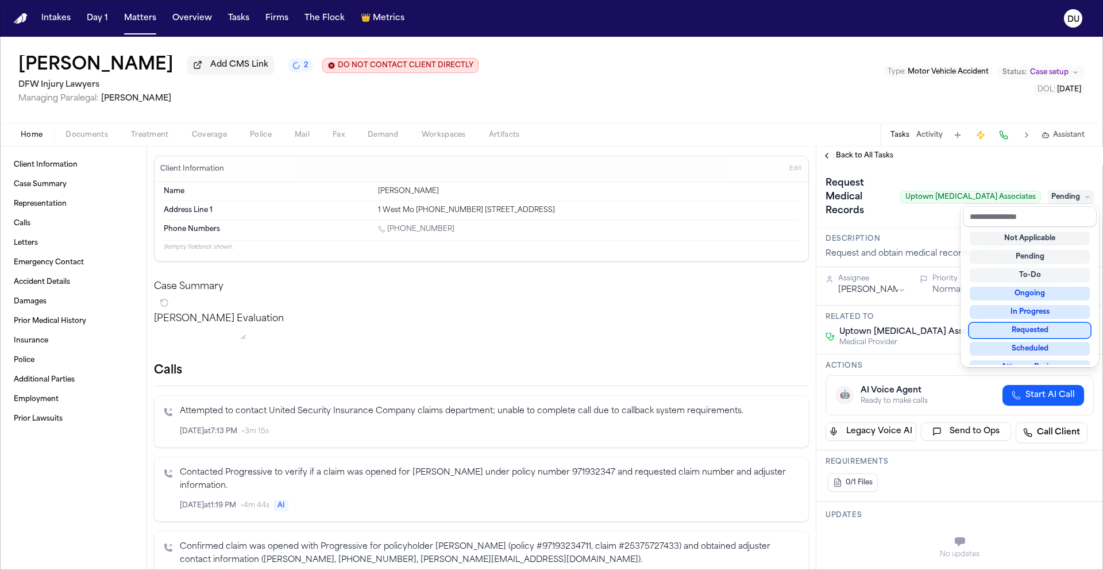
click at [1027, 335] on div "Requested" at bounding box center [1029, 330] width 120 height 14
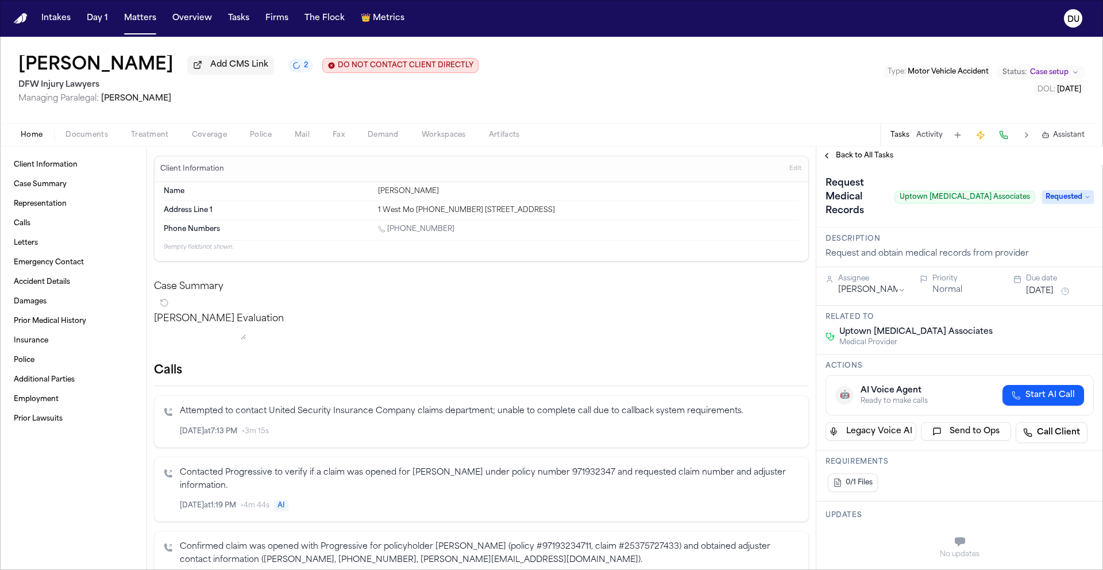
click at [1045, 285] on button "[DATE]" at bounding box center [1040, 290] width 28 height 11
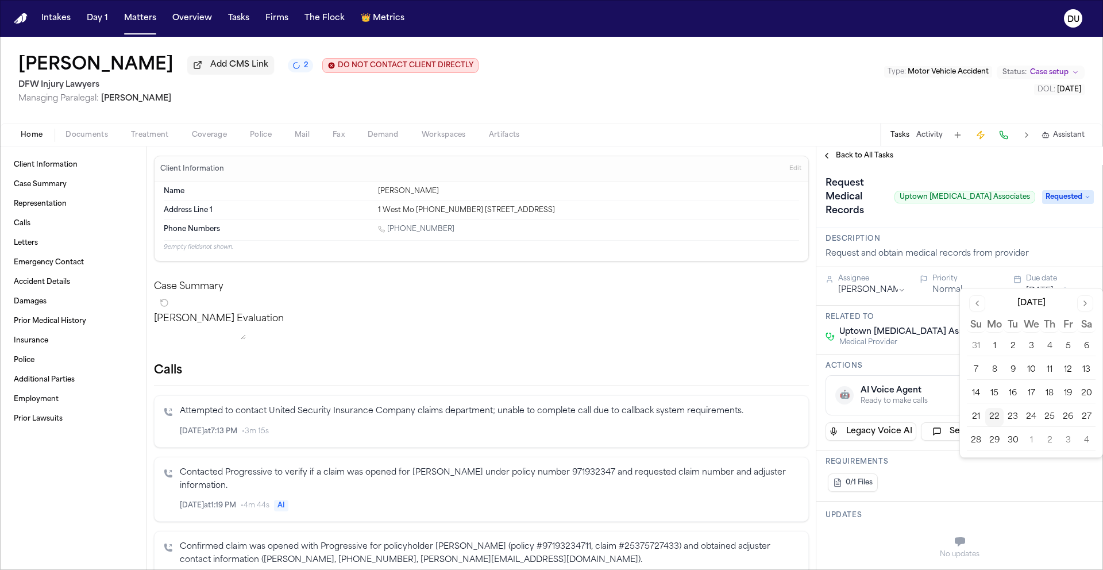
click at [1050, 419] on button "25" at bounding box center [1049, 417] width 18 height 18
click at [918, 482] on div "0/1 Files" at bounding box center [959, 482] width 268 height 23
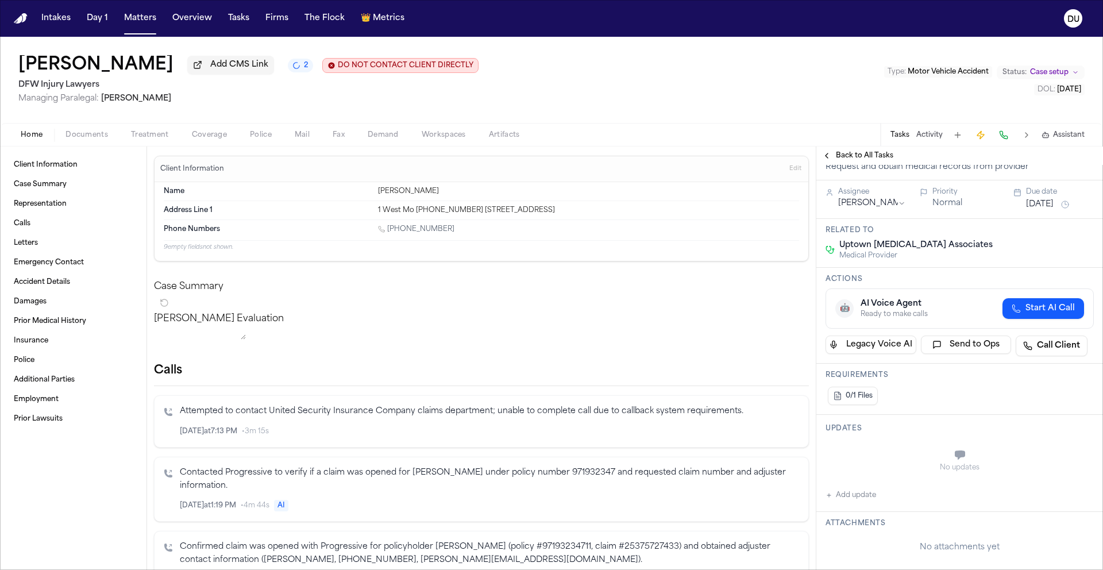
scroll to position [87, 0]
click at [862, 488] on button "Add update" at bounding box center [850, 495] width 51 height 14
click at [881, 448] on textarea "Add your update" at bounding box center [966, 455] width 245 height 23
type textarea "**********"
click at [1065, 476] on button "Add" at bounding box center [1077, 483] width 24 height 14
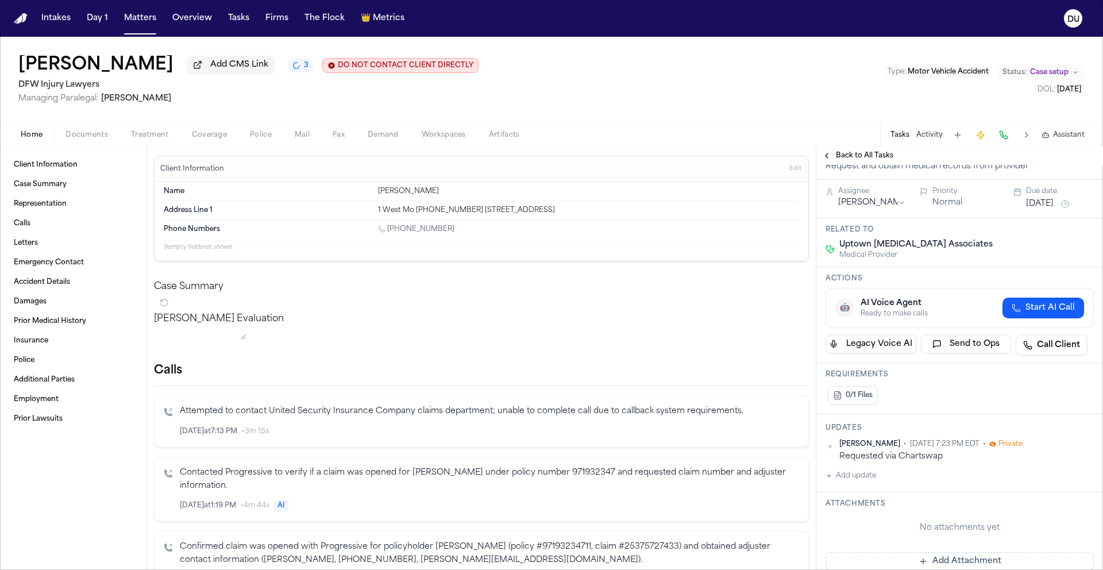
click at [865, 160] on span "Back to All Tasks" at bounding box center [864, 155] width 57 height 9
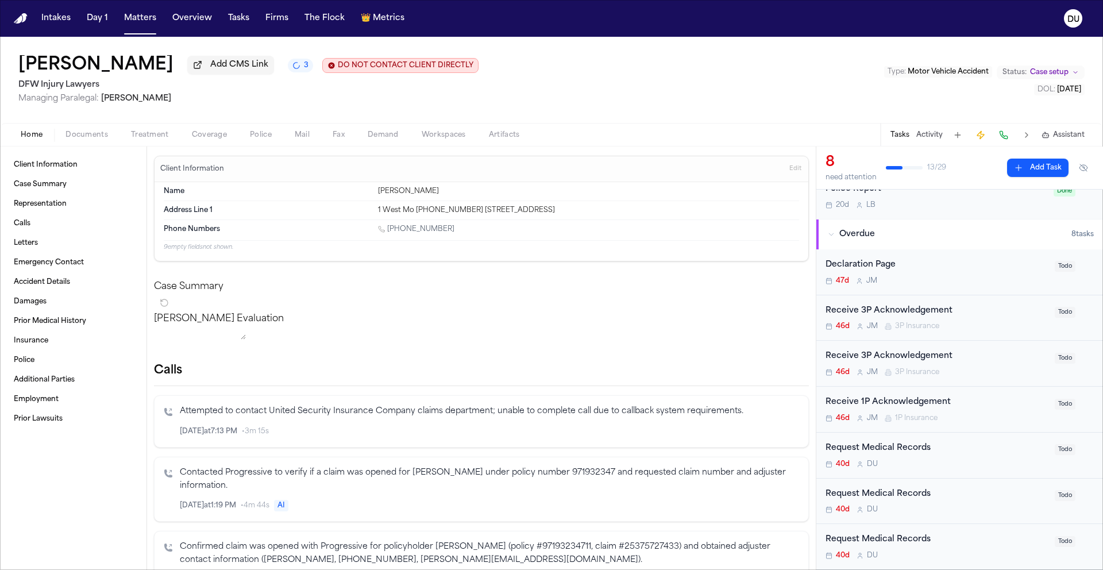
scroll to position [135, 0]
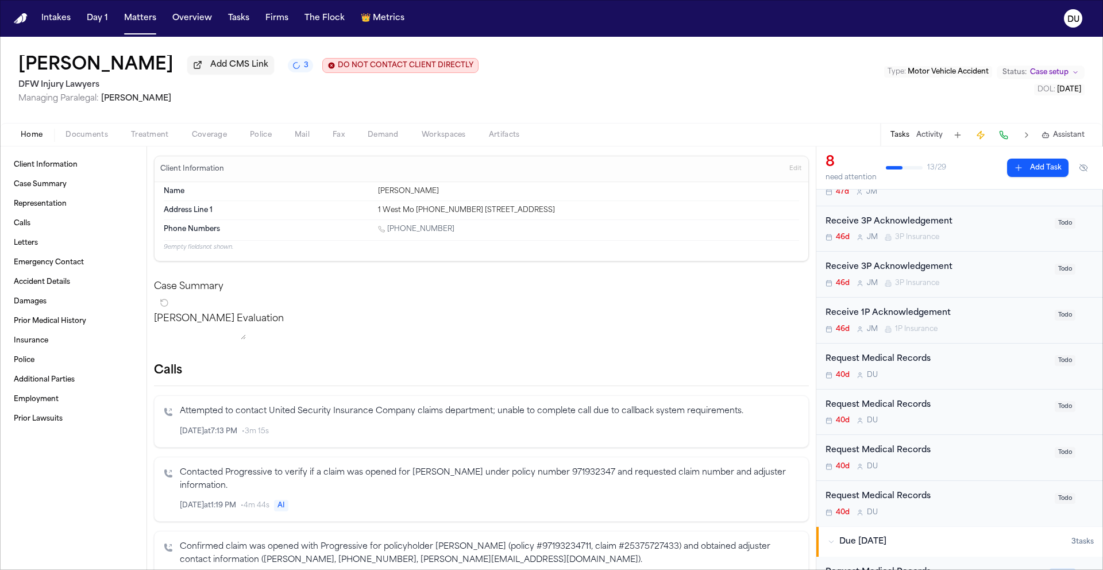
click at [894, 365] on div "Request Medical Records" at bounding box center [936, 359] width 222 height 13
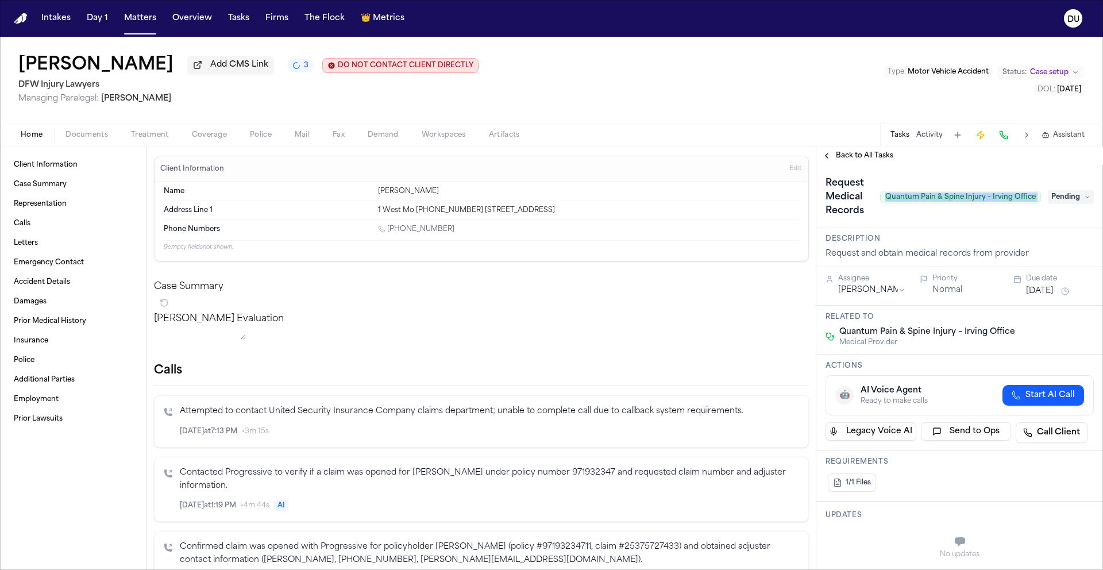
drag, startPoint x: 880, startPoint y: 200, endPoint x: 1042, endPoint y: 201, distance: 161.9
click at [1042, 201] on div "Request Medical Records Quantum Pain & Spine Injury – [PERSON_NAME] Office Pend…" at bounding box center [959, 197] width 268 height 46
click at [1042, 211] on div "Request Medical Records Quantum Pain & Spine Injury – [PERSON_NAME] Office Pend…" at bounding box center [959, 197] width 268 height 46
click at [1065, 203] on span "Pending" at bounding box center [1070, 197] width 46 height 14
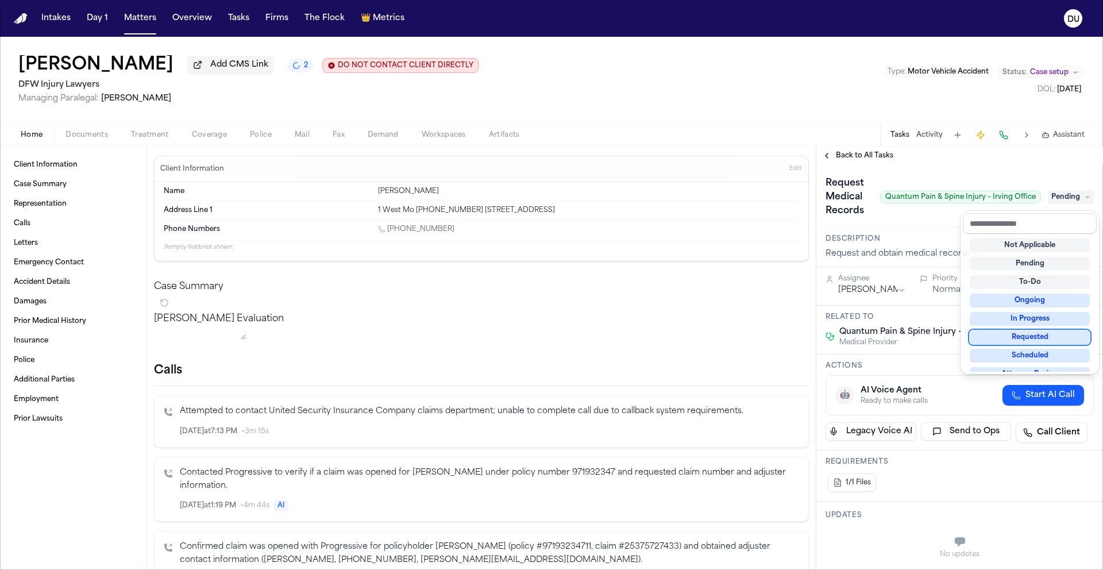
click at [1023, 338] on div "Requested" at bounding box center [1029, 337] width 120 height 14
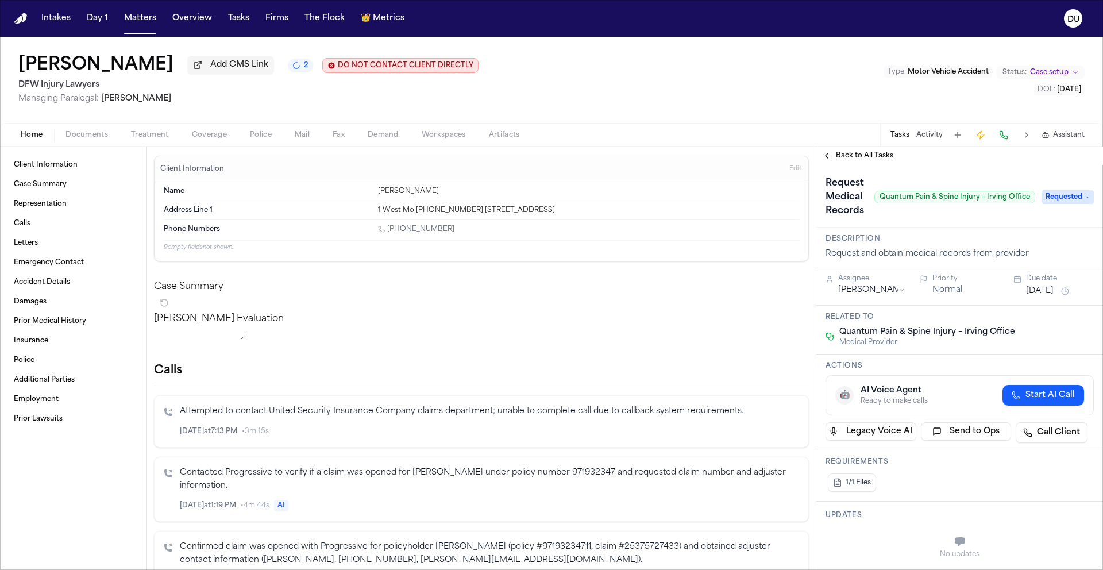
click at [1052, 296] on button "[DATE]" at bounding box center [1040, 290] width 28 height 11
click at [1047, 429] on button "25" at bounding box center [1049, 430] width 18 height 18
click at [973, 225] on div "Request Medical Records Quantum Pain & Spine Injury – [PERSON_NAME] Office Requ…" at bounding box center [959, 196] width 287 height 63
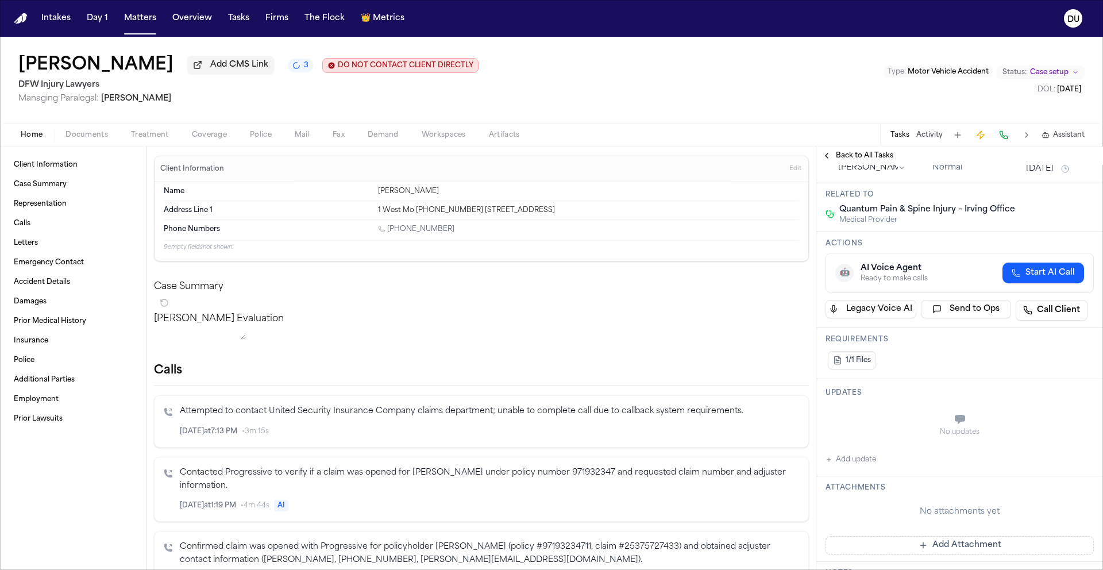
scroll to position [368, 0]
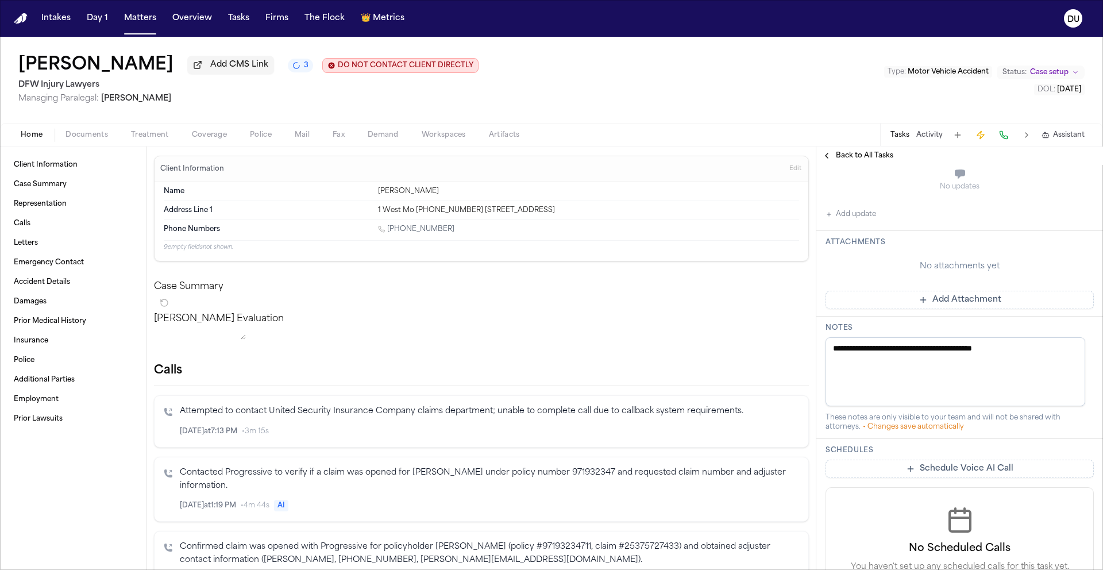
click at [922, 305] on button "Add Attachment" at bounding box center [959, 300] width 268 height 18
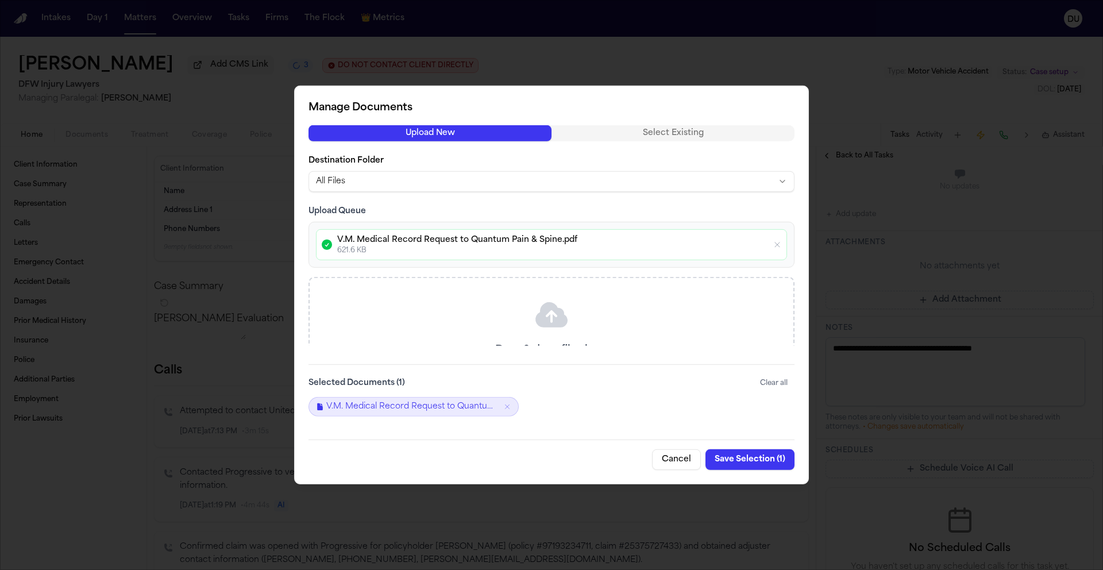
click at [749, 462] on button "Save Selection ( 1 )" at bounding box center [749, 459] width 89 height 21
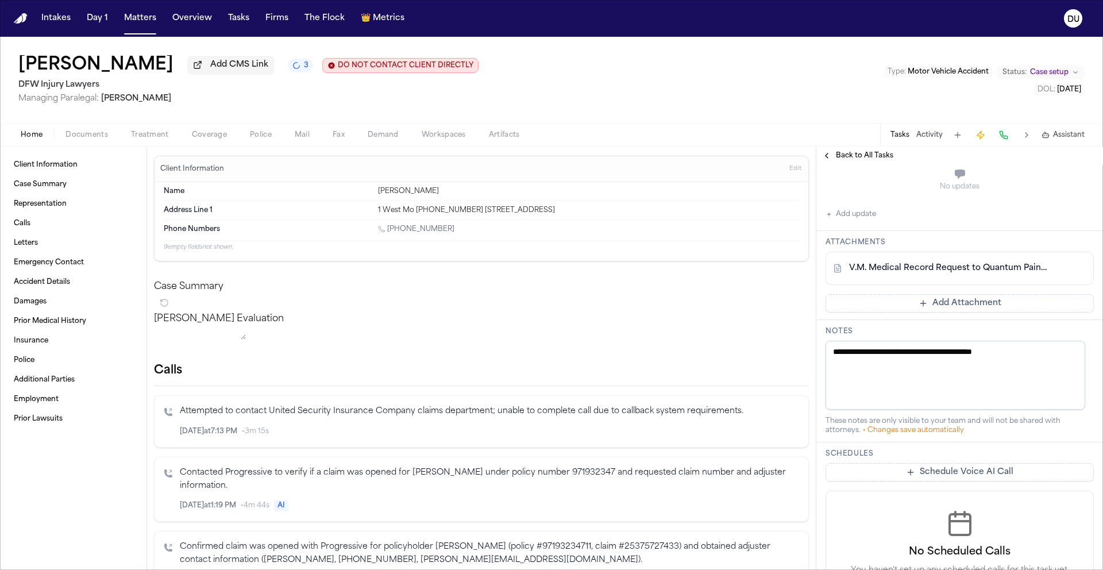
click at [854, 156] on span "Back to All Tasks" at bounding box center [864, 155] width 57 height 9
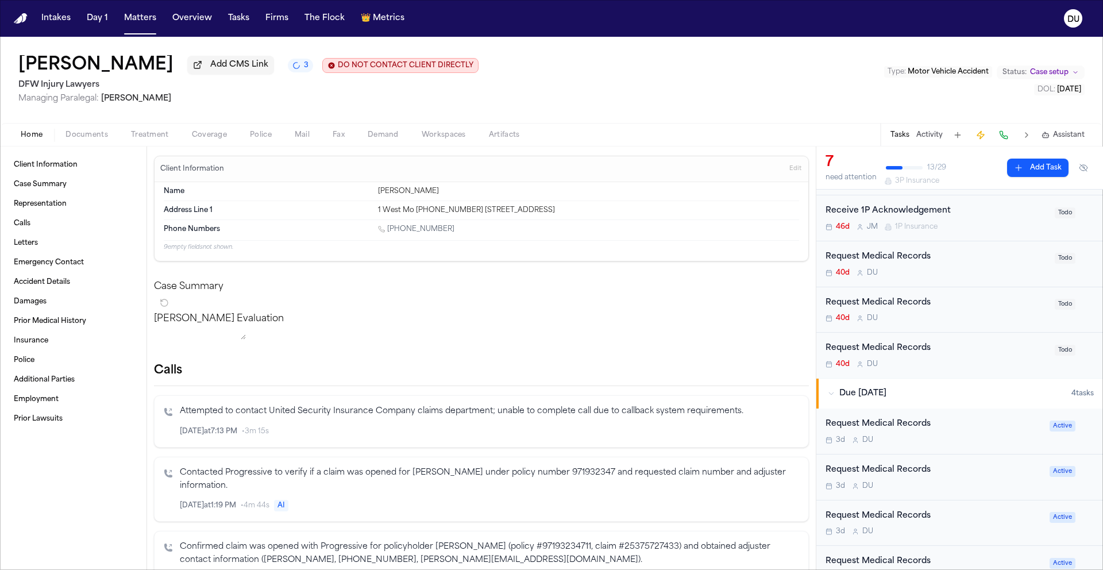
scroll to position [236, 0]
click at [907, 264] on div "Request Medical Records" at bounding box center [936, 258] width 222 height 13
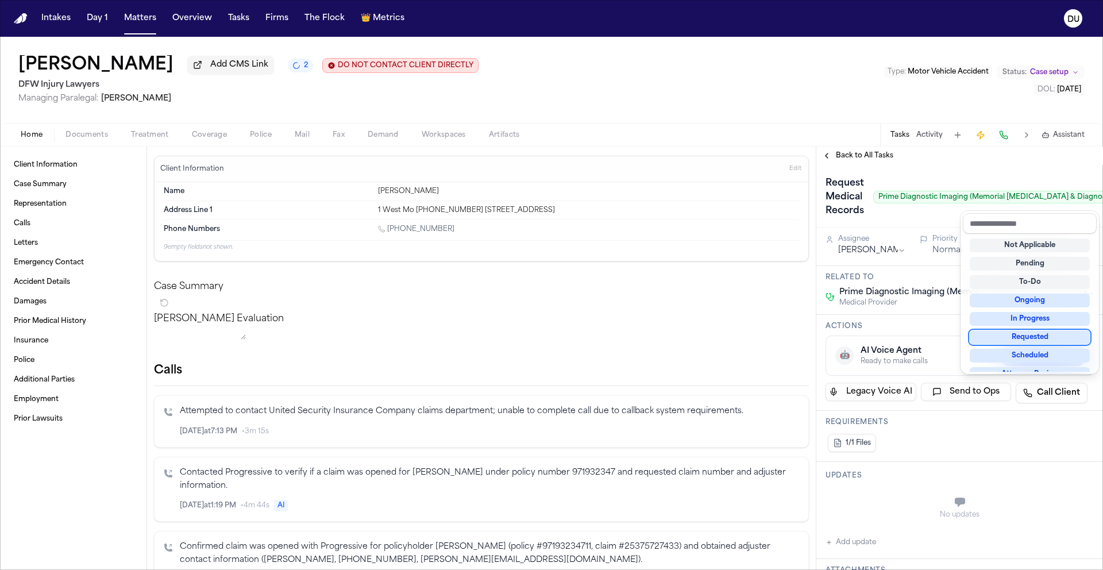
click at [1028, 335] on div "Requested" at bounding box center [1029, 337] width 120 height 14
click at [902, 222] on div "Request Medical Records Prime Diagnostic Imaging (Memorial [MEDICAL_DATA] & Dia…" at bounding box center [959, 196] width 287 height 63
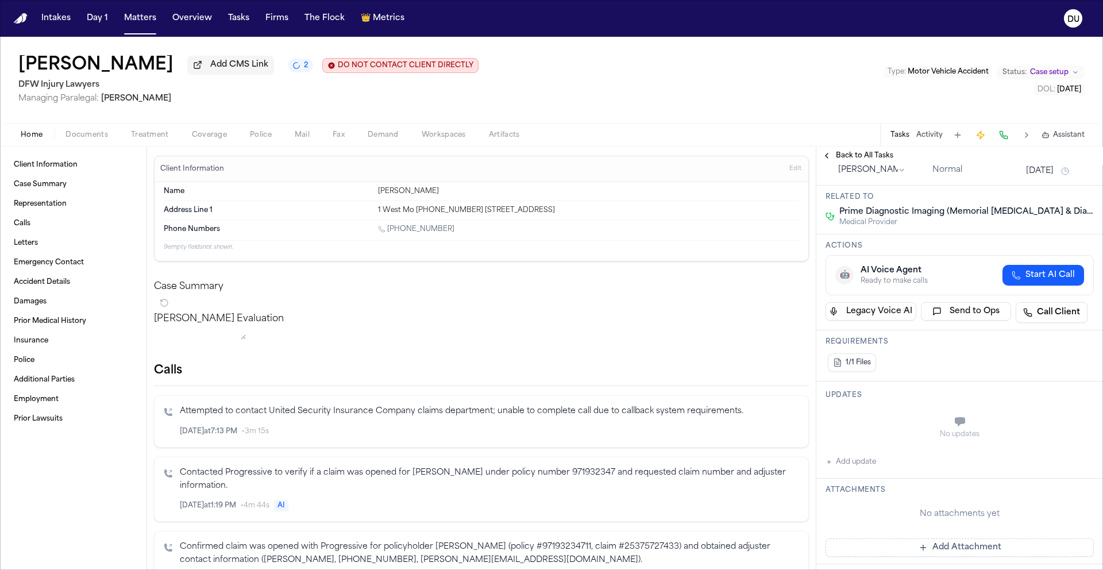
scroll to position [204, 0]
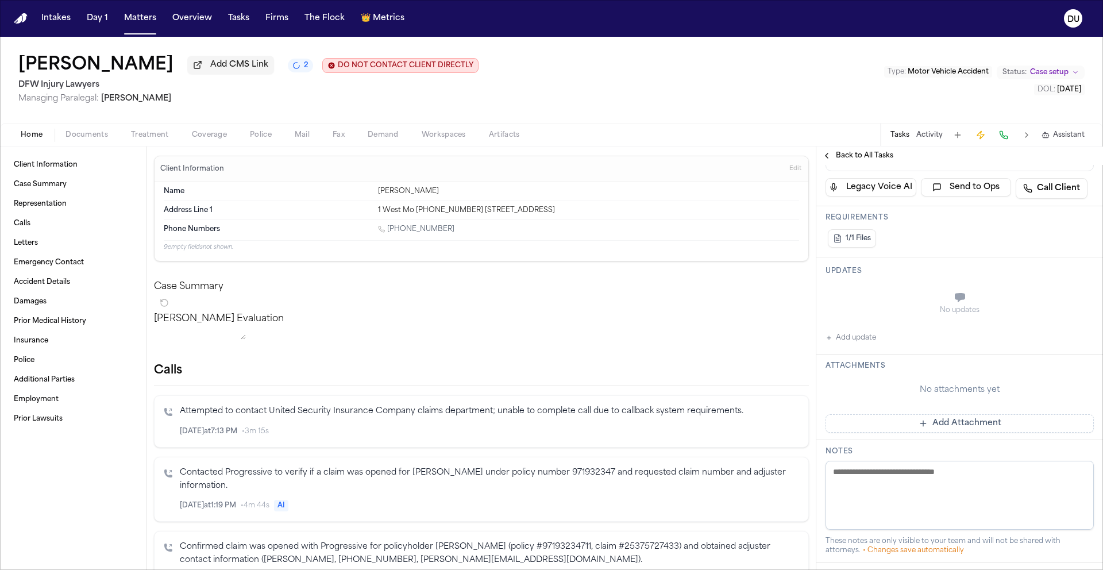
click at [932, 424] on button "Add Attachment" at bounding box center [959, 423] width 268 height 18
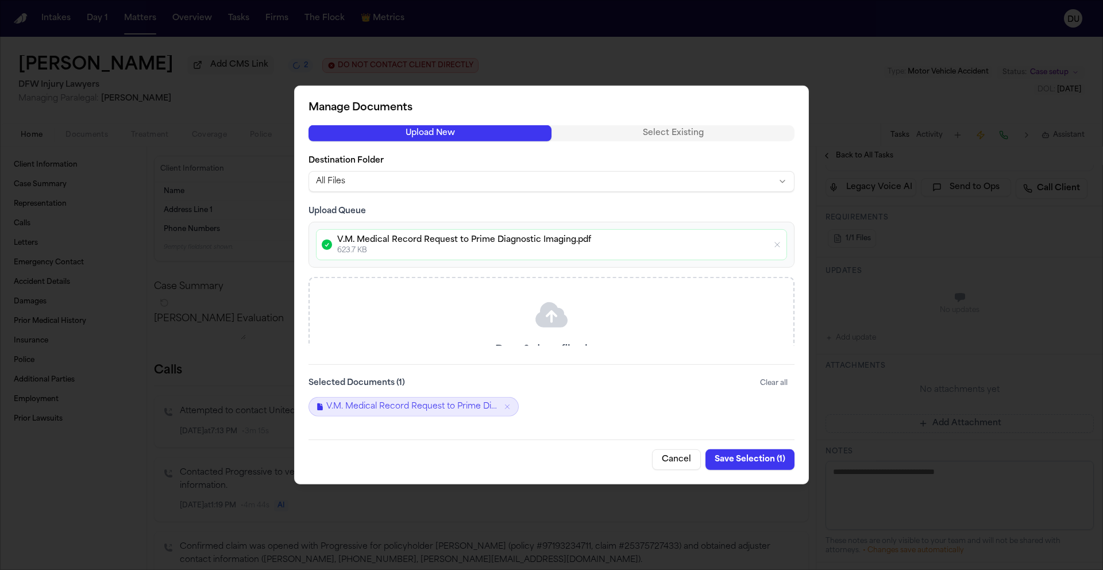
click at [757, 459] on button "Save Selection ( 1 )" at bounding box center [749, 459] width 89 height 21
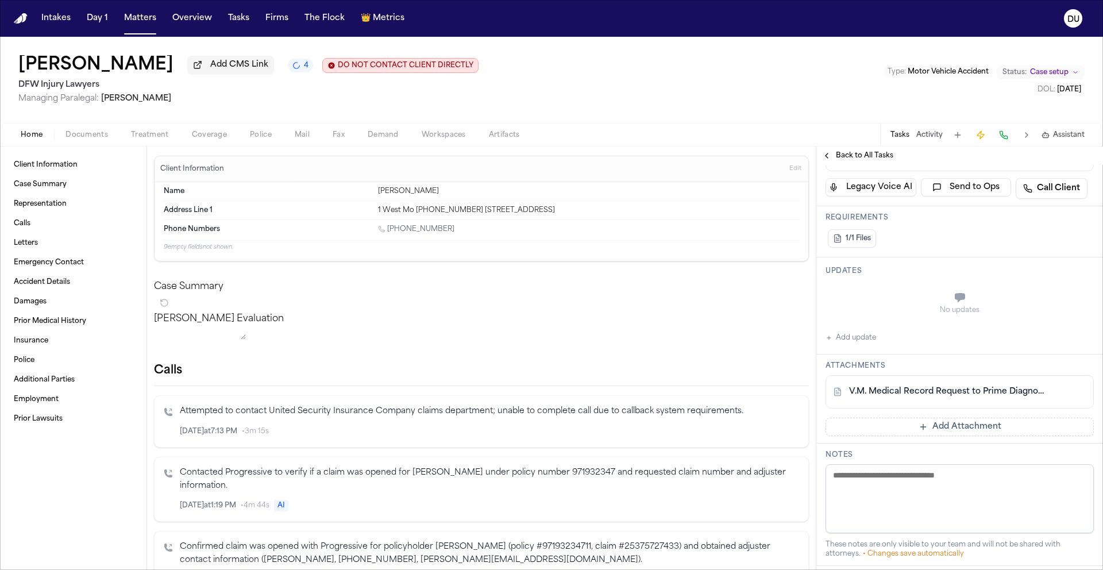
scroll to position [0, 0]
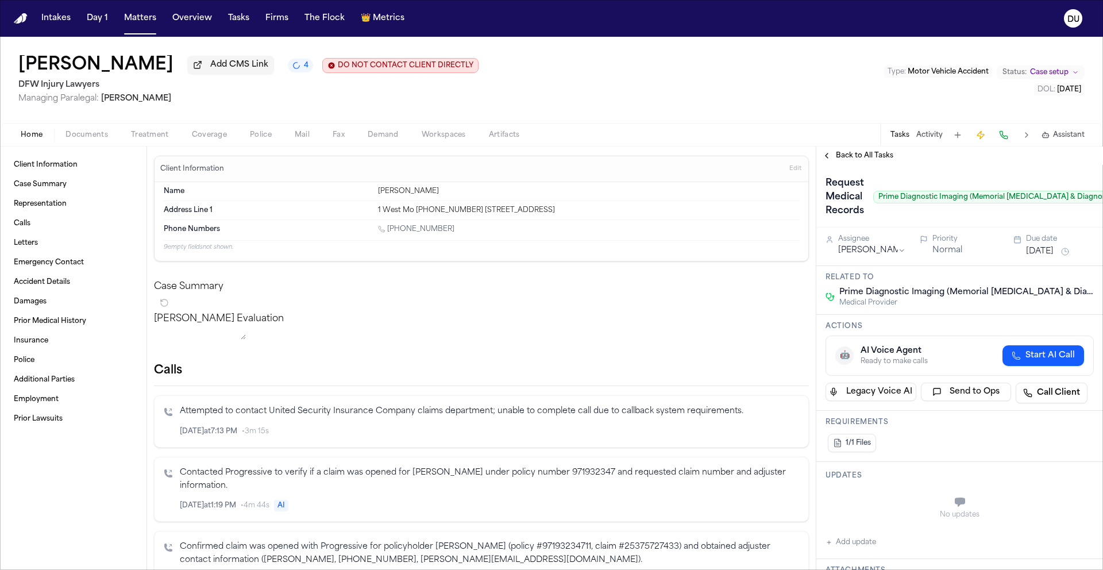
click at [864, 157] on span "Back to All Tasks" at bounding box center [864, 155] width 57 height 9
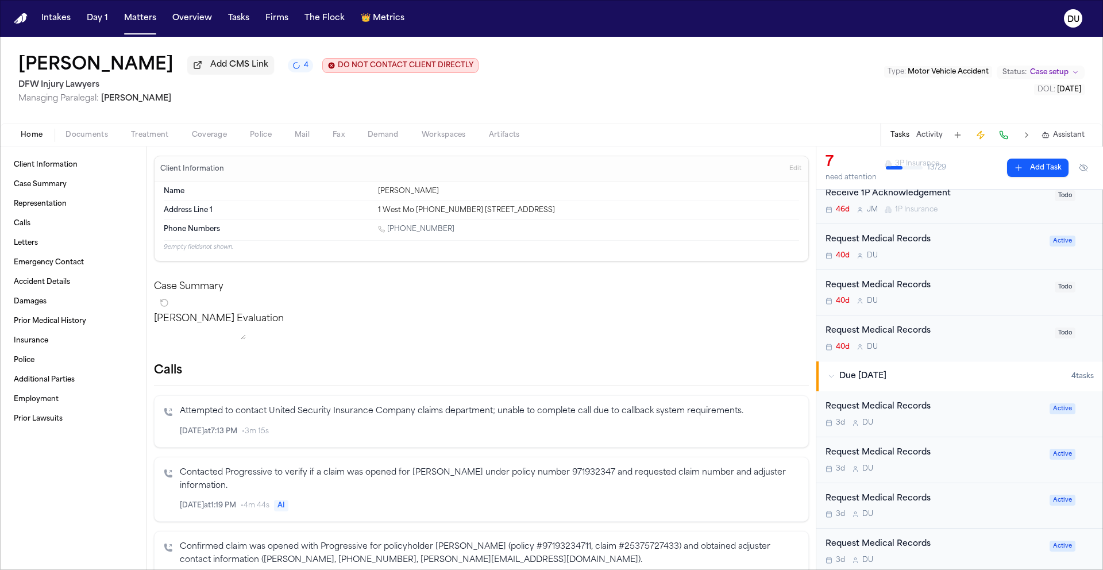
scroll to position [245, 0]
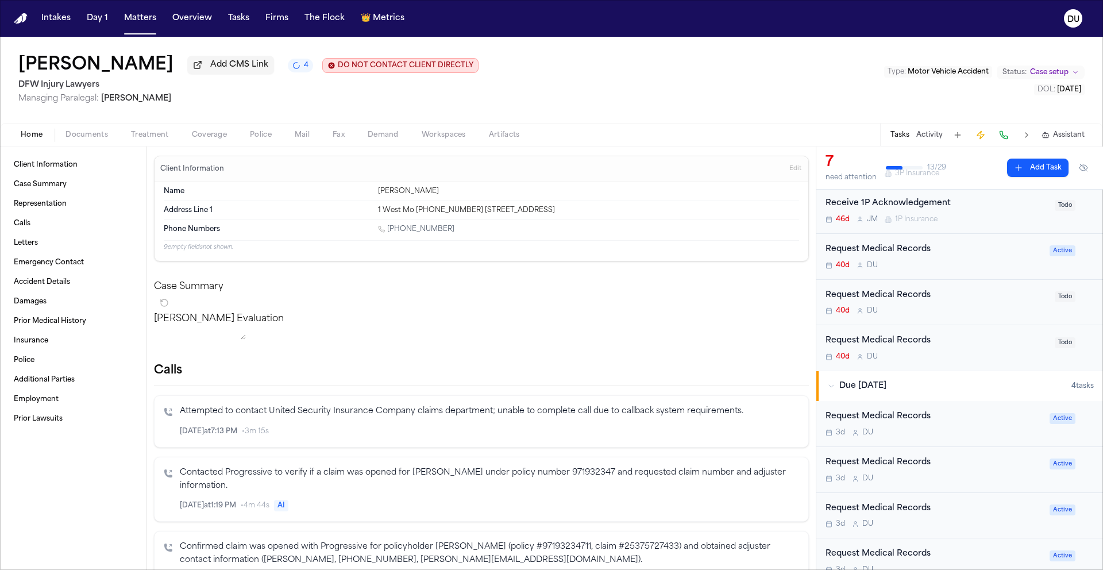
click at [895, 247] on div "Request Medical Records" at bounding box center [933, 249] width 217 height 13
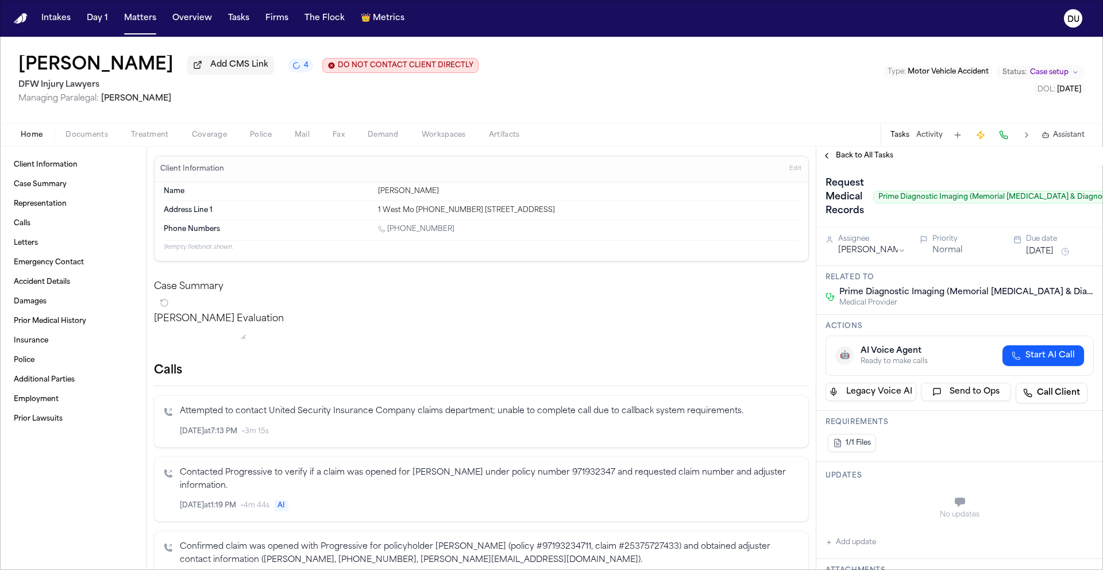
click at [1052, 251] on button "[DATE]" at bounding box center [1040, 251] width 28 height 11
click at [1049, 389] on button "25" at bounding box center [1049, 391] width 18 height 18
click at [926, 176] on div "Request Medical Records Prime Diagnostic Imaging (Memorial [MEDICAL_DATA] & Dia…" at bounding box center [973, 197] width 296 height 46
click at [848, 160] on span "Back to All Tasks" at bounding box center [864, 155] width 57 height 9
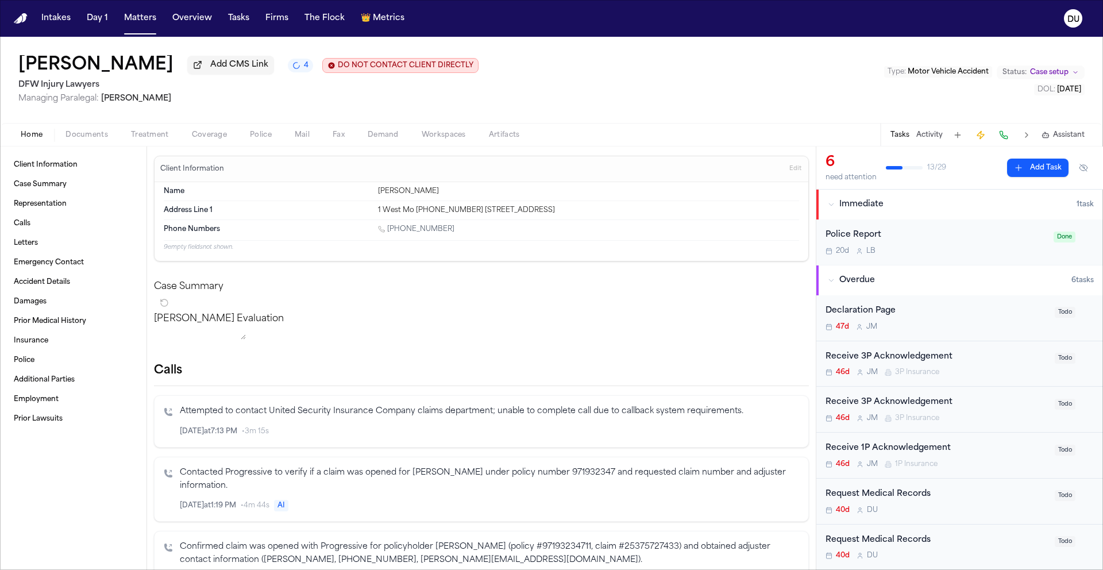
scroll to position [233, 0]
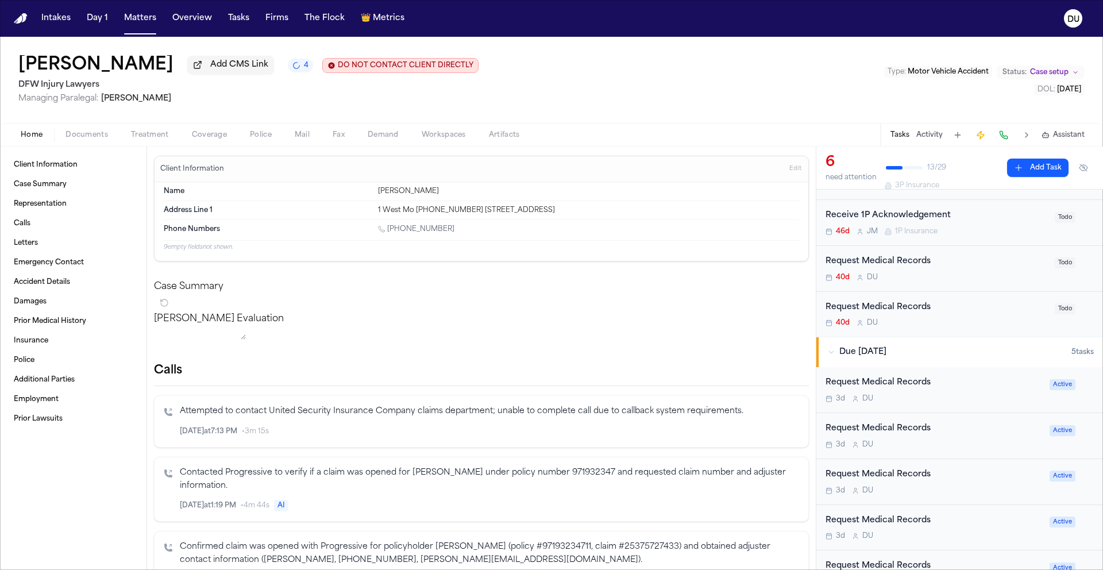
click at [897, 276] on div "40d D U" at bounding box center [936, 277] width 222 height 9
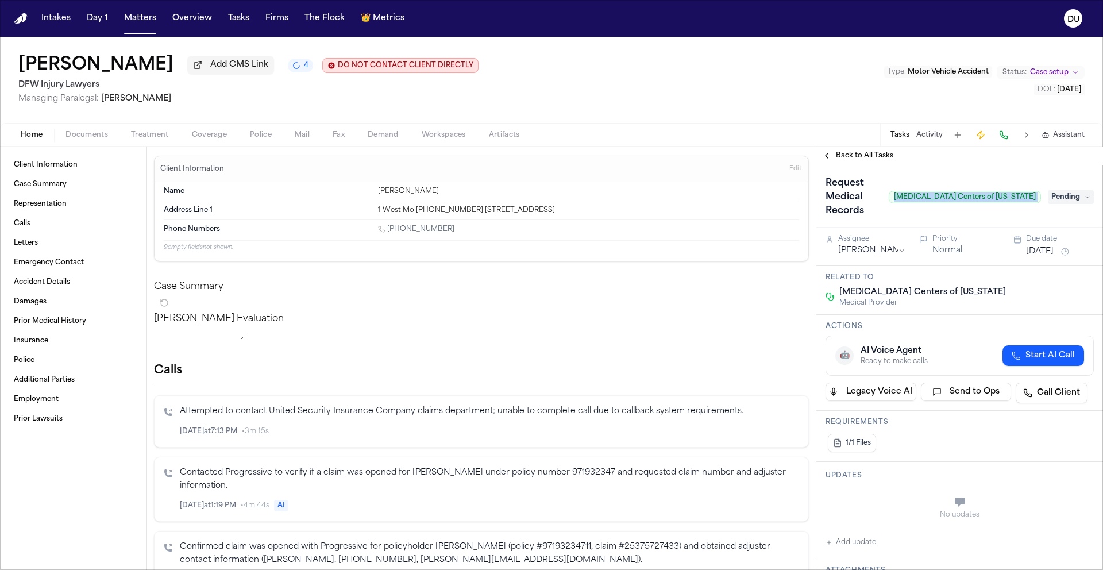
drag, startPoint x: 957, startPoint y: 194, endPoint x: 1044, endPoint y: 194, distance: 86.7
click at [1044, 194] on div "Request Medical Records [MEDICAL_DATA] Centers of [US_STATE] Pending" at bounding box center [959, 197] width 268 height 46
click at [1060, 191] on span "Pending" at bounding box center [1070, 197] width 46 height 14
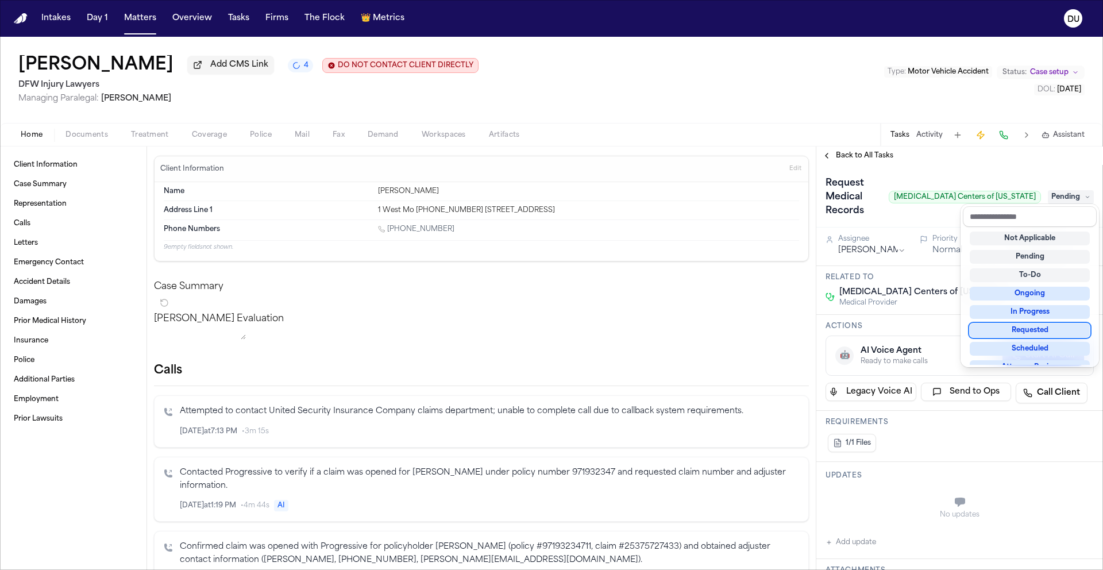
drag, startPoint x: 1037, startPoint y: 332, endPoint x: 1027, endPoint y: 335, distance: 10.4
click at [1037, 332] on div "Requested" at bounding box center [1029, 330] width 120 height 14
click at [904, 194] on div "Request Medical Records [MEDICAL_DATA] Centers of [US_STATE] Requested" at bounding box center [959, 195] width 268 height 46
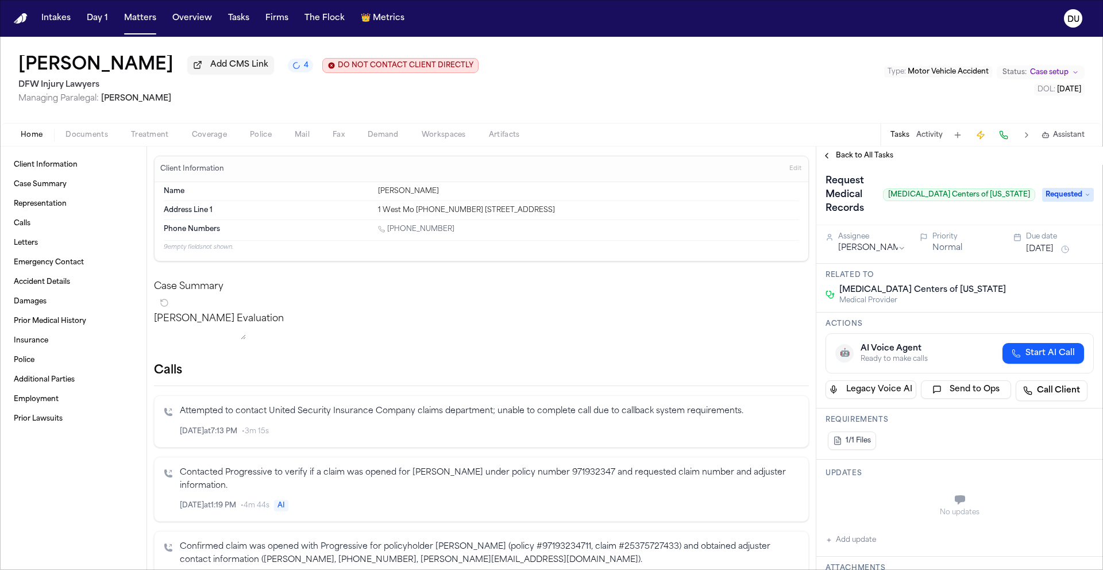
click at [1053, 243] on button "[DATE]" at bounding box center [1040, 248] width 28 height 11
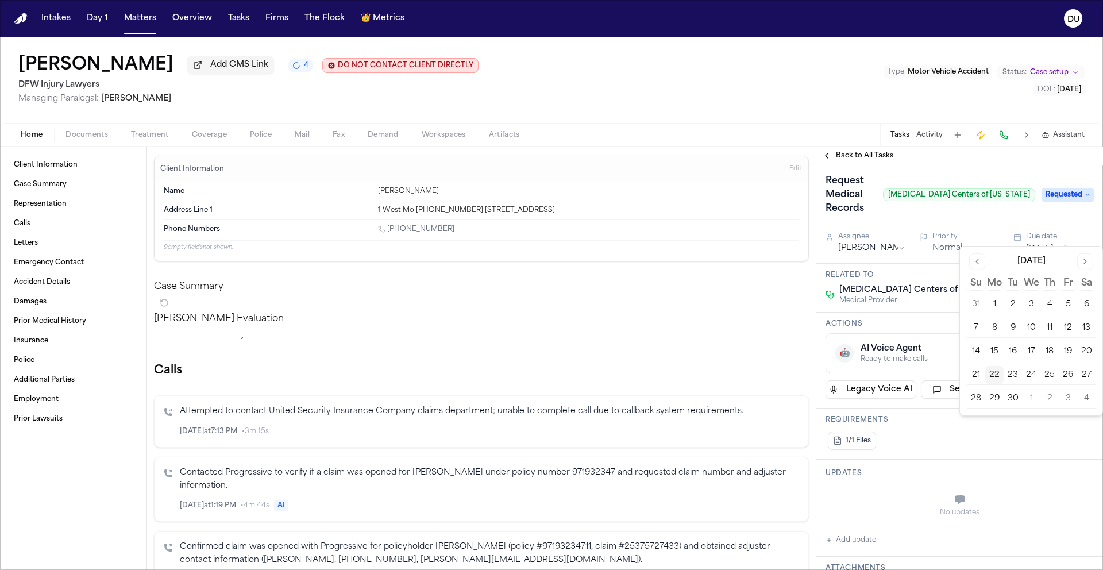
click at [1050, 378] on button "25" at bounding box center [1049, 375] width 18 height 18
click at [930, 447] on div "Requirements 1/1 Files" at bounding box center [959, 433] width 287 height 51
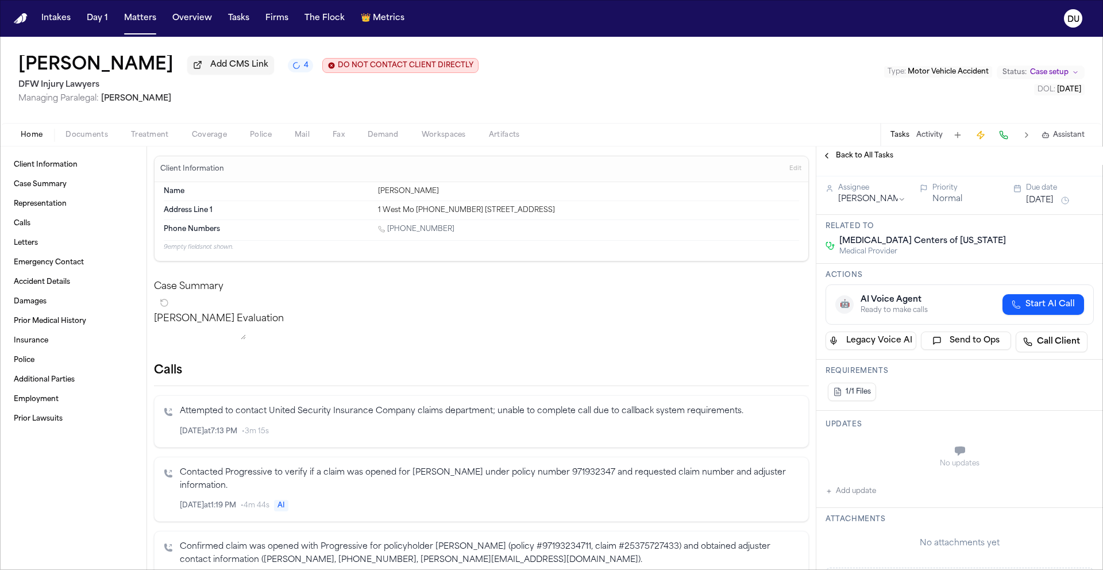
scroll to position [103, 0]
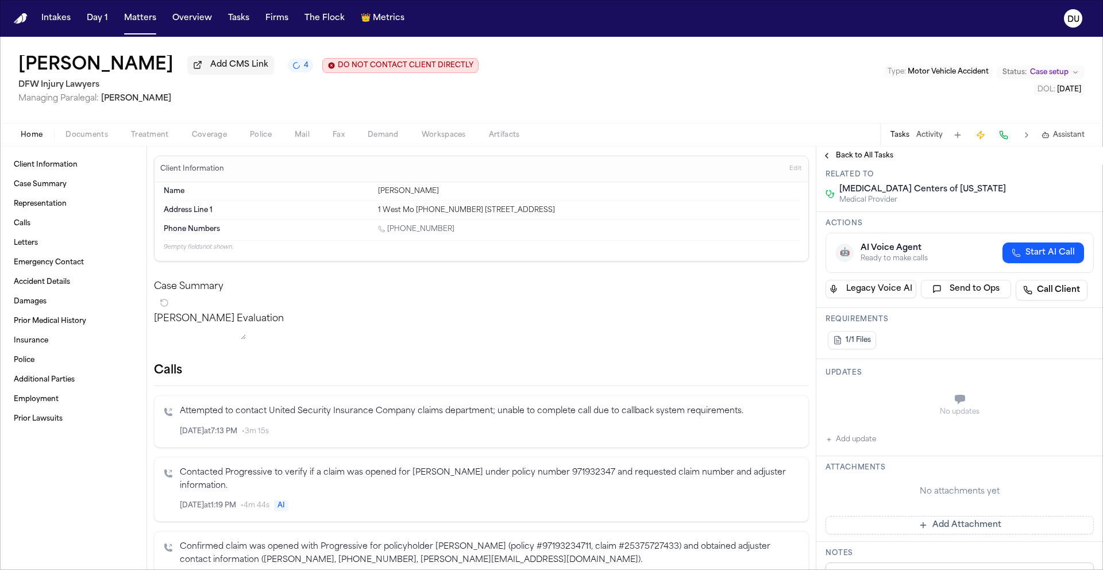
click at [882, 516] on button "Add Attachment" at bounding box center [959, 525] width 268 height 18
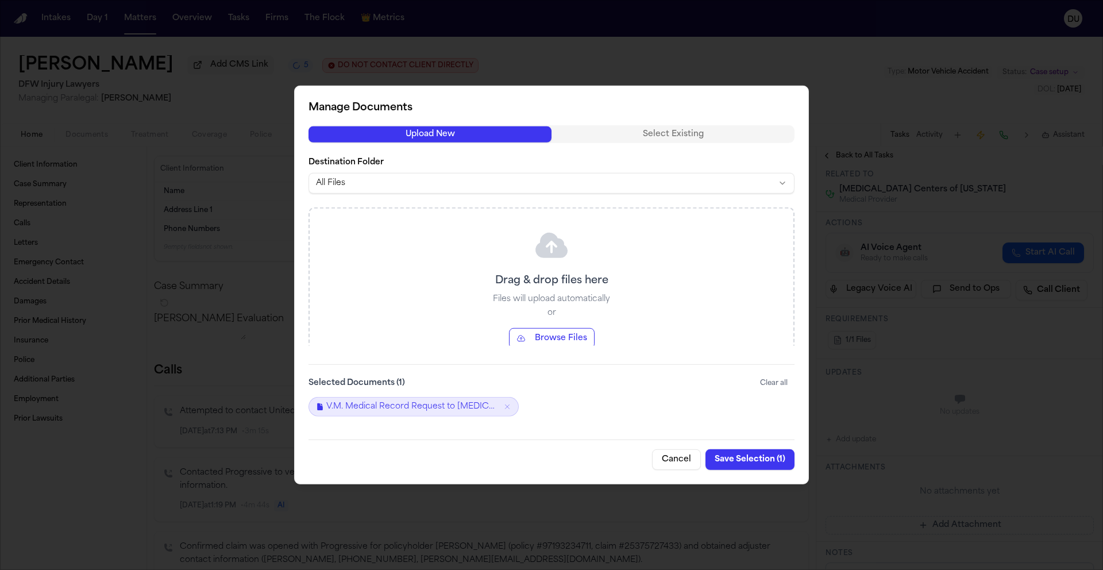
click at [742, 458] on button "Save Selection ( 1 )" at bounding box center [749, 459] width 89 height 21
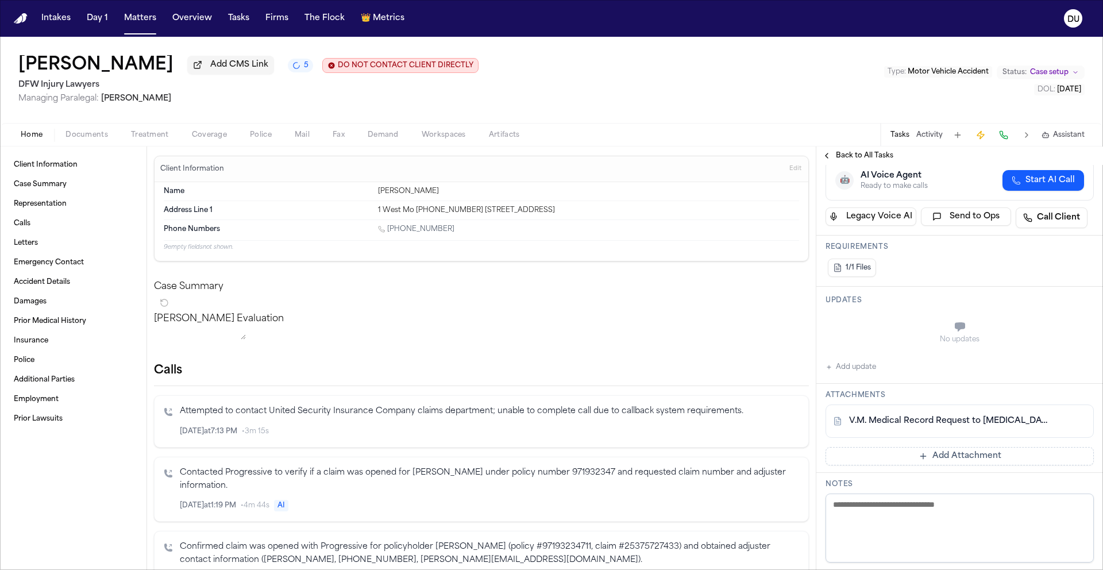
scroll to position [0, 0]
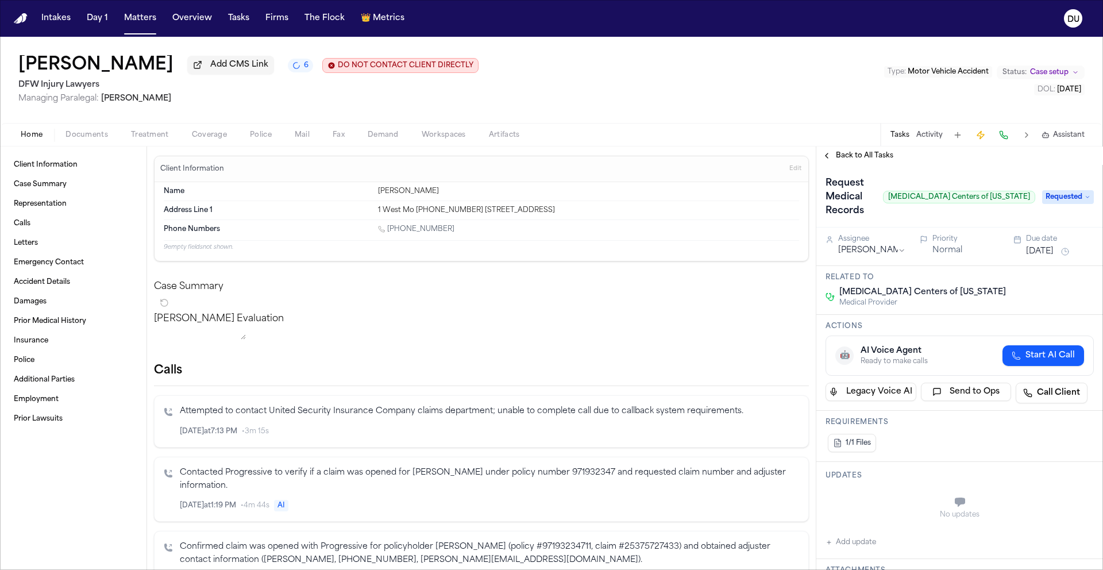
click at [860, 160] on span "Back to All Tasks" at bounding box center [864, 155] width 57 height 9
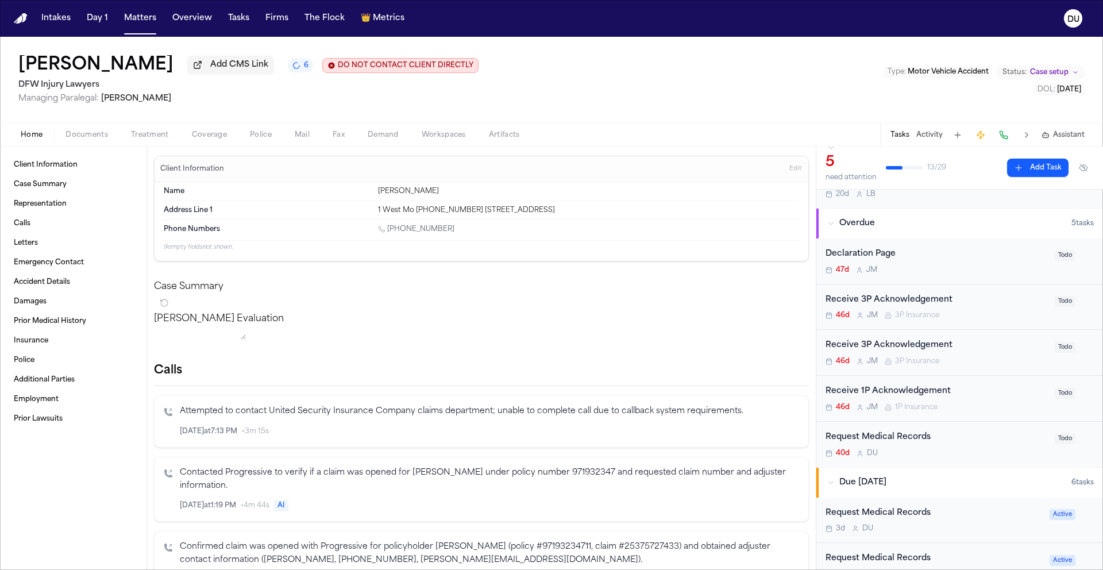
scroll to position [71, 0]
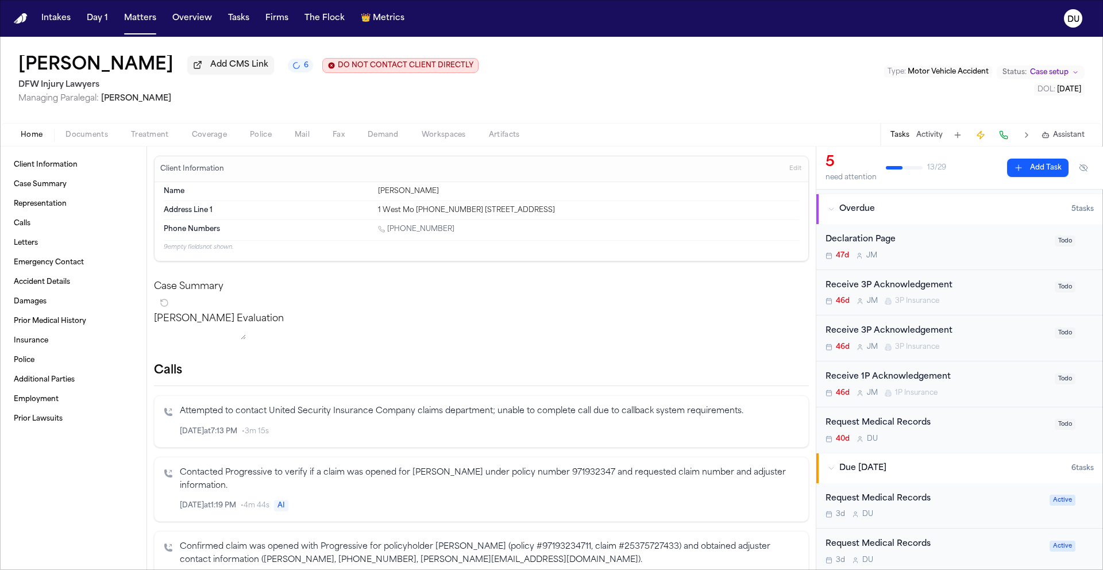
click at [903, 430] on div "Request Medical Records" at bounding box center [936, 422] width 222 height 13
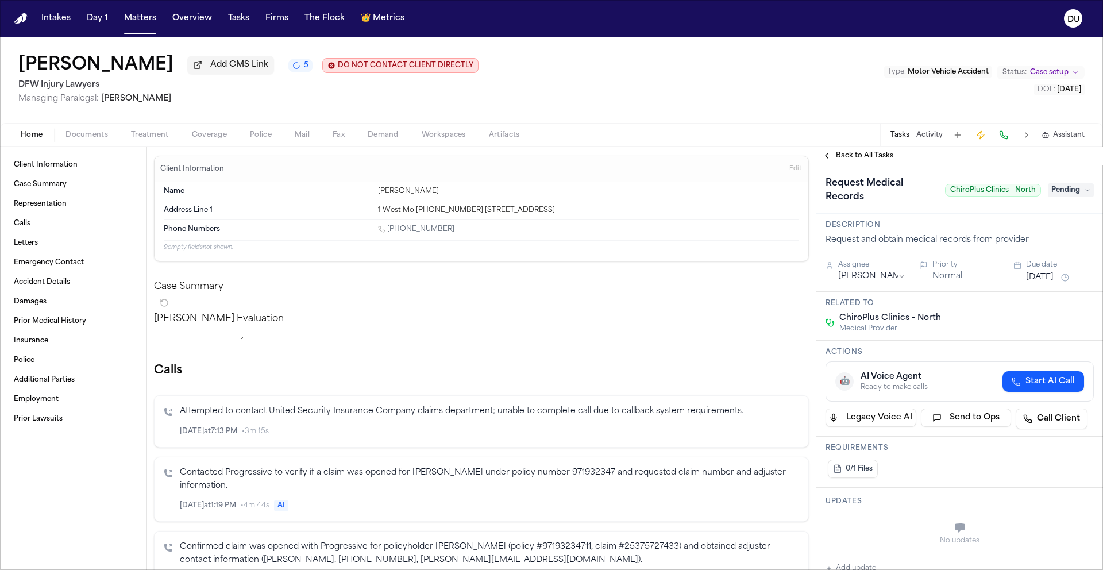
click at [1069, 194] on span "Pending" at bounding box center [1070, 190] width 46 height 14
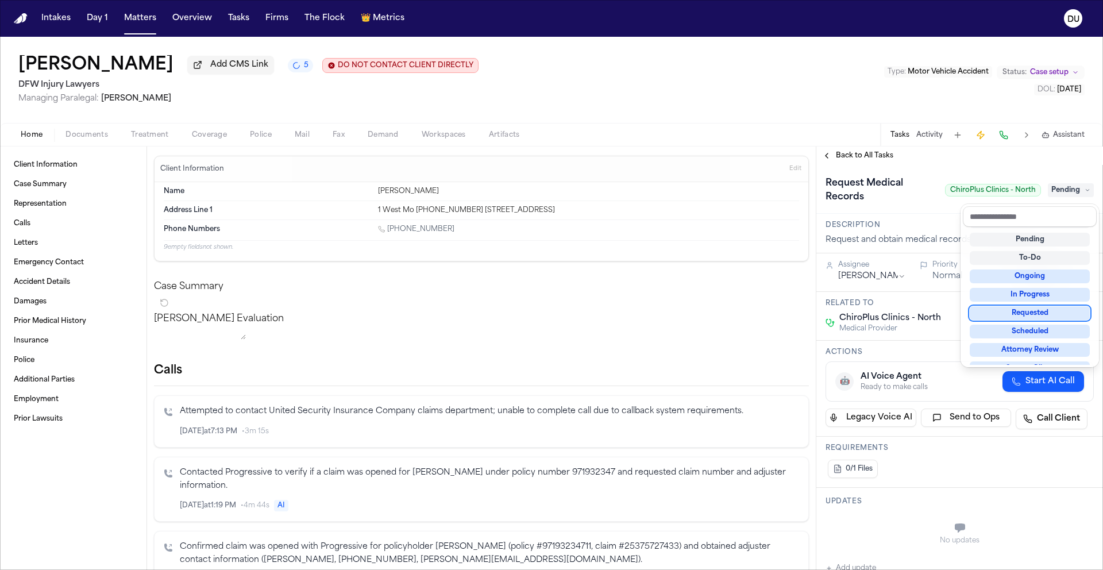
click at [1041, 313] on div "Requested" at bounding box center [1029, 313] width 120 height 14
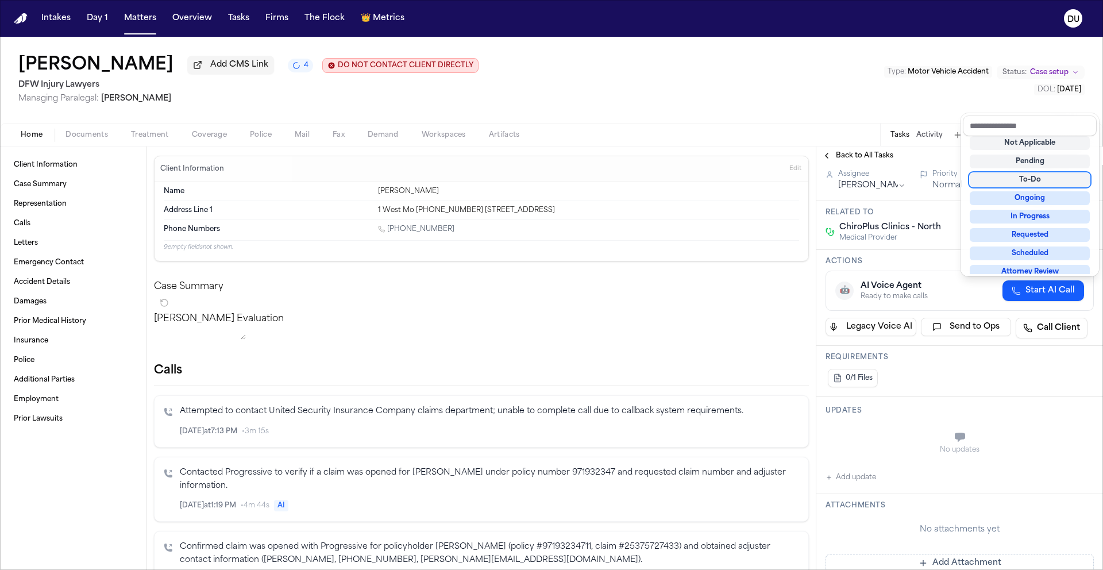
scroll to position [91, 0]
click at [925, 396] on div "**********" at bounding box center [959, 501] width 287 height 854
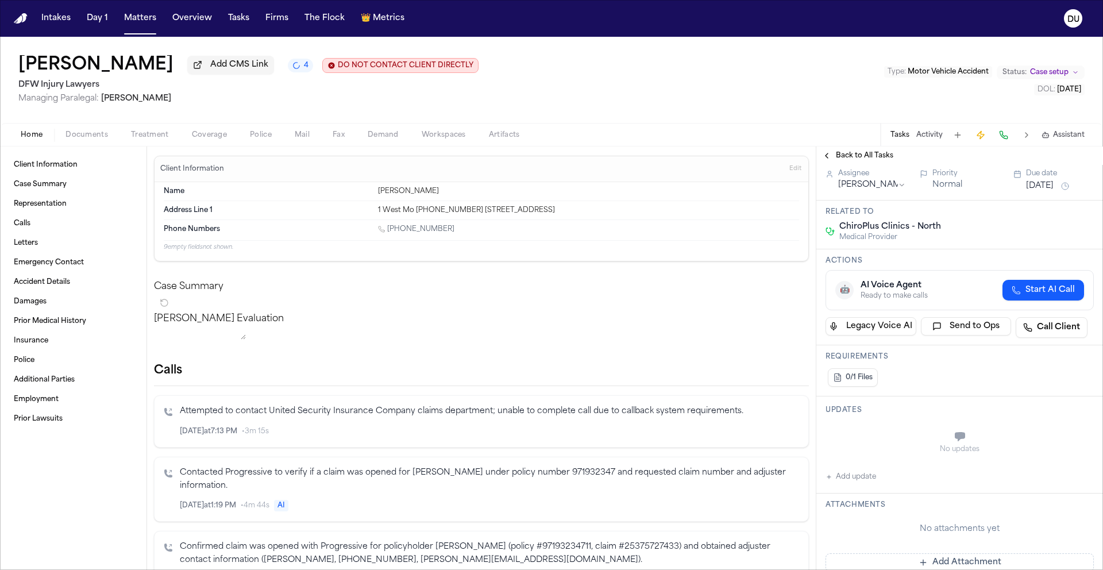
click at [1050, 177] on div "Due date" at bounding box center [1060, 173] width 68 height 9
click at [1049, 182] on button "[DATE]" at bounding box center [1040, 185] width 28 height 11
click at [1046, 330] on button "25" at bounding box center [1049, 325] width 18 height 18
click at [938, 399] on div "Updates No updates Add update" at bounding box center [959, 444] width 287 height 97
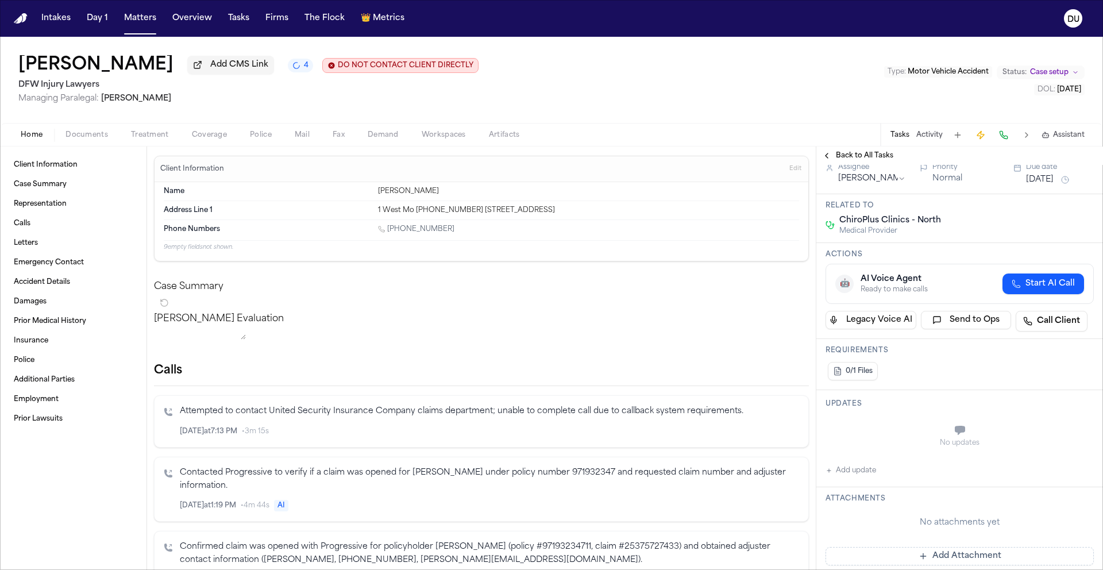
scroll to position [110, 0]
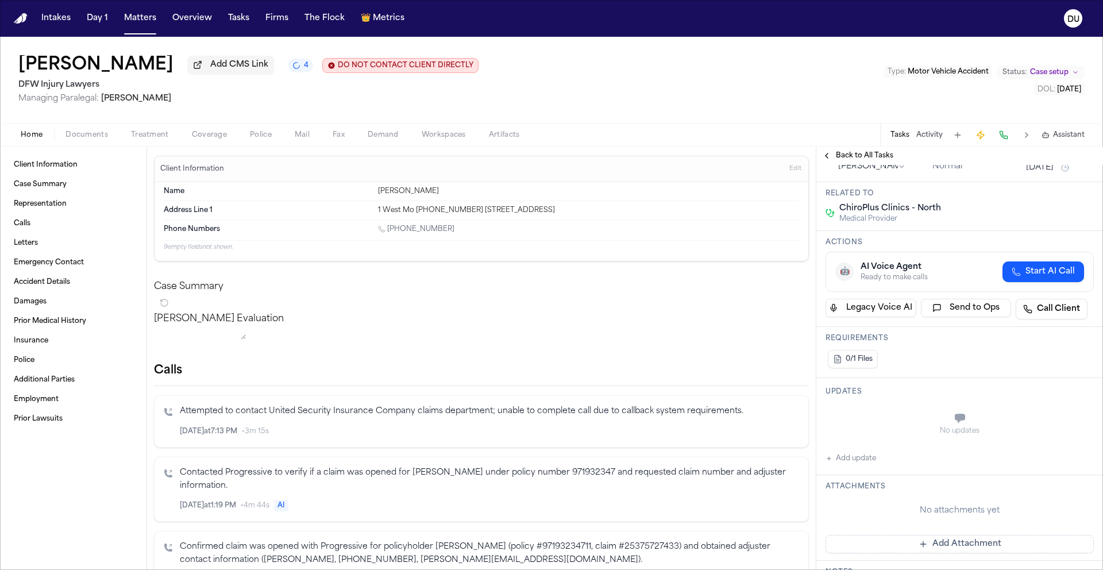
click at [943, 546] on button "Add Attachment" at bounding box center [959, 544] width 268 height 18
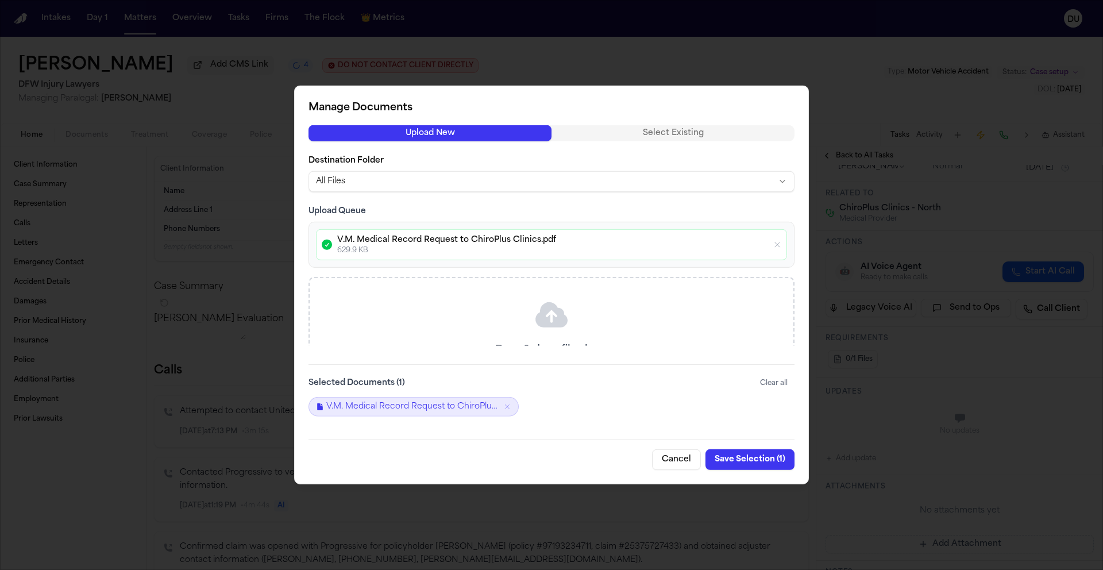
click at [749, 462] on button "Save Selection ( 1 )" at bounding box center [749, 459] width 89 height 21
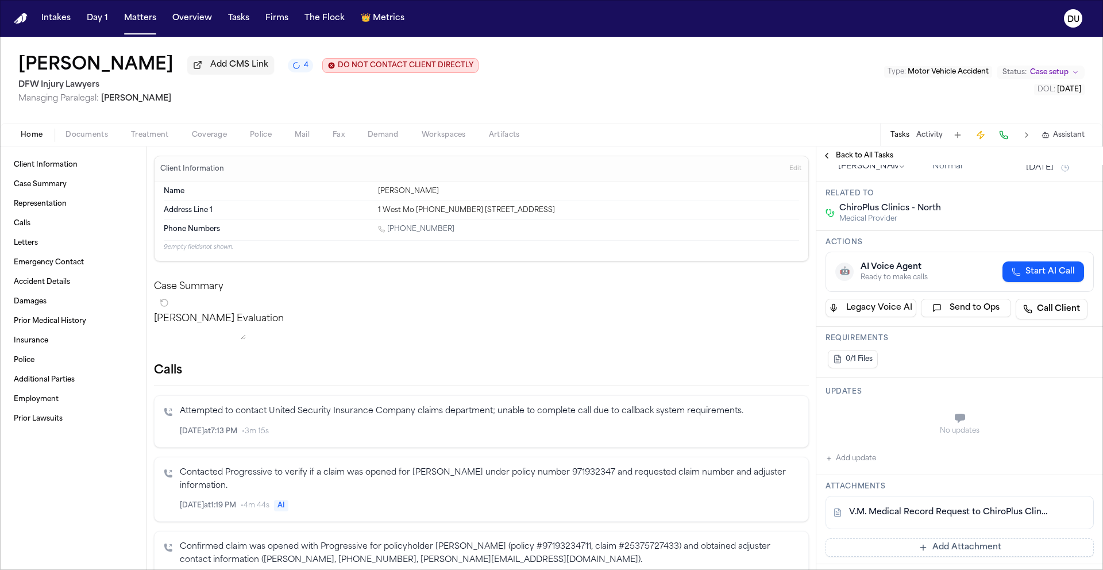
click at [879, 157] on span "Back to All Tasks" at bounding box center [864, 155] width 57 height 9
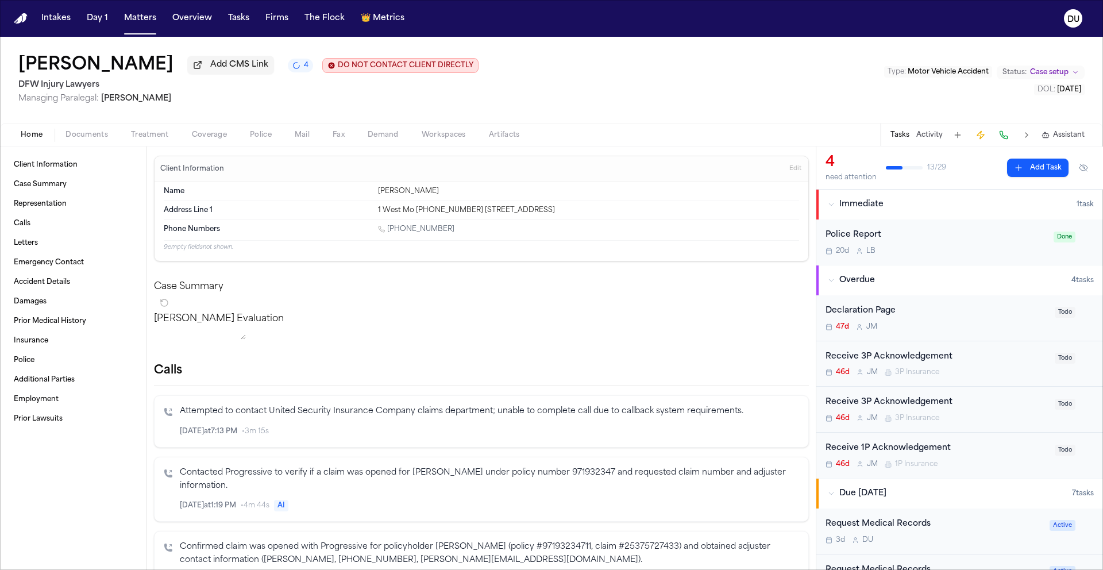
click at [1038, 168] on button "Add Task" at bounding box center [1037, 167] width 61 height 18
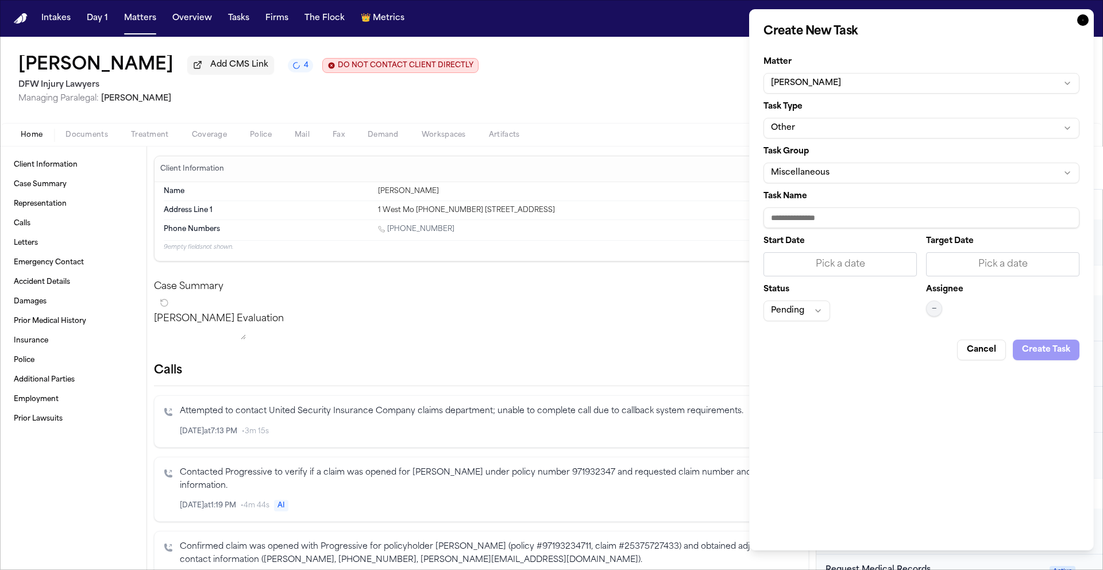
click at [830, 136] on button "Other" at bounding box center [921, 128] width 316 height 21
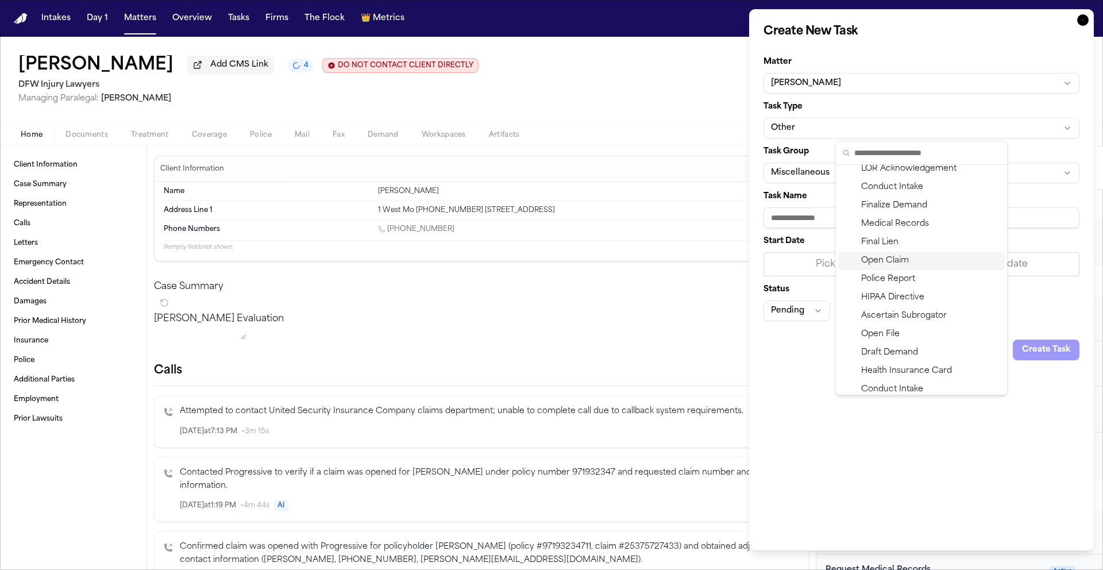
scroll to position [100, 0]
drag, startPoint x: 910, startPoint y: 222, endPoint x: 840, endPoint y: 212, distance: 70.7
click at [910, 223] on div "Medical Records" at bounding box center [921, 223] width 167 height 18
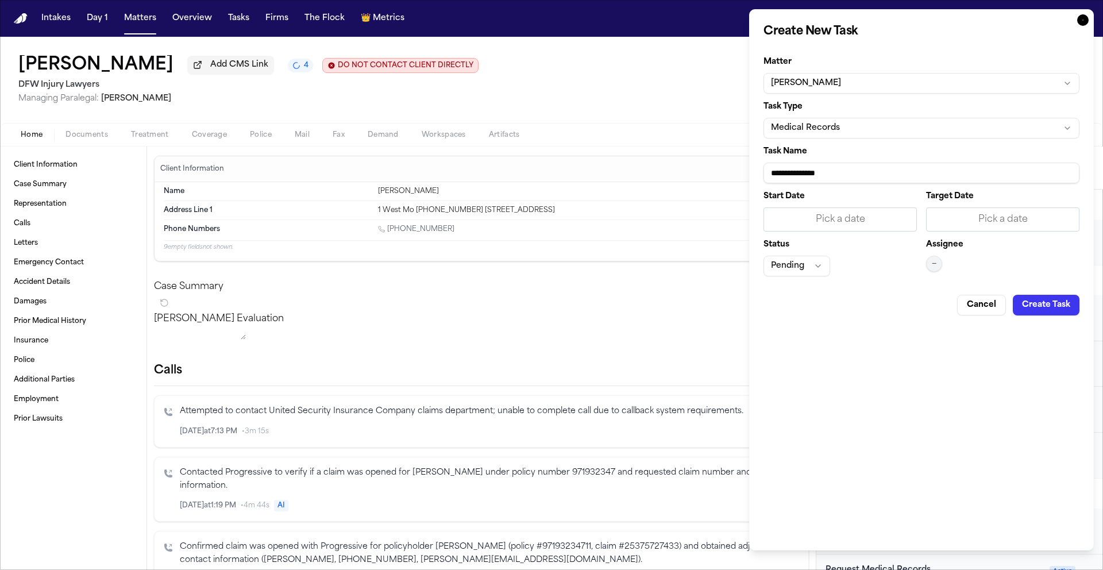
click at [861, 171] on input "**********" at bounding box center [921, 173] width 316 height 21
type input "**********"
click at [845, 230] on div "Pick a date" at bounding box center [839, 219] width 153 height 24
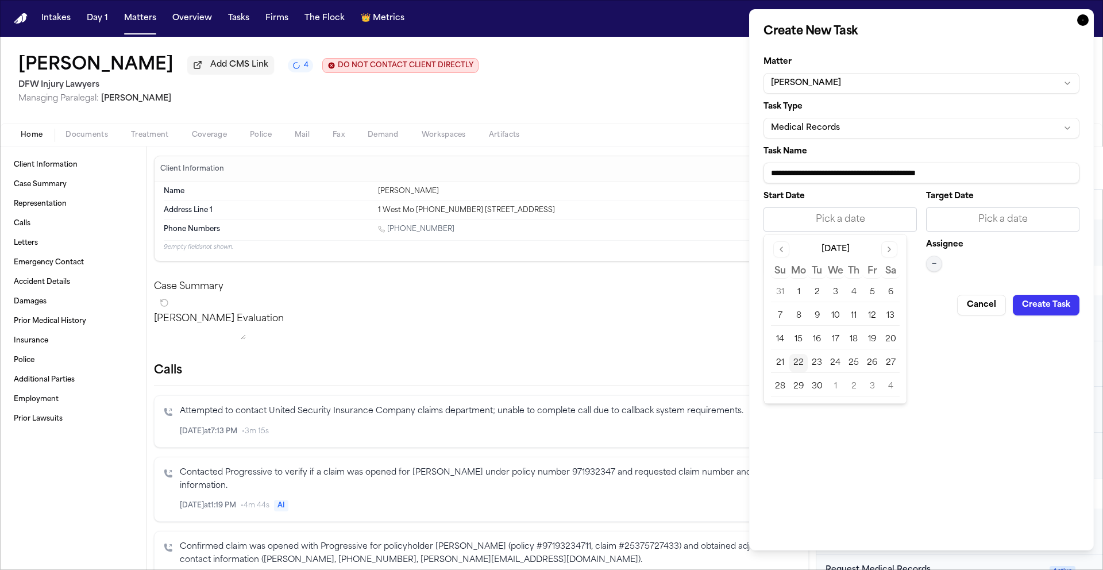
click at [800, 364] on button "22" at bounding box center [798, 363] width 18 height 18
click at [1012, 217] on div "Pick a date" at bounding box center [1002, 219] width 138 height 14
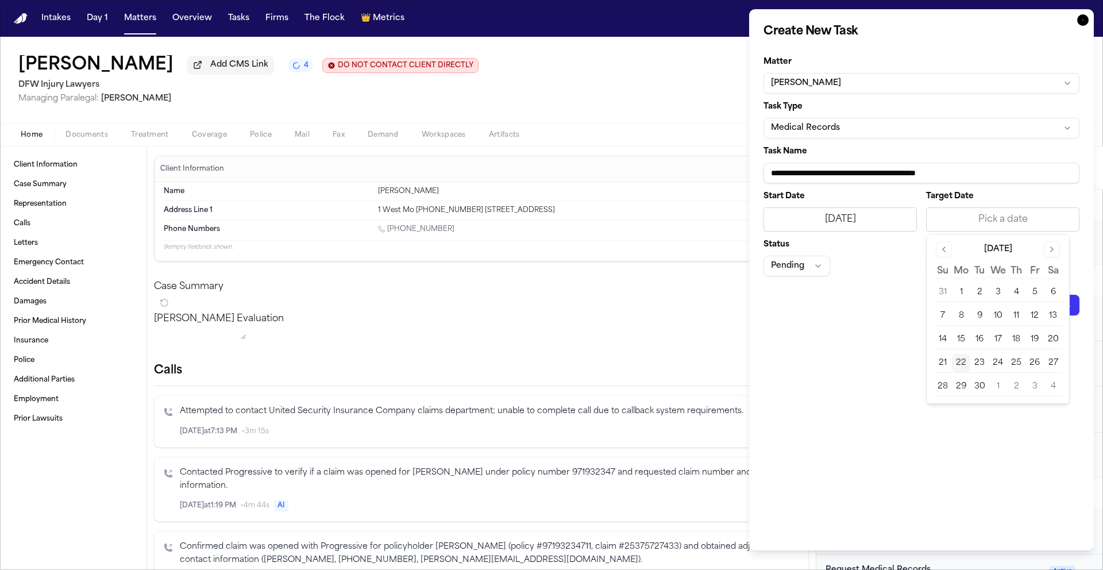
drag, startPoint x: 1019, startPoint y: 366, endPoint x: 995, endPoint y: 363, distance: 23.7
click at [1019, 366] on button "25" at bounding box center [1016, 363] width 18 height 18
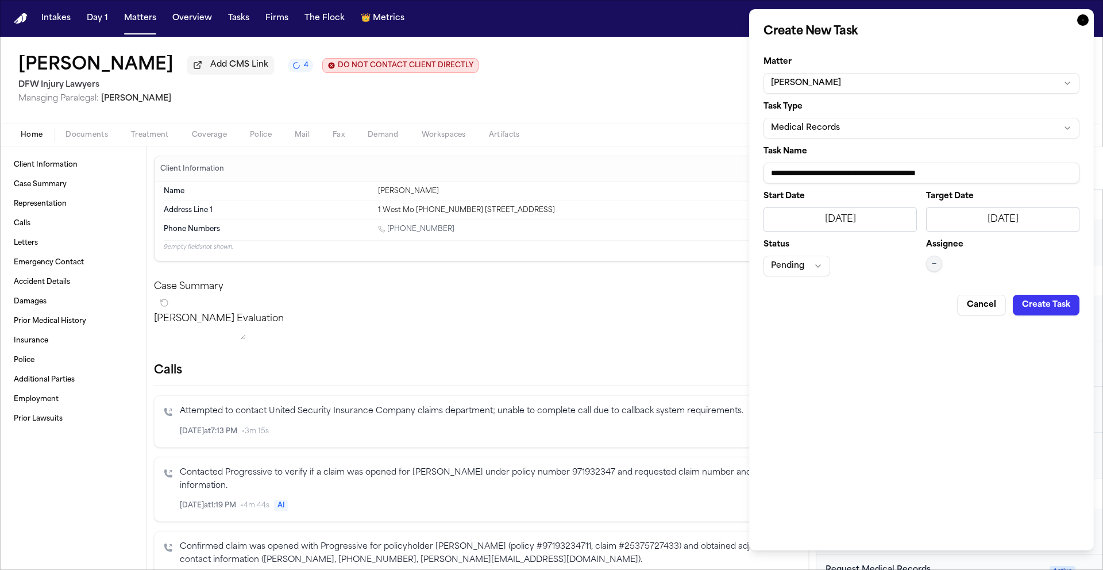
click at [814, 264] on button "Pending" at bounding box center [796, 266] width 67 height 21
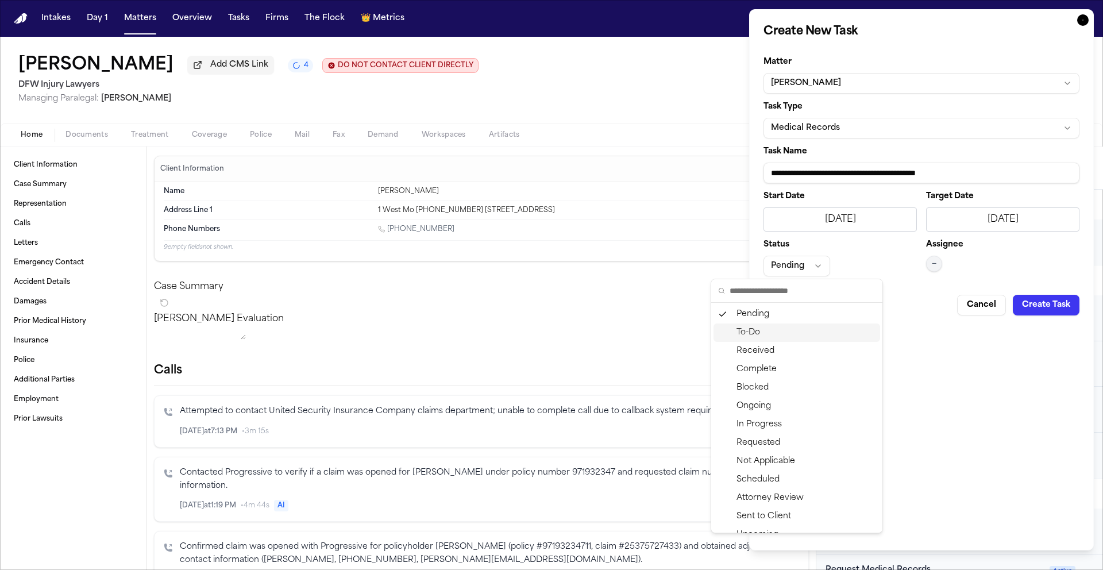
drag, startPoint x: 787, startPoint y: 335, endPoint x: 798, endPoint y: 332, distance: 10.7
click at [787, 335] on div "To-Do" at bounding box center [796, 332] width 167 height 18
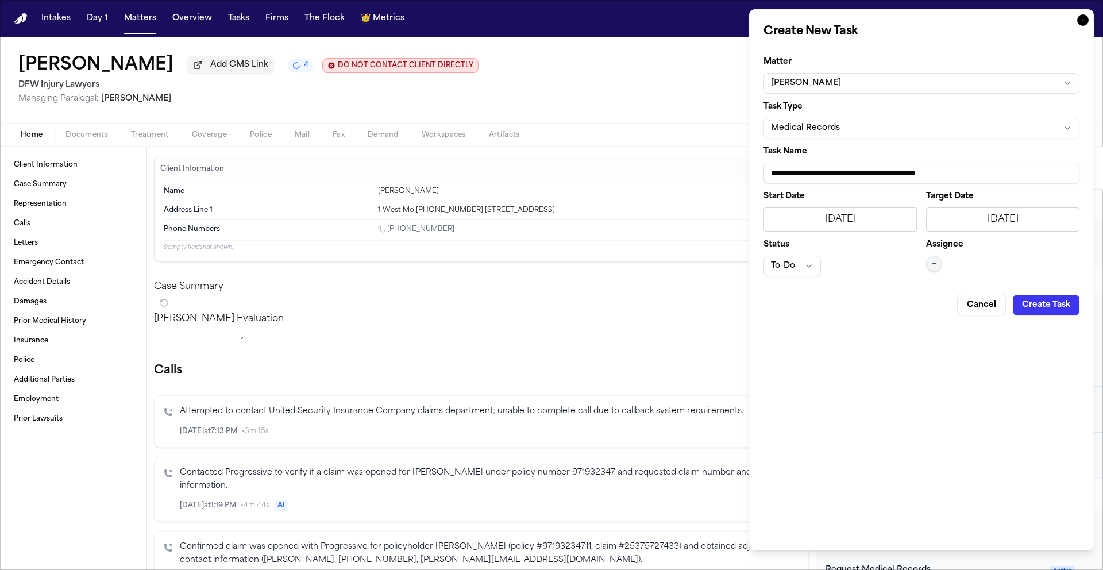
click at [934, 266] on span "—" at bounding box center [933, 263] width 5 height 9
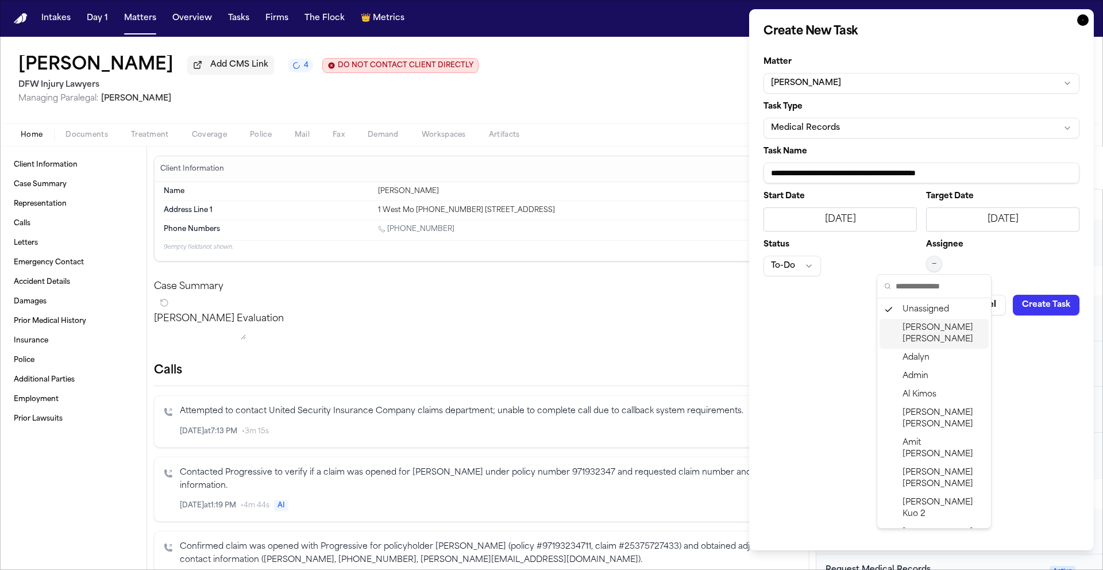
click at [927, 332] on span "Daniela Uribe" at bounding box center [943, 333] width 82 height 23
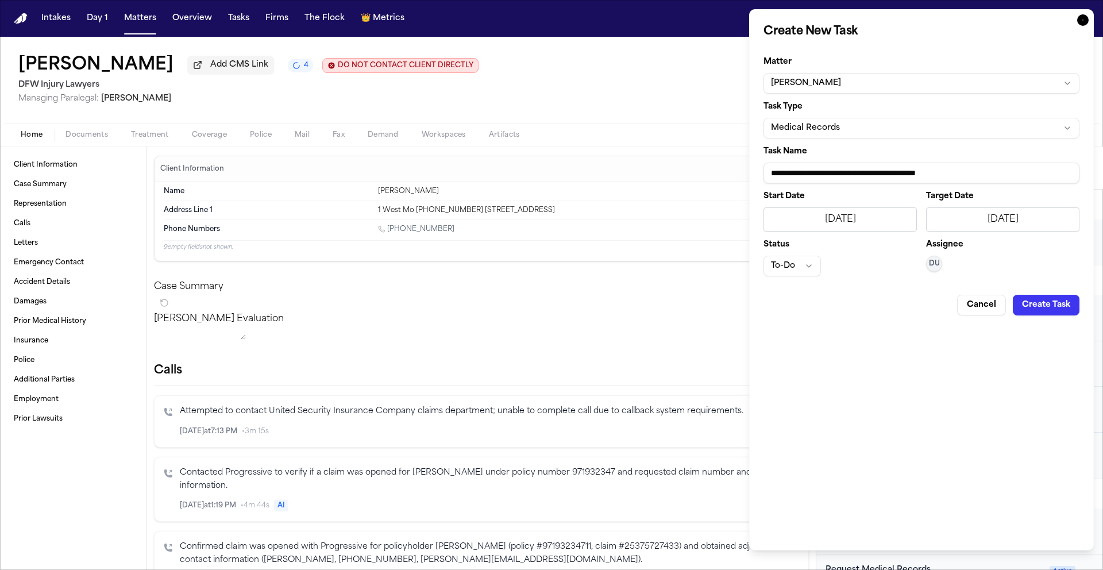
click at [1053, 301] on button "Create Task" at bounding box center [1045, 305] width 67 height 21
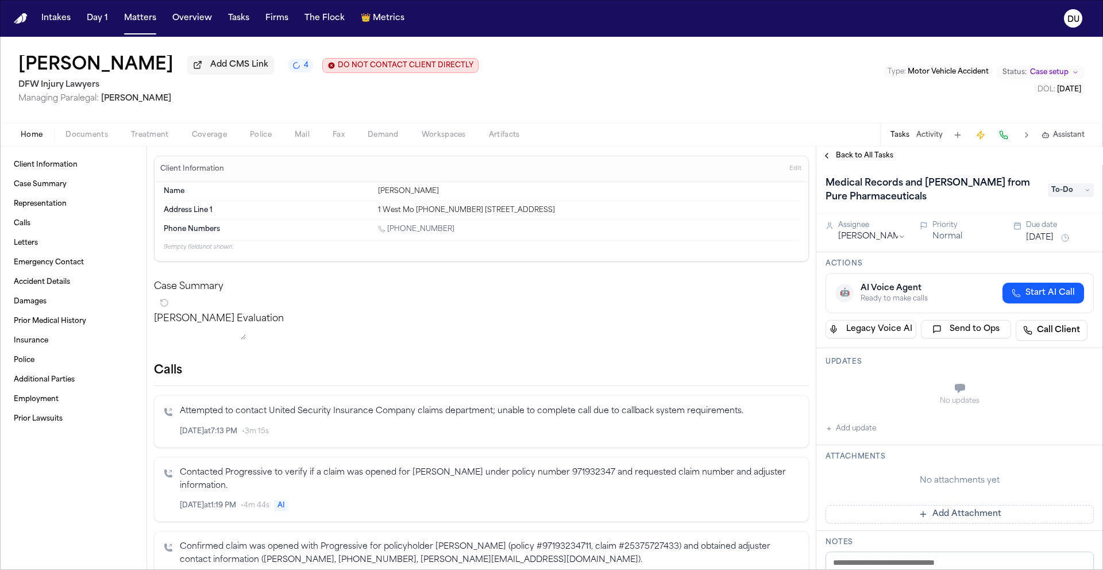
click at [1059, 189] on span "To-Do" at bounding box center [1070, 190] width 46 height 14
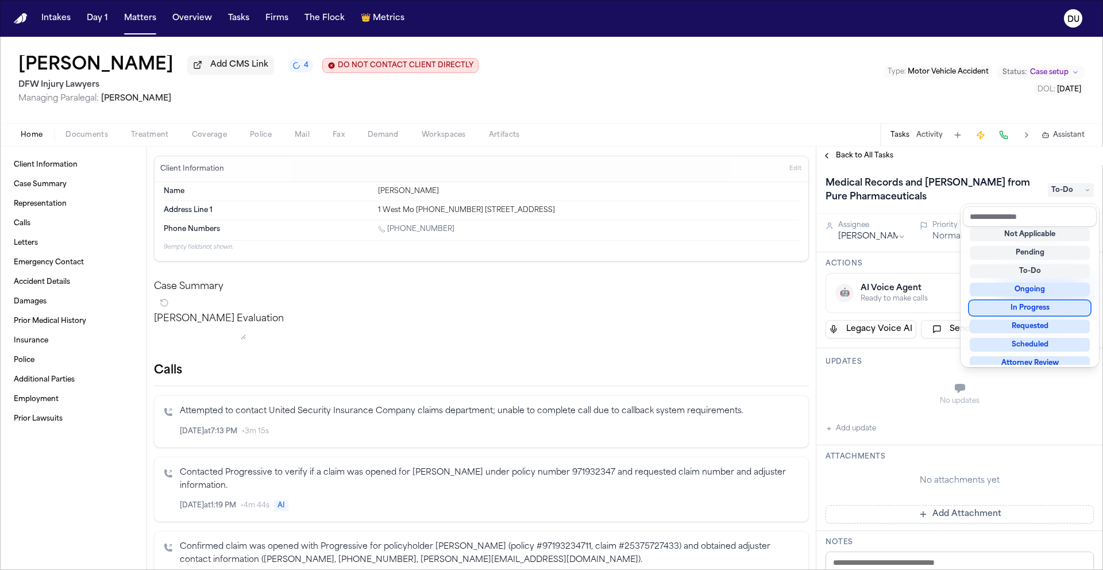
scroll to position [5, 0]
click at [1023, 326] on div "Requested" at bounding box center [1029, 326] width 120 height 14
click at [927, 177] on div "Medical Records and Bill from Pure Pharmaceuticals Requested" at bounding box center [959, 190] width 268 height 32
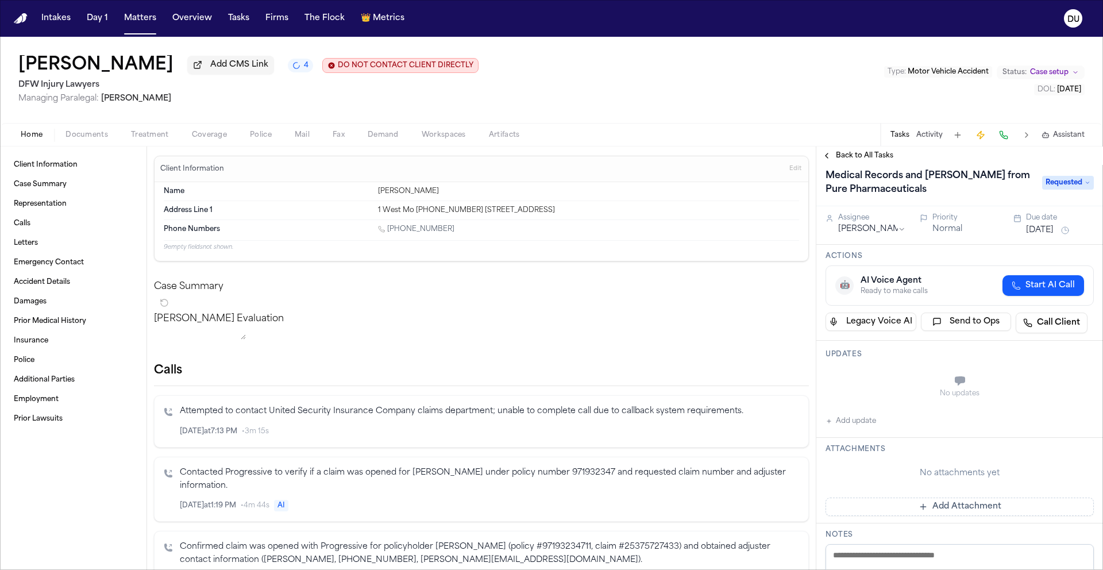
scroll to position [17, 0]
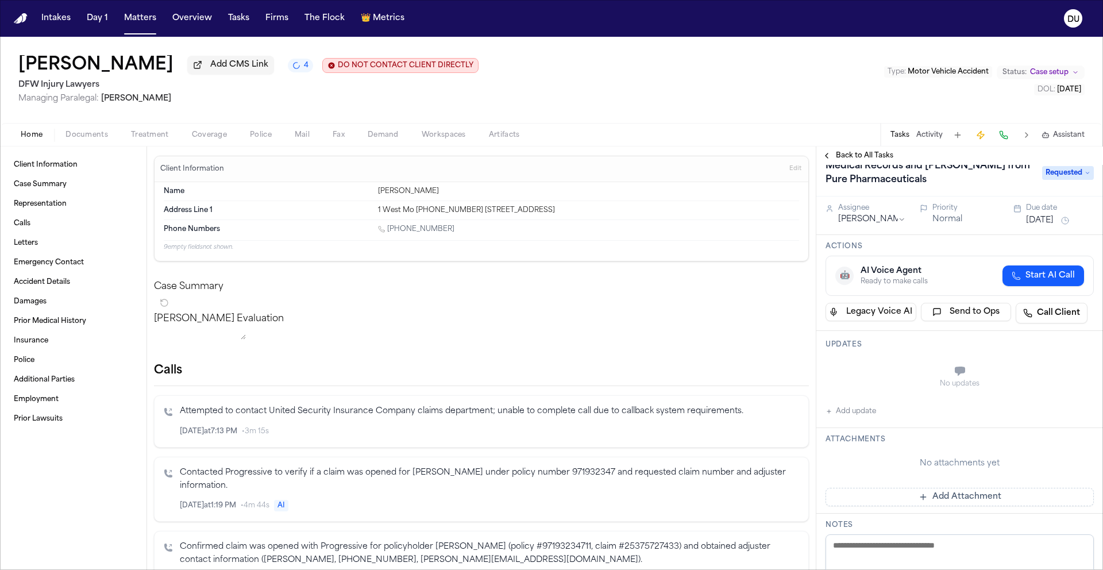
click at [898, 500] on button "Add Attachment" at bounding box center [959, 497] width 268 height 18
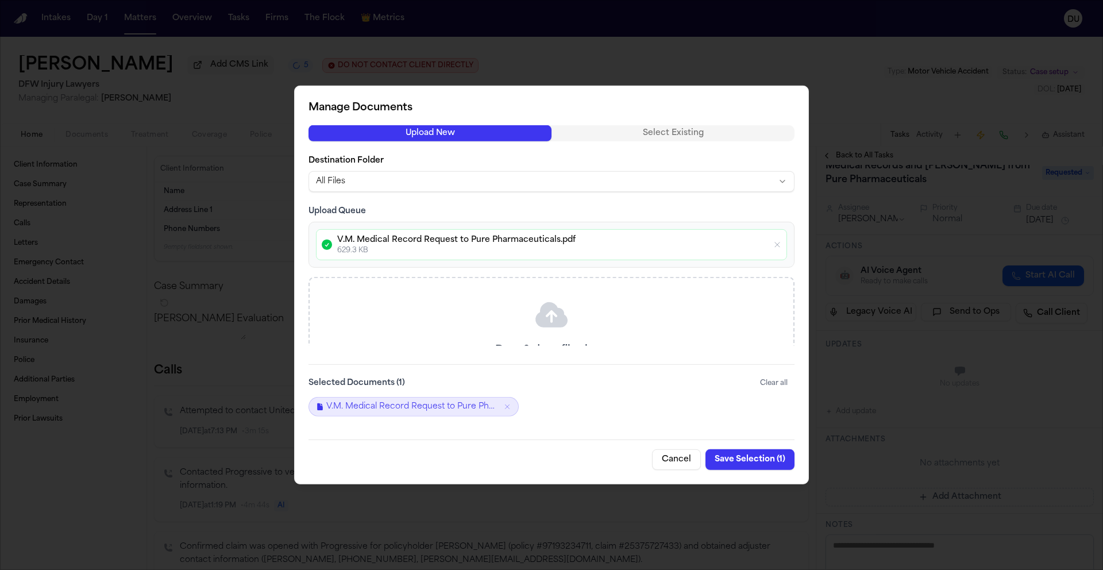
click at [749, 460] on button "Save Selection ( 1 )" at bounding box center [749, 459] width 89 height 21
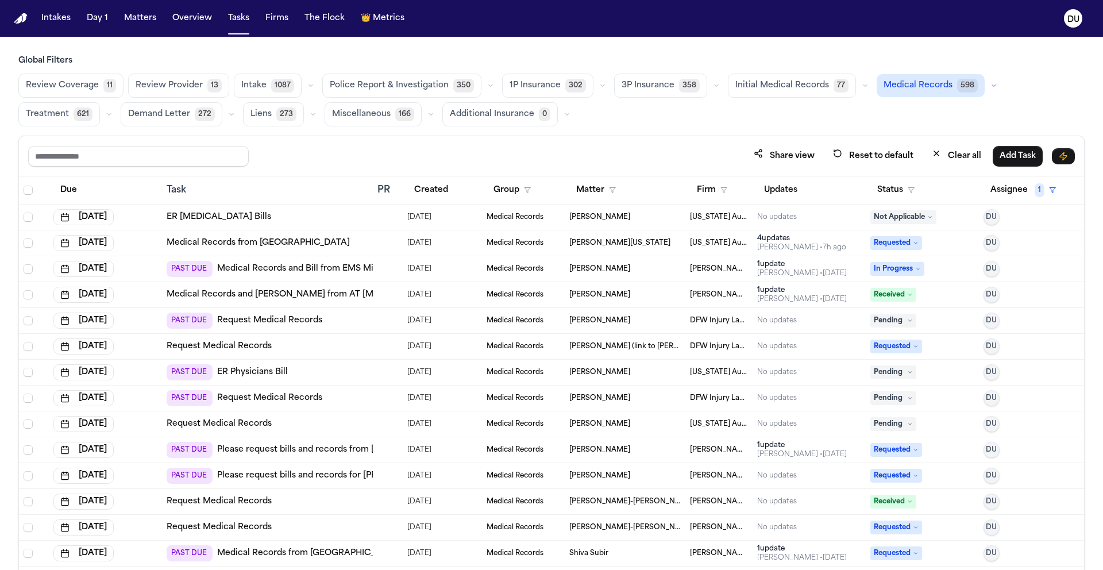
click at [261, 322] on link "Request Medical Records" at bounding box center [269, 320] width 105 height 11
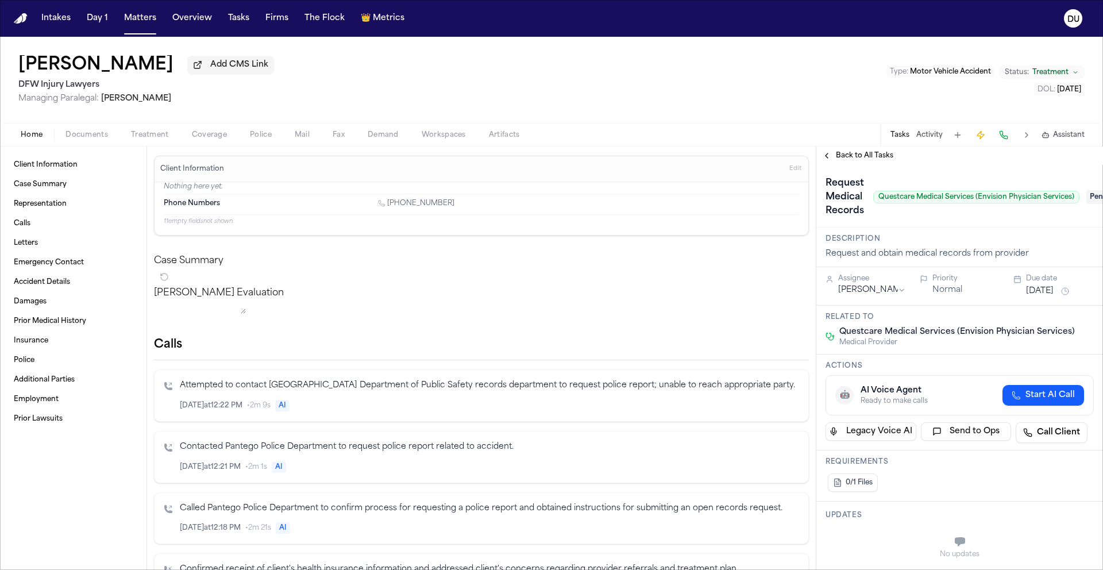
click at [875, 157] on span "Back to All Tasks" at bounding box center [864, 155] width 57 height 9
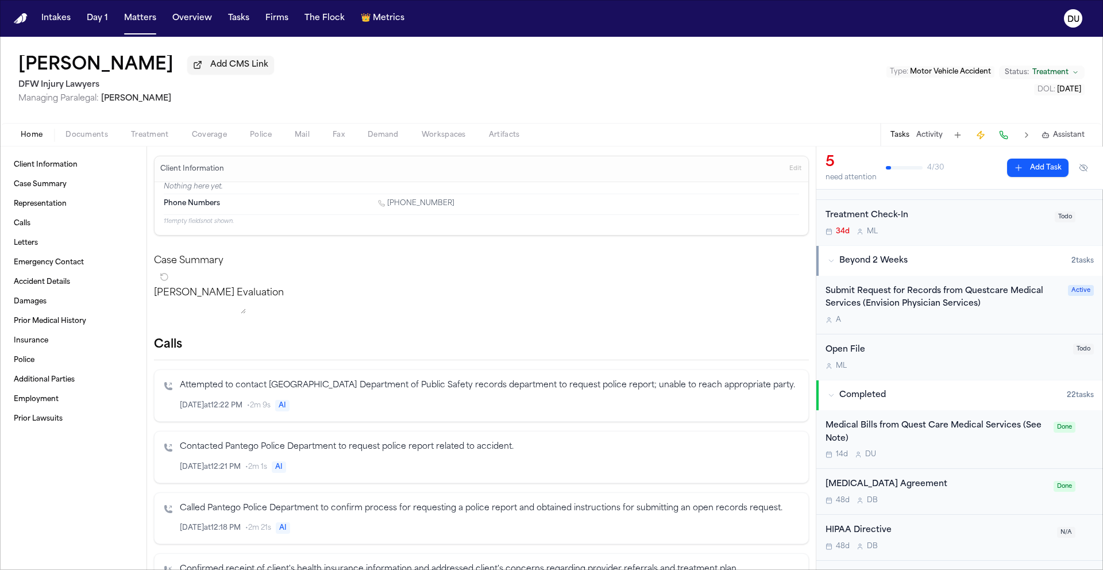
scroll to position [318, 0]
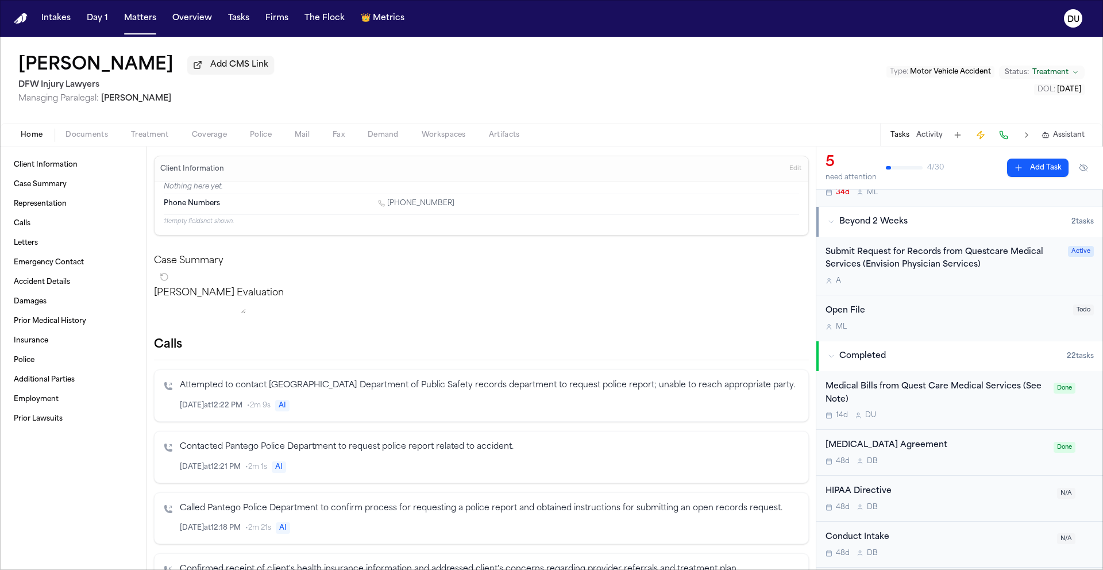
click at [932, 395] on div "Medical Bills from Quest Care Medical Services (See Note)" at bounding box center [935, 393] width 221 height 26
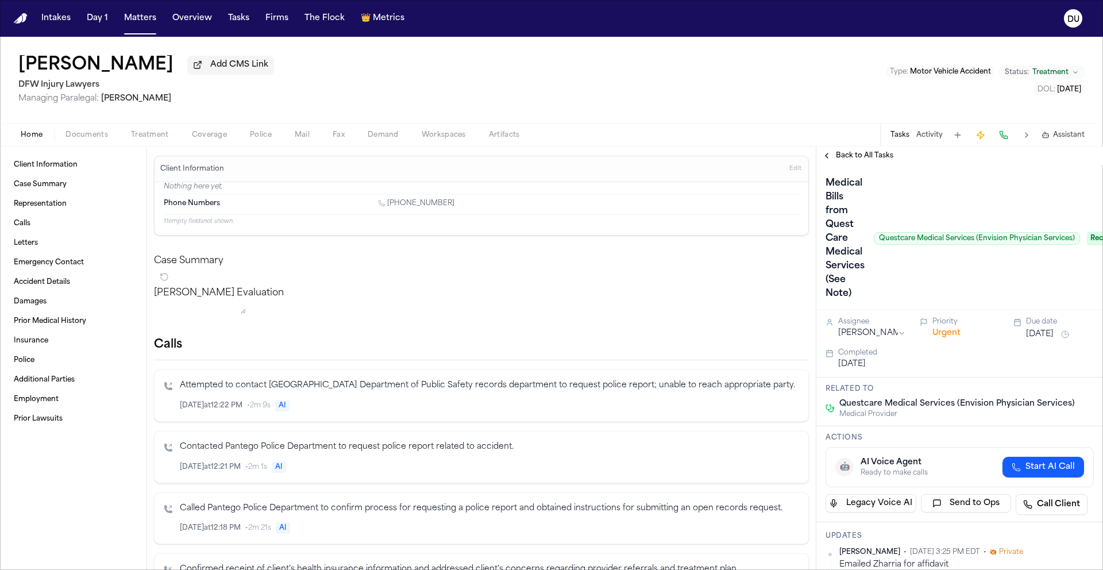
click at [860, 160] on span "Back to All Tasks" at bounding box center [864, 155] width 57 height 9
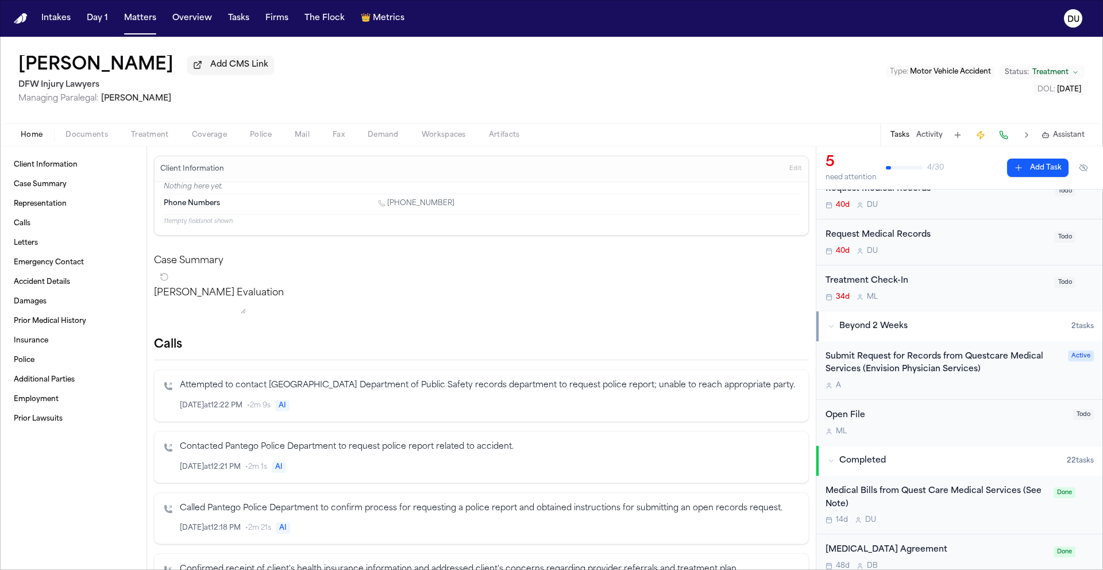
scroll to position [252, 0]
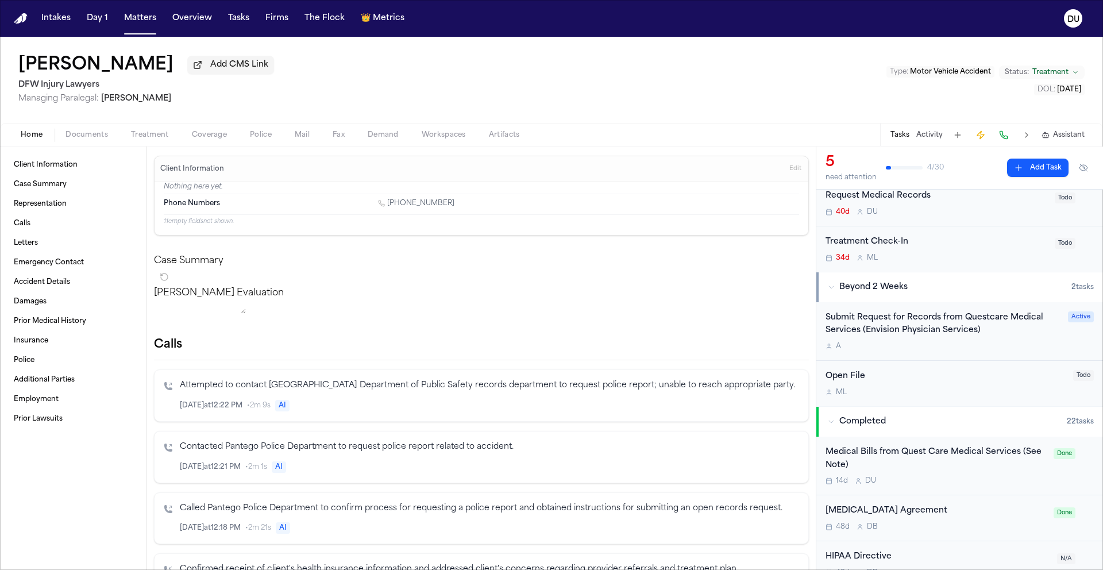
click at [962, 331] on div "Submit Request for Records from Questcare Medical Services (Envision Physician …" at bounding box center [942, 324] width 235 height 26
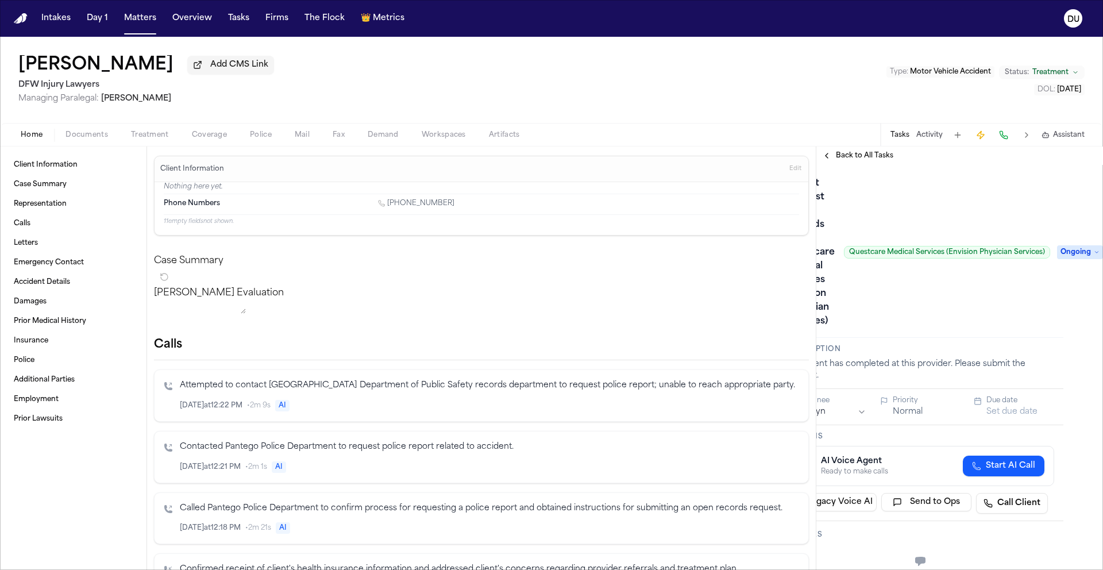
scroll to position [0, 48]
click at [1070, 252] on span "Ongoing" at bounding box center [1080, 252] width 46 height 14
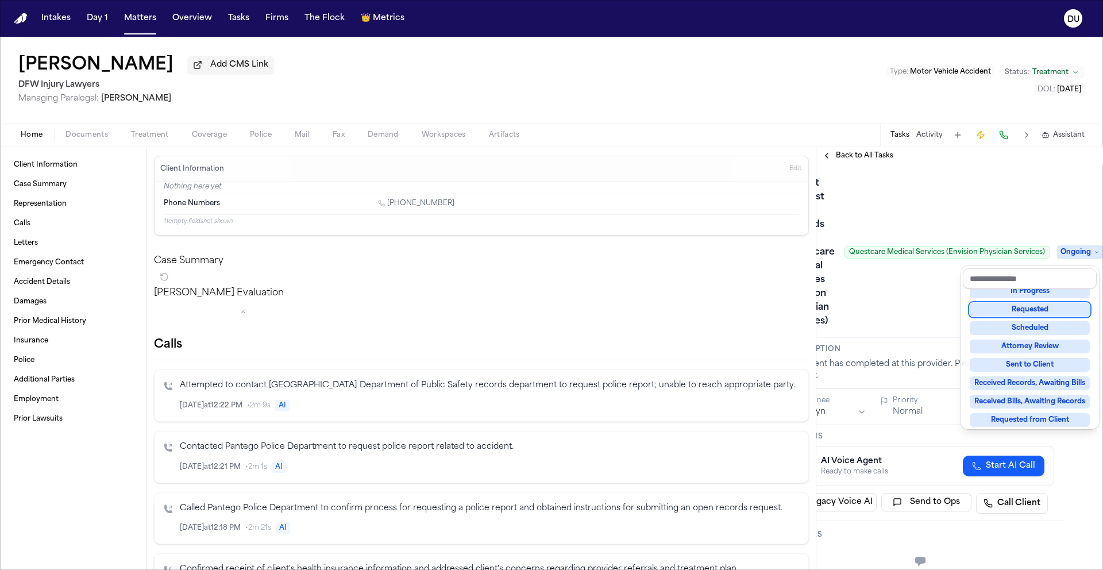
scroll to position [0, 0]
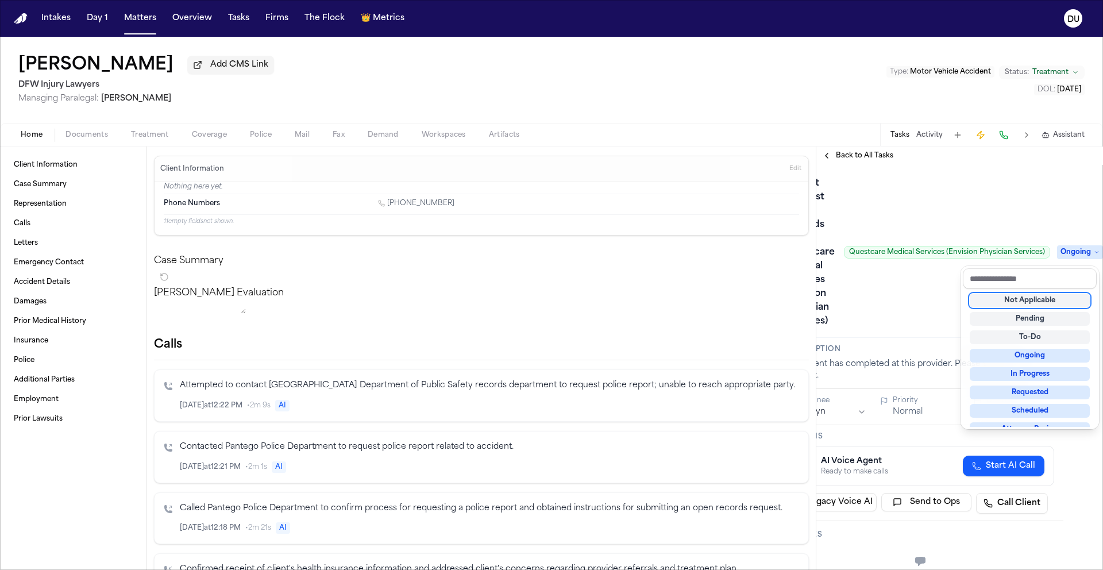
click at [1043, 301] on div "Not Applicable" at bounding box center [1029, 300] width 120 height 14
click at [974, 191] on div "Submit Request for Records from Questcare Medical Services (Envision Physician …" at bounding box center [920, 252] width 268 height 156
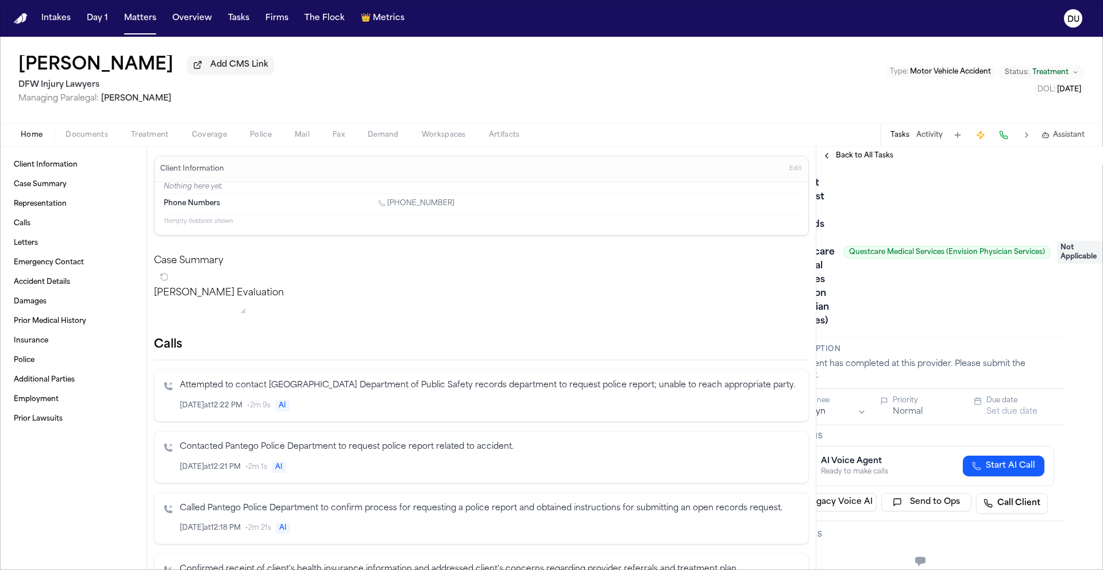
click at [867, 160] on span "Back to All Tasks" at bounding box center [864, 155] width 57 height 9
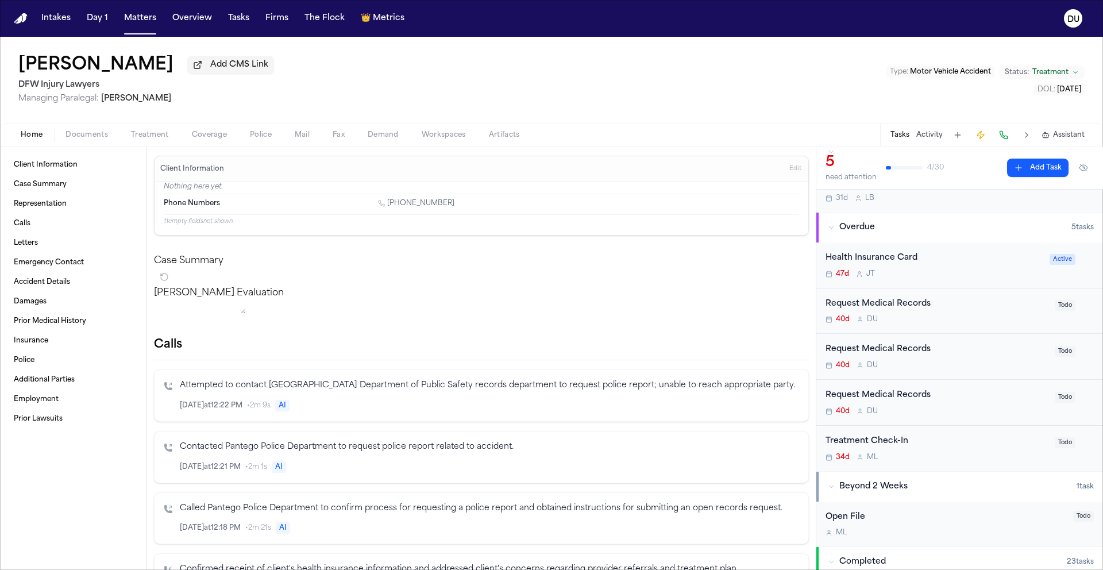
scroll to position [53, 0]
click at [864, 310] on div "Request Medical Records" at bounding box center [936, 303] width 222 height 13
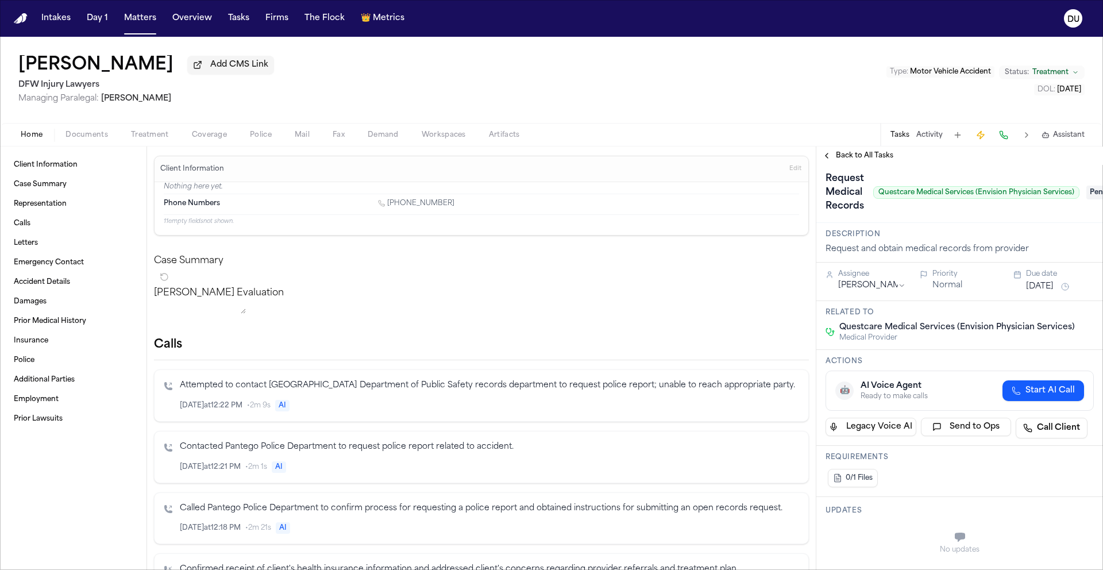
scroll to position [5, 38]
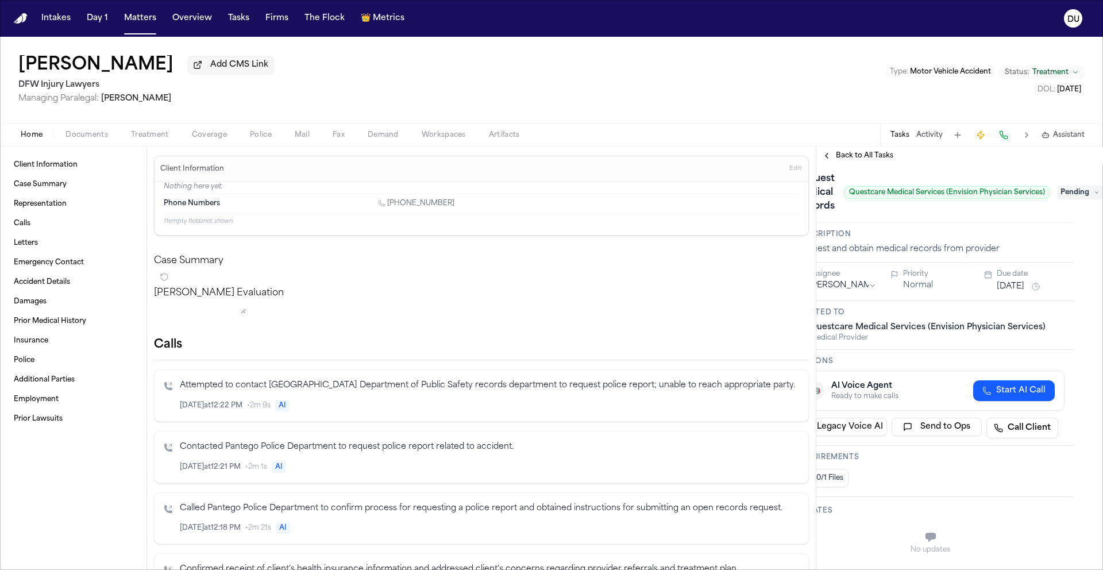
click at [1069, 193] on span "Pending" at bounding box center [1080, 192] width 46 height 14
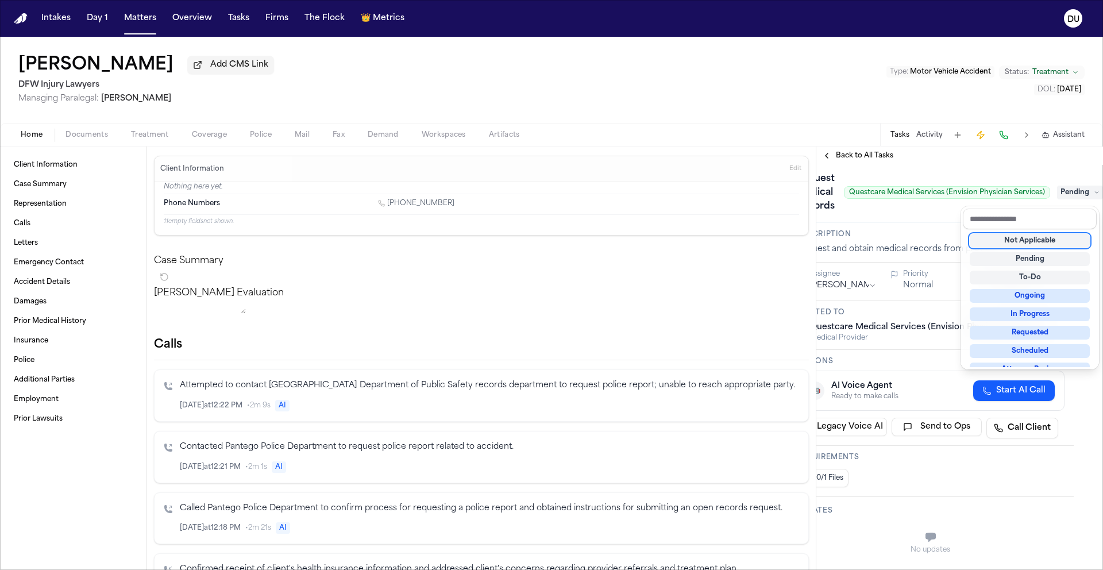
click at [1056, 245] on div "Not Applicable" at bounding box center [1029, 241] width 120 height 14
click at [851, 161] on div "**********" at bounding box center [959, 357] width 287 height 423
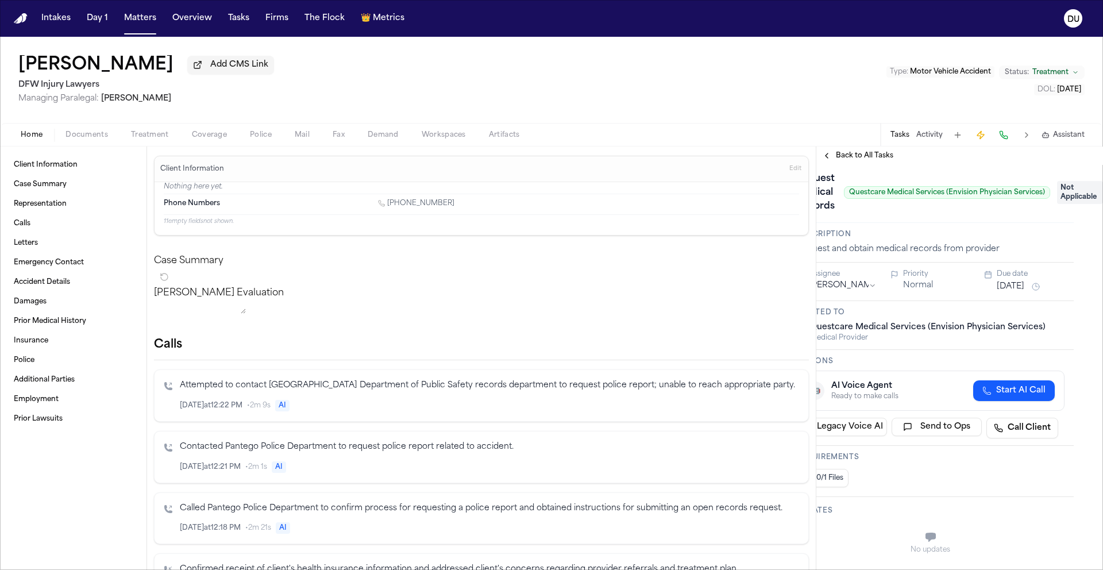
click at [845, 160] on span "Back to All Tasks" at bounding box center [864, 155] width 57 height 9
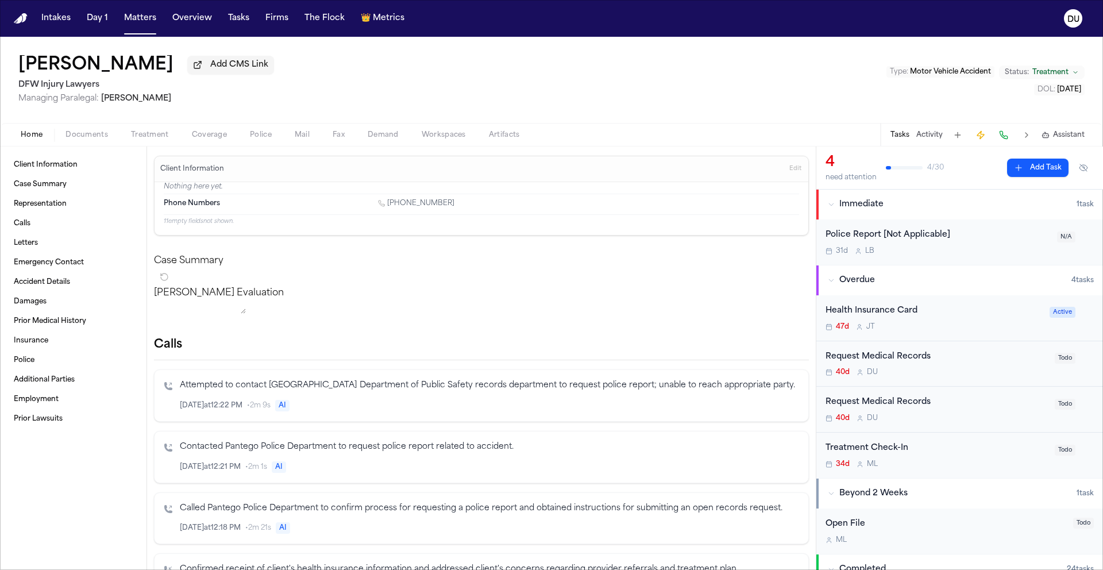
click at [916, 361] on div "Request Medical Records" at bounding box center [936, 356] width 222 height 13
